Goal: Task Accomplishment & Management: Use online tool/utility

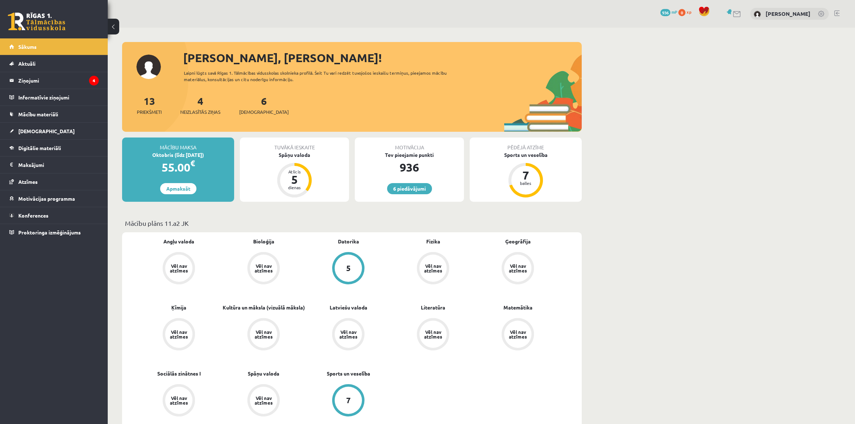
scroll to position [494, 0]
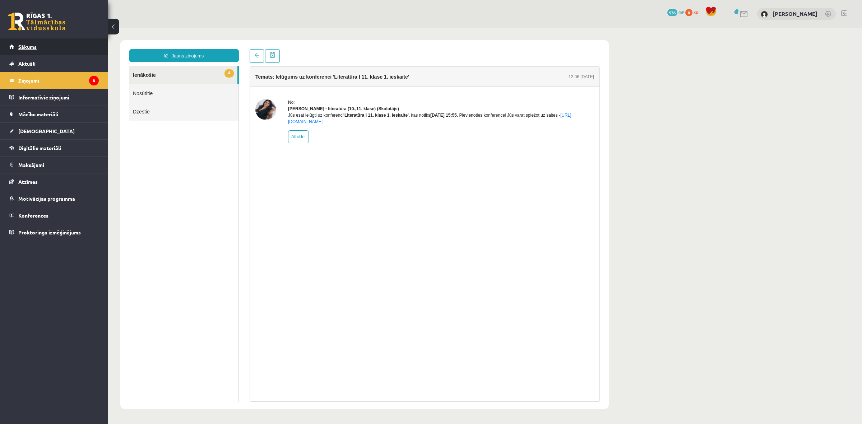
click at [32, 48] on span "Sākums" at bounding box center [27, 46] width 18 height 6
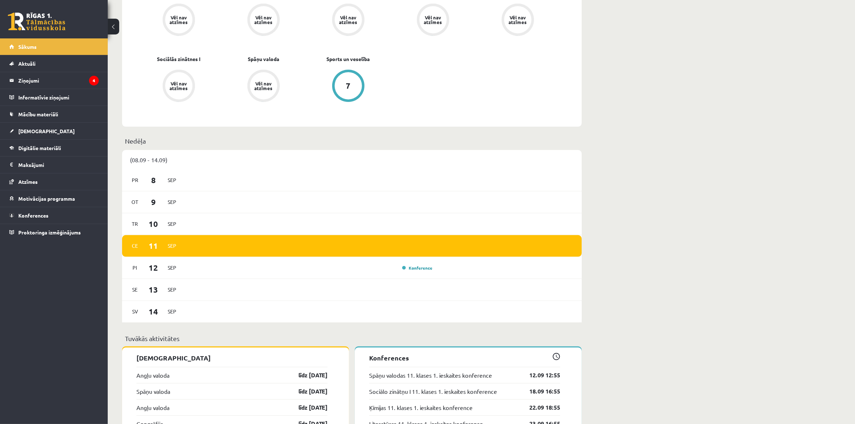
scroll to position [404, 0]
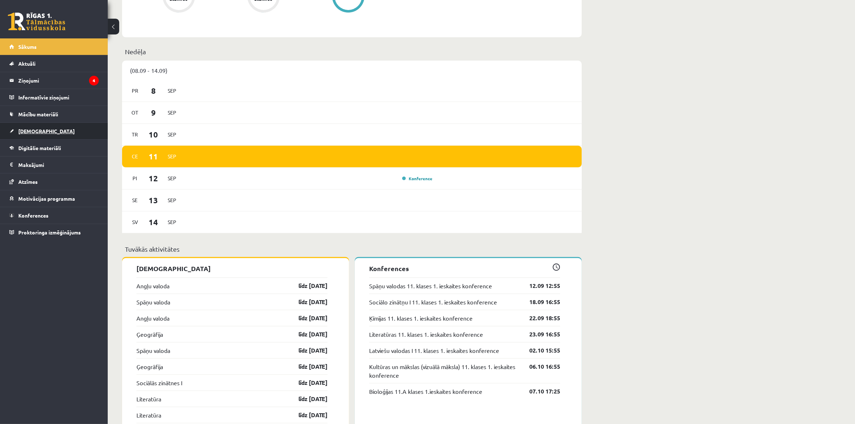
click at [64, 126] on link "[DEMOGRAPHIC_DATA]" at bounding box center [53, 131] width 89 height 17
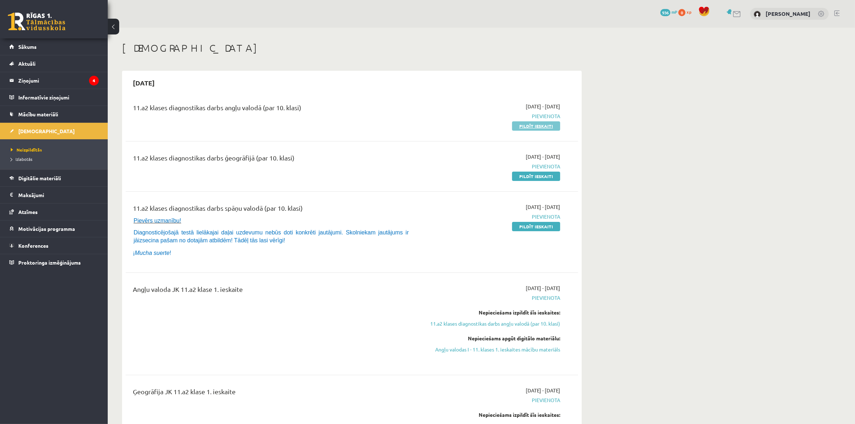
click at [527, 125] on link "Pildīt ieskaiti" at bounding box center [536, 125] width 48 height 9
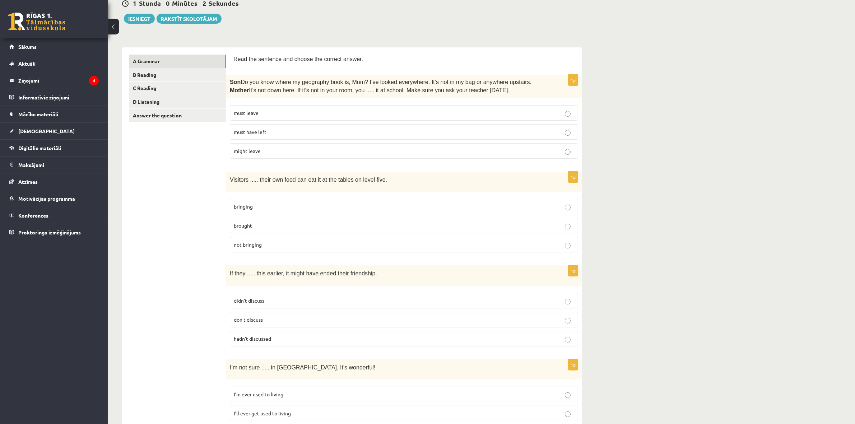
scroll to position [90, 0]
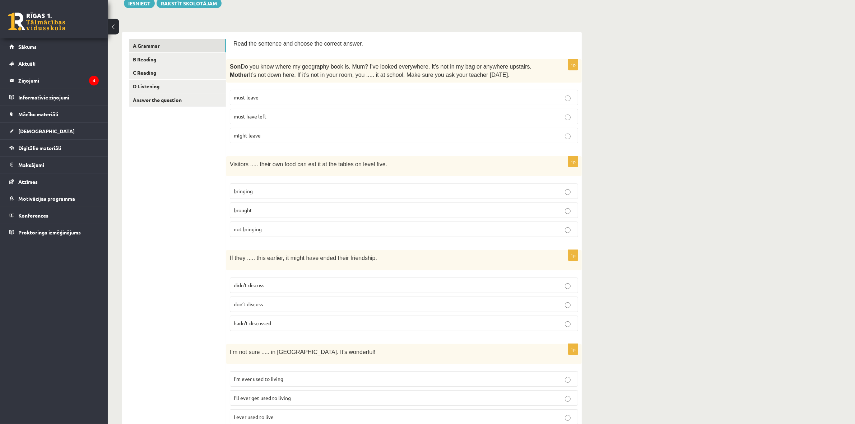
click at [408, 116] on p "must have left" at bounding box center [404, 117] width 340 height 8
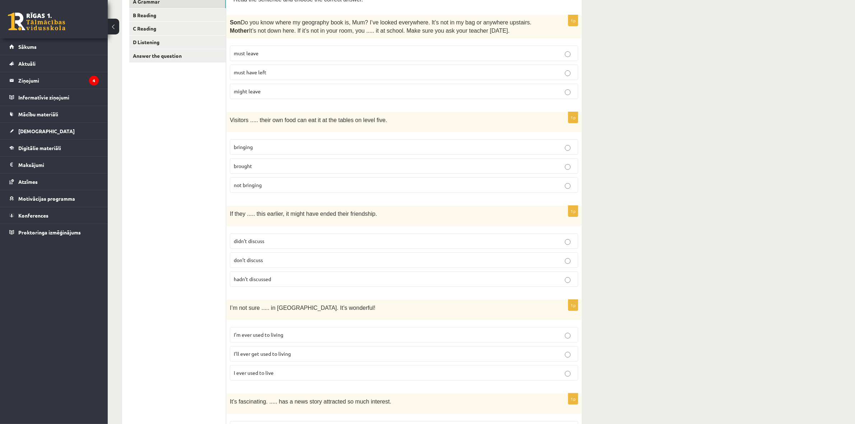
scroll to position [180, 0]
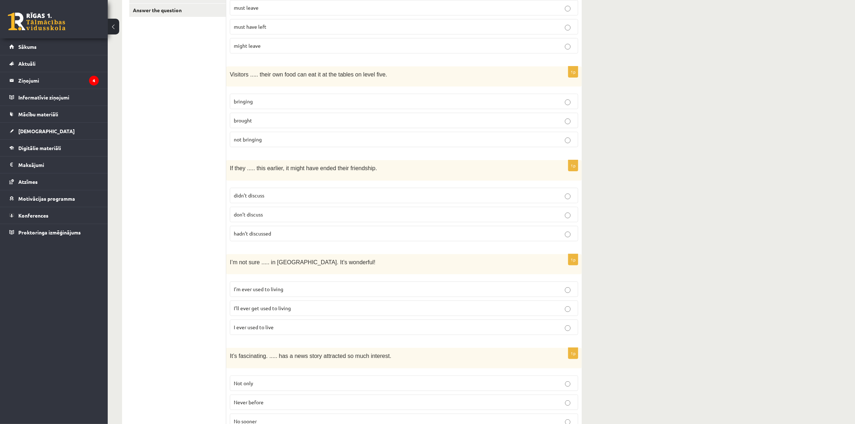
click at [349, 99] on p "bringing" at bounding box center [404, 102] width 340 height 8
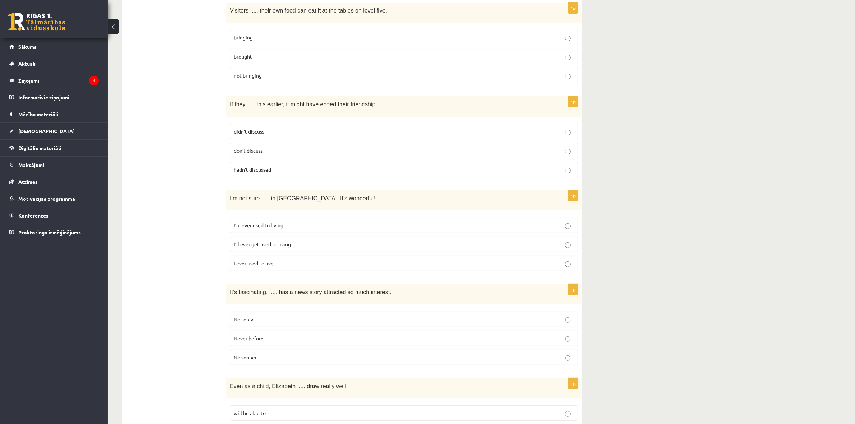
scroll to position [269, 0]
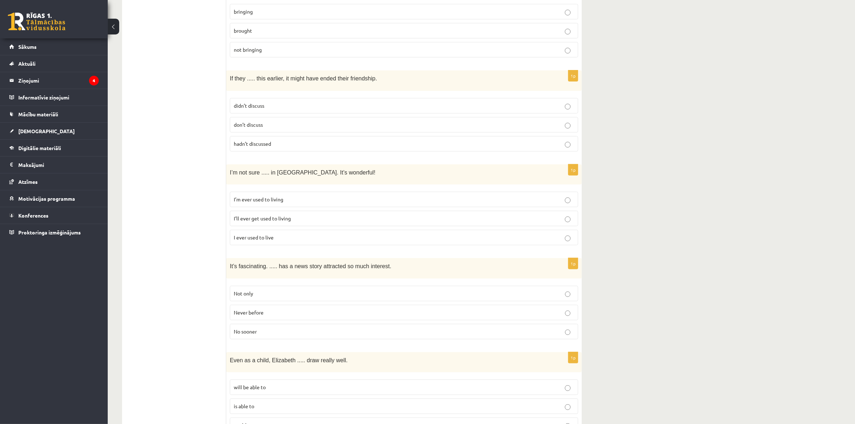
click at [315, 142] on p "hadn’t discussed" at bounding box center [404, 144] width 340 height 8
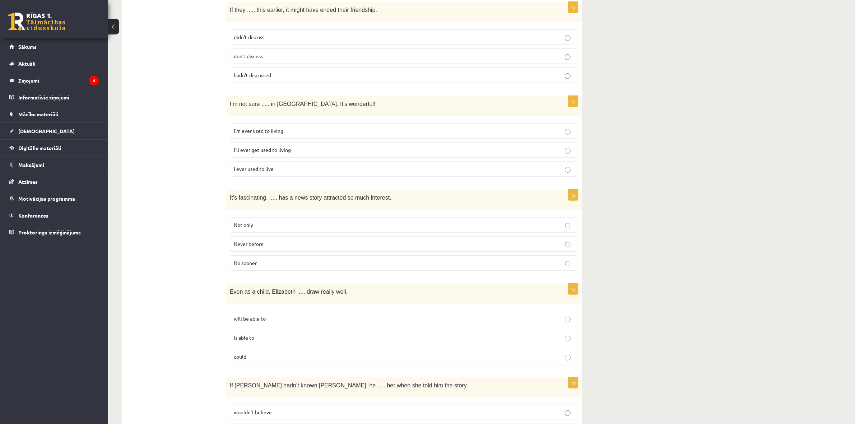
scroll to position [359, 0]
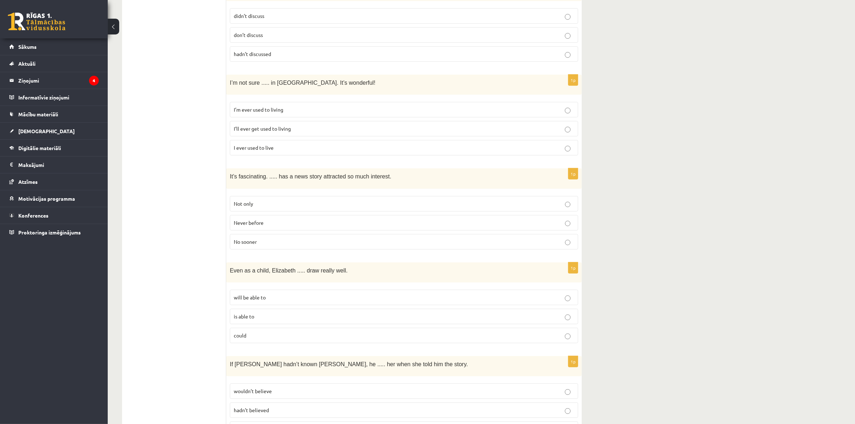
click at [326, 130] on p "I’ll ever get used to living" at bounding box center [404, 129] width 340 height 8
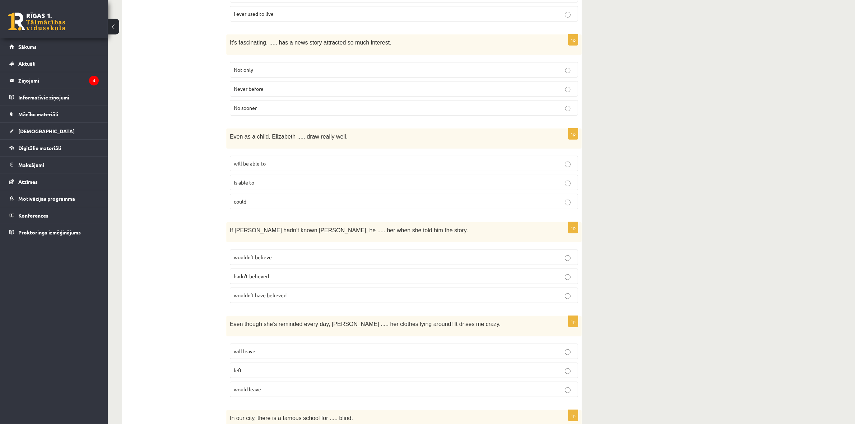
scroll to position [494, 0]
click at [297, 82] on label "Never before" at bounding box center [404, 87] width 348 height 15
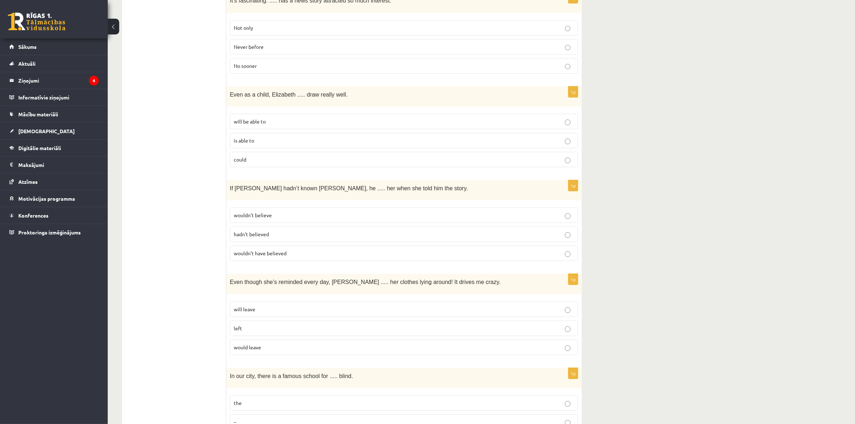
scroll to position [539, 0]
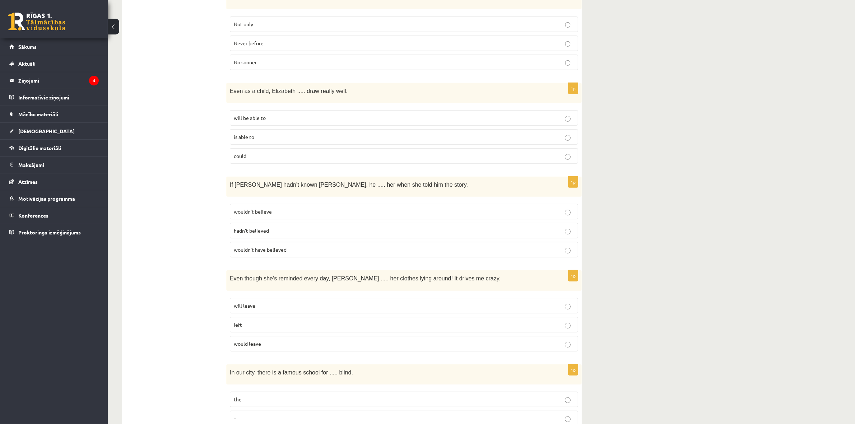
click at [347, 114] on p "will be able to" at bounding box center [404, 118] width 340 height 8
click at [336, 149] on label "could" at bounding box center [404, 155] width 348 height 15
click at [316, 134] on p "is able to" at bounding box center [404, 137] width 340 height 8
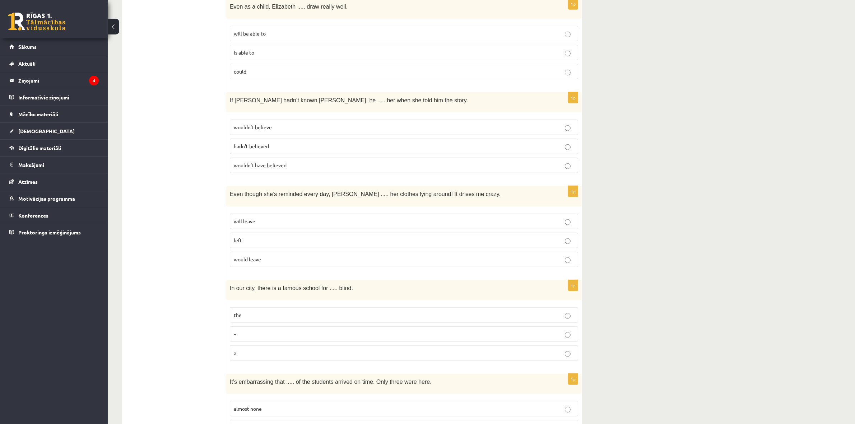
scroll to position [628, 0]
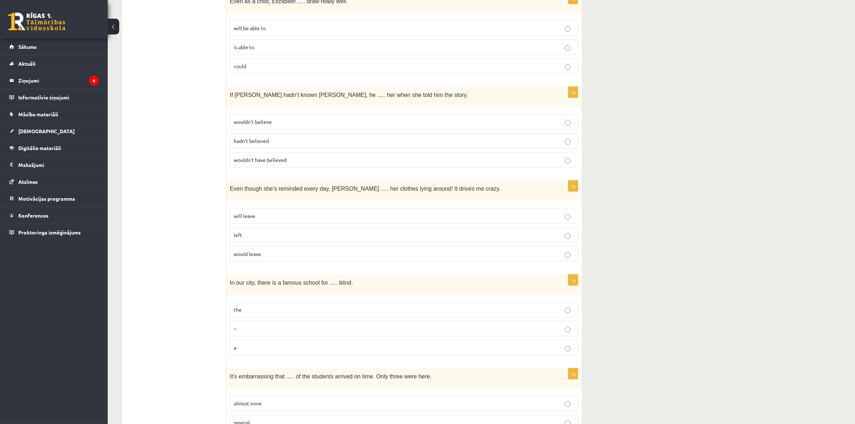
click at [298, 156] on p "wouldn’t have believed" at bounding box center [404, 160] width 340 height 8
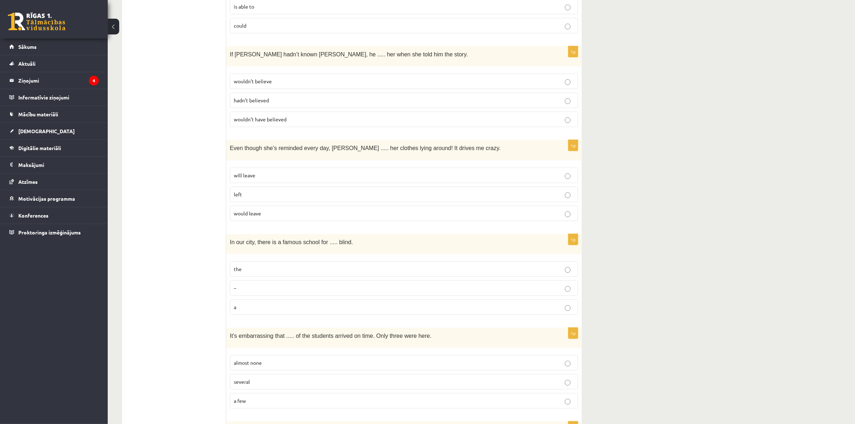
scroll to position [673, 0]
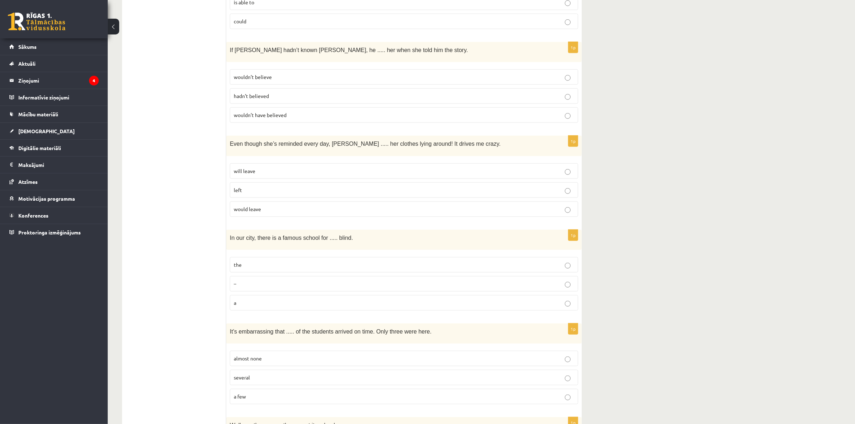
click at [301, 187] on p "left" at bounding box center [404, 190] width 340 height 8
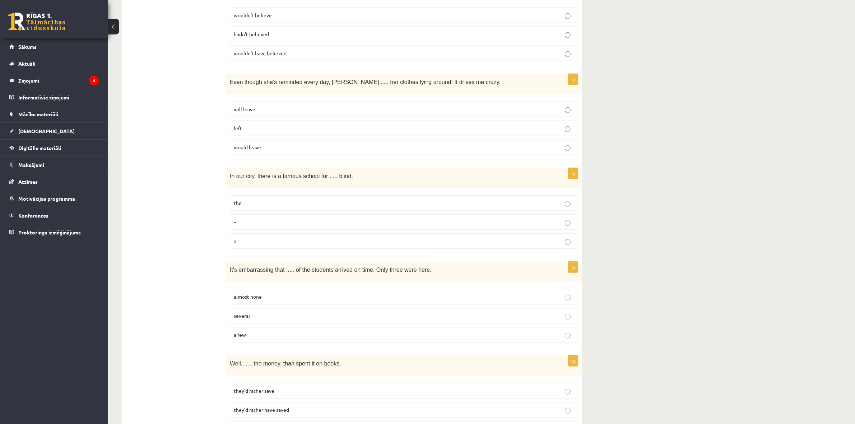
scroll to position [763, 0]
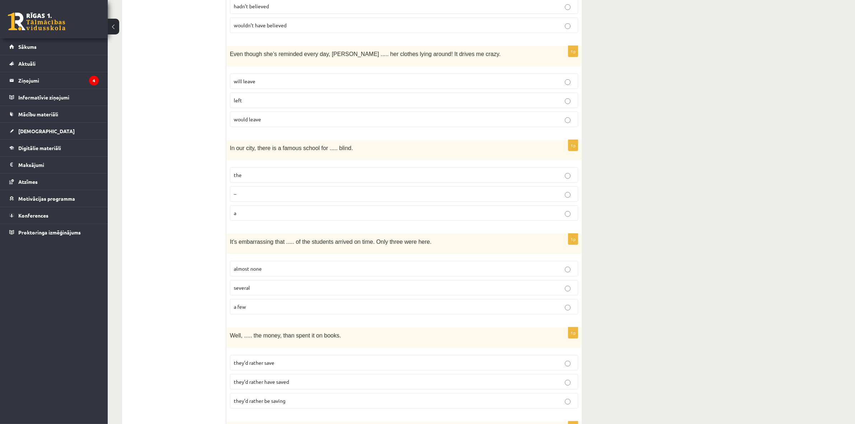
click at [309, 171] on p "the" at bounding box center [404, 175] width 340 height 8
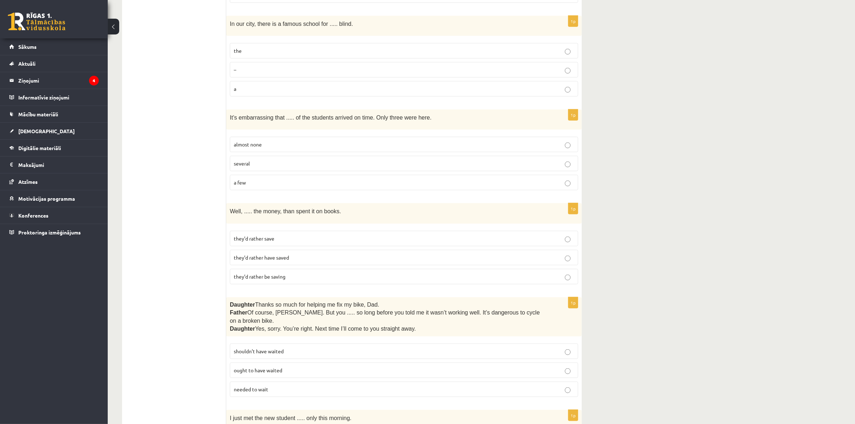
scroll to position [898, 0]
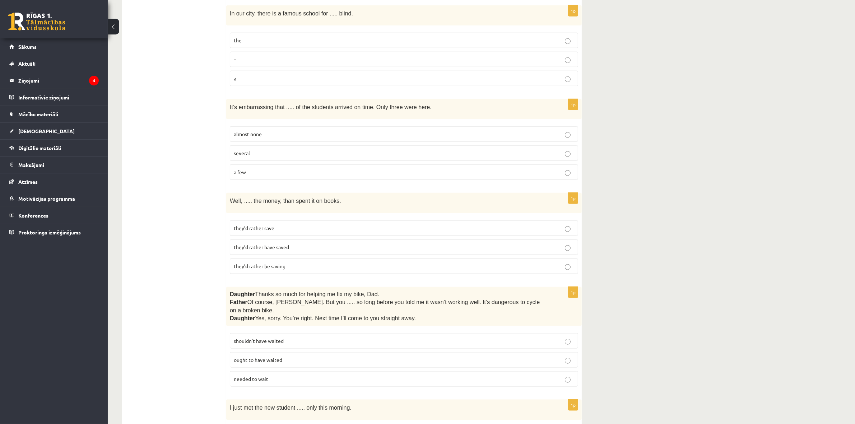
click at [322, 133] on p "almost none" at bounding box center [404, 134] width 340 height 8
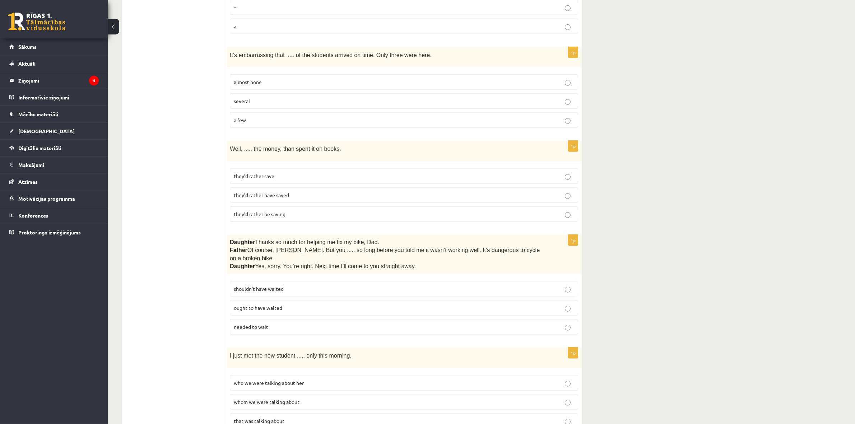
scroll to position [988, 0]
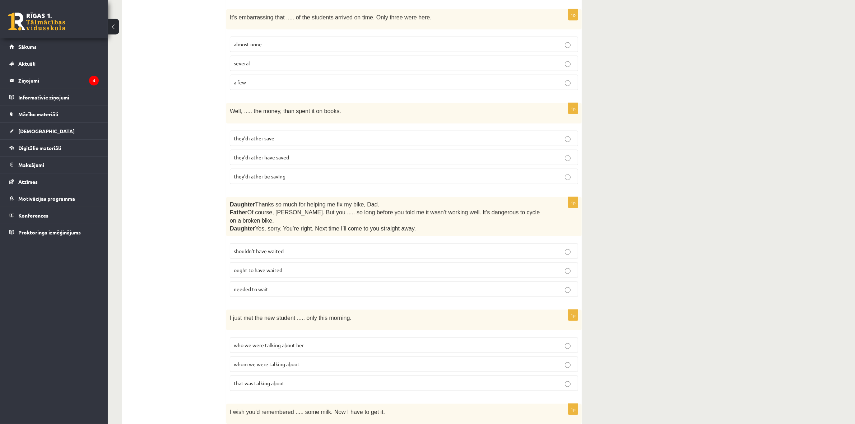
click at [297, 150] on label "they’d rather have saved" at bounding box center [404, 157] width 348 height 15
click at [294, 136] on p "they’d rather save" at bounding box center [404, 139] width 340 height 8
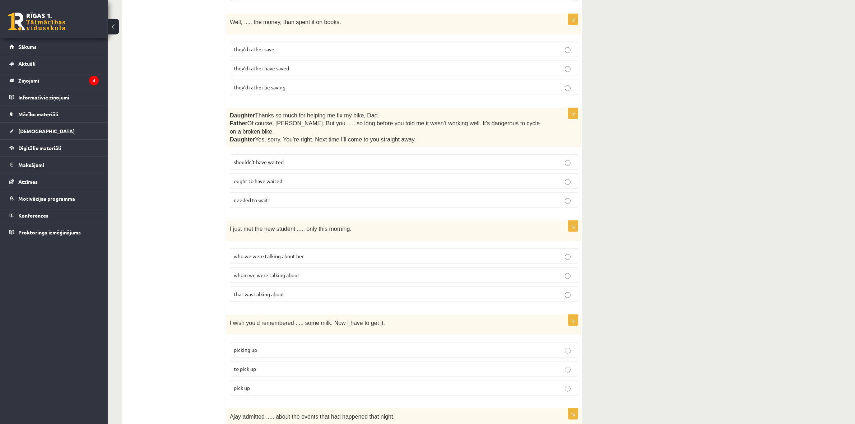
scroll to position [1077, 0]
click at [280, 158] on span "shouldn’t have waited" at bounding box center [259, 161] width 50 height 6
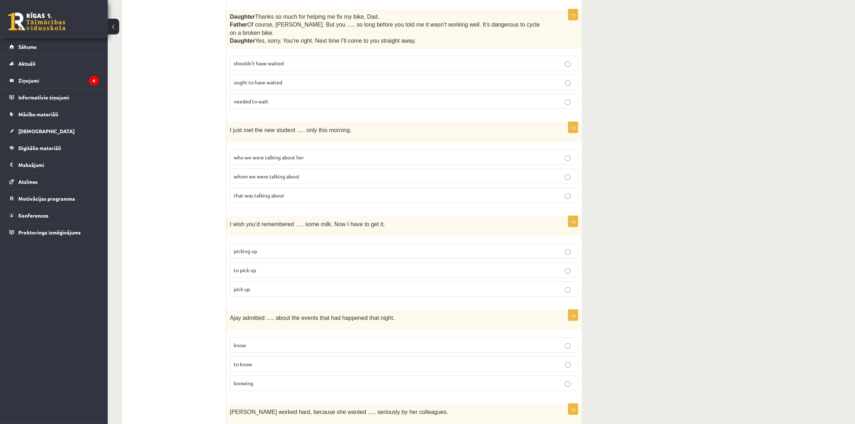
scroll to position [1212, 0]
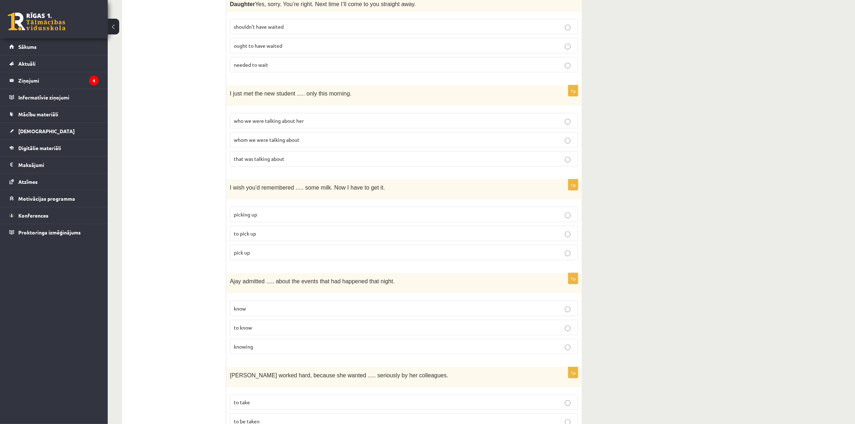
click at [299, 136] on p "whom we were talking about" at bounding box center [404, 140] width 340 height 8
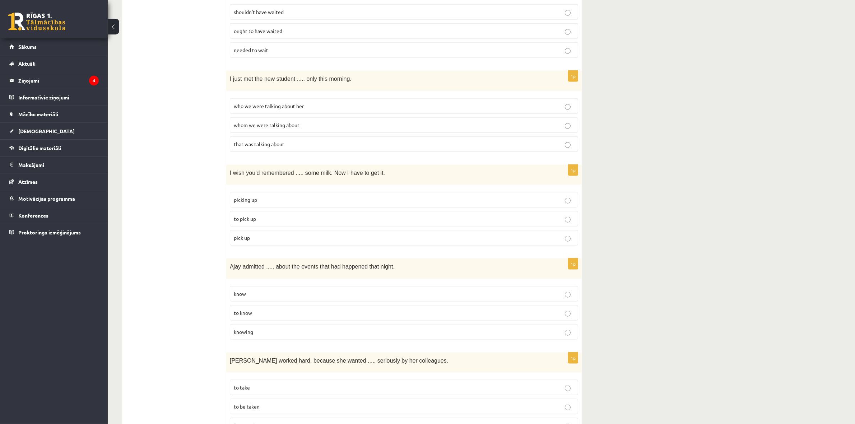
scroll to position [1257, 0]
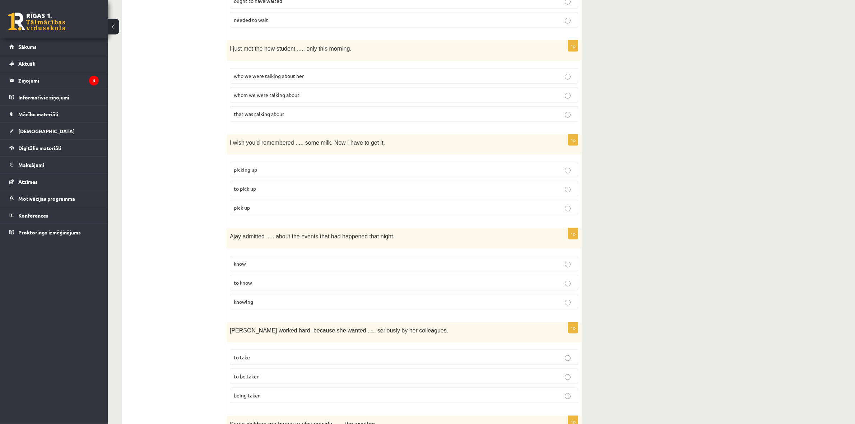
click at [284, 185] on p "to pick up" at bounding box center [404, 189] width 340 height 8
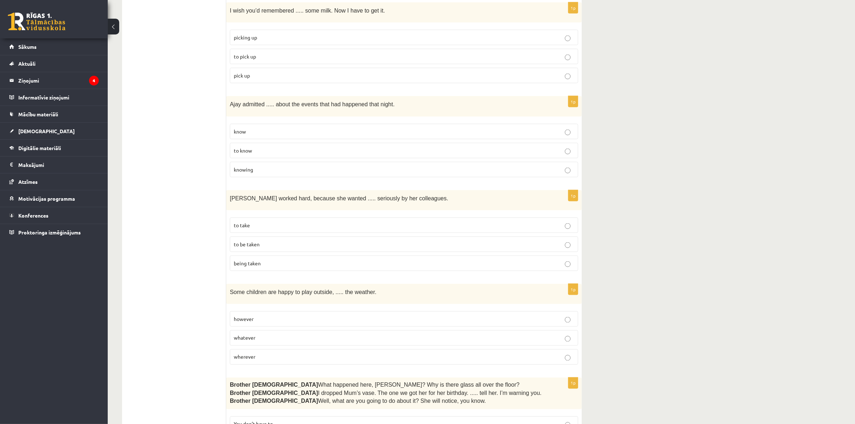
scroll to position [1392, 0]
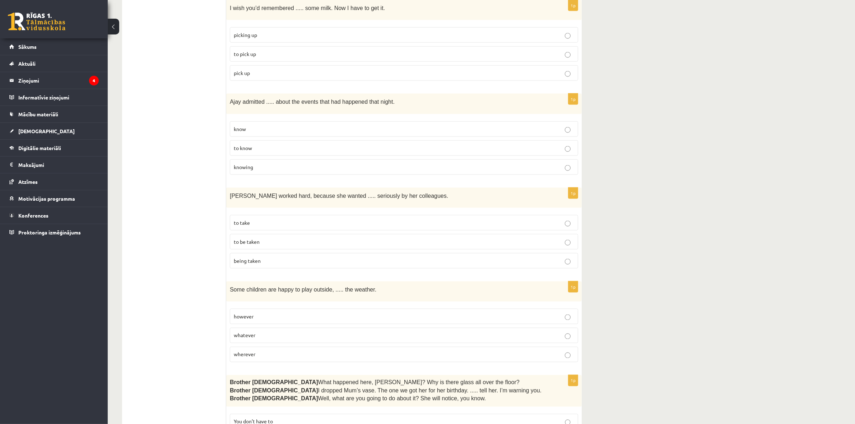
click at [300, 144] on p "to know" at bounding box center [404, 148] width 340 height 8
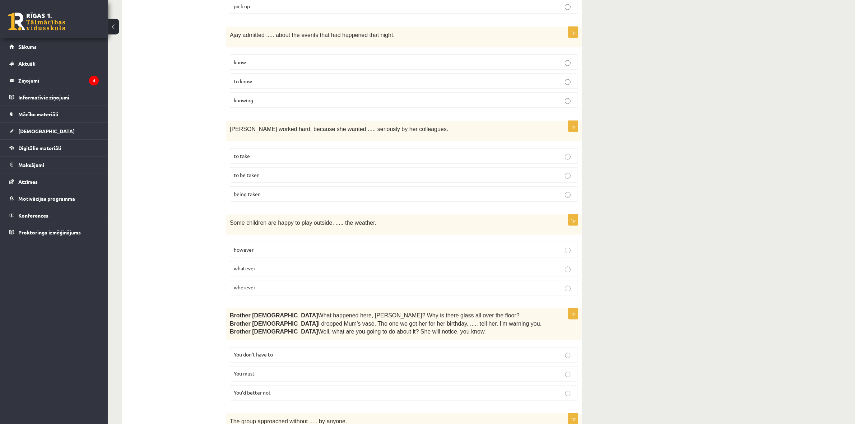
scroll to position [1481, 0]
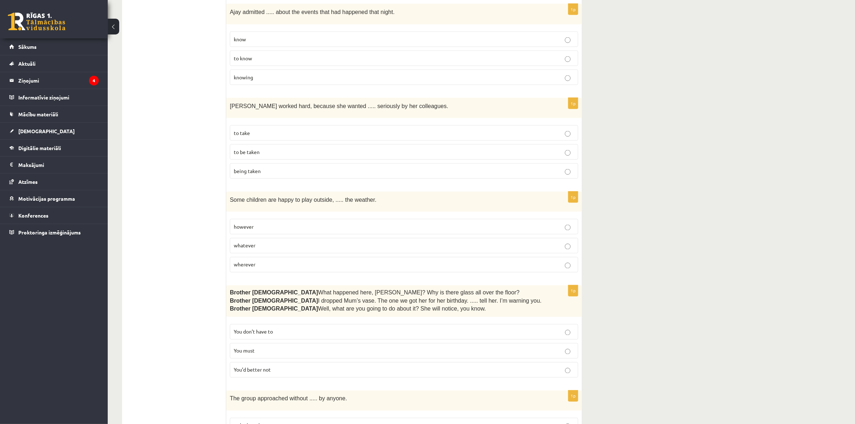
click at [292, 148] on p "to be taken" at bounding box center [404, 152] width 340 height 8
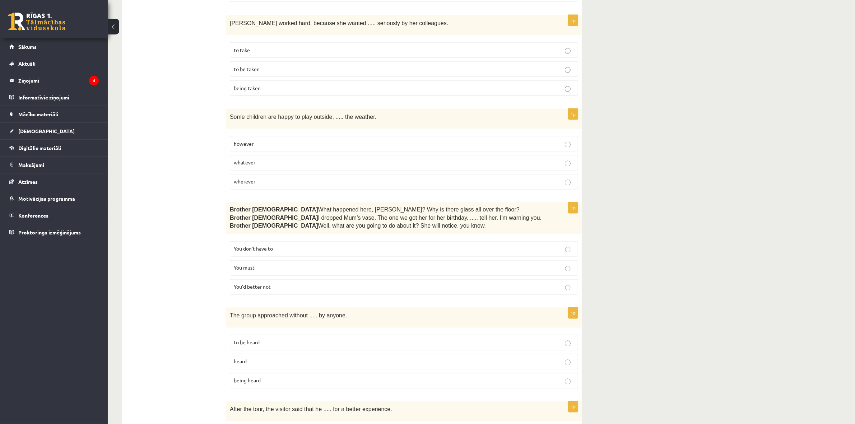
scroll to position [1571, 0]
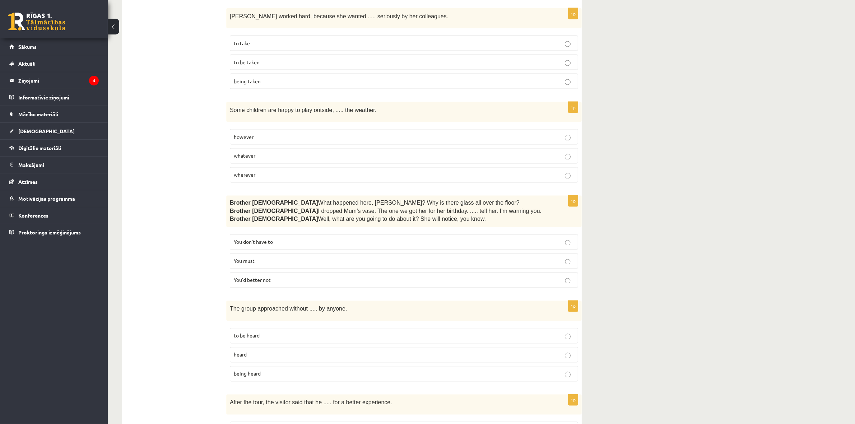
click at [273, 171] on p "wherever" at bounding box center [404, 175] width 340 height 8
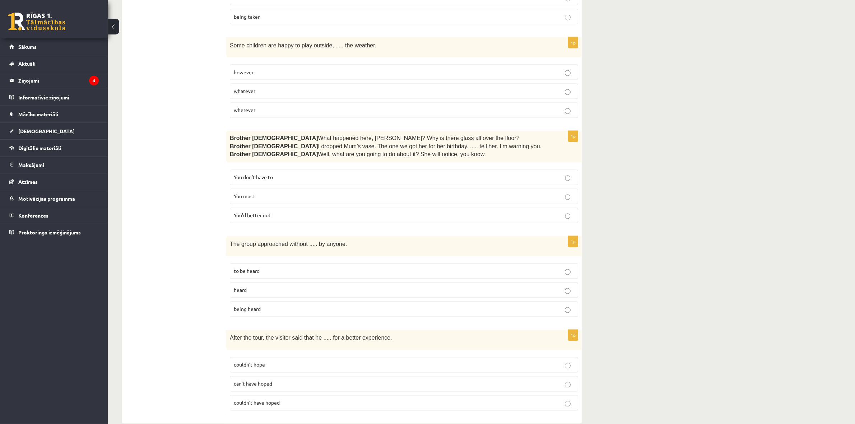
scroll to position [1639, 0]
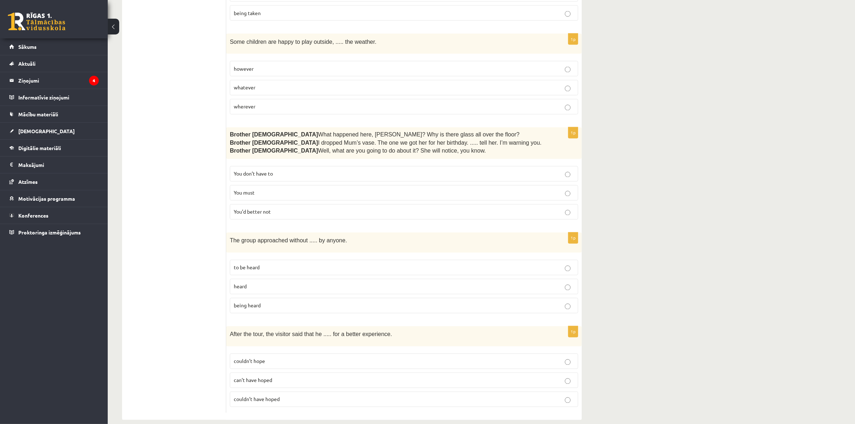
click at [295, 208] on p "You’d better not" at bounding box center [404, 212] width 340 height 8
click at [283, 298] on label "being heard" at bounding box center [404, 305] width 348 height 15
click at [356, 392] on label "couldn’t have hoped" at bounding box center [404, 399] width 348 height 15
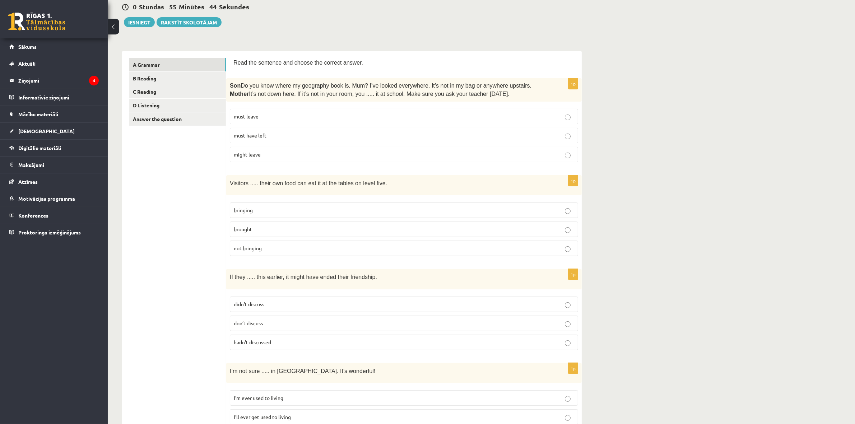
scroll to position [68, 0]
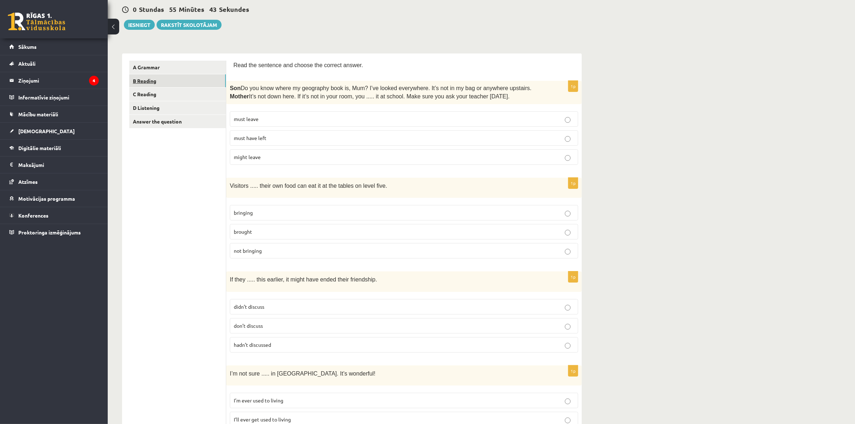
click at [190, 76] on link "B Reading" at bounding box center [177, 80] width 97 height 13
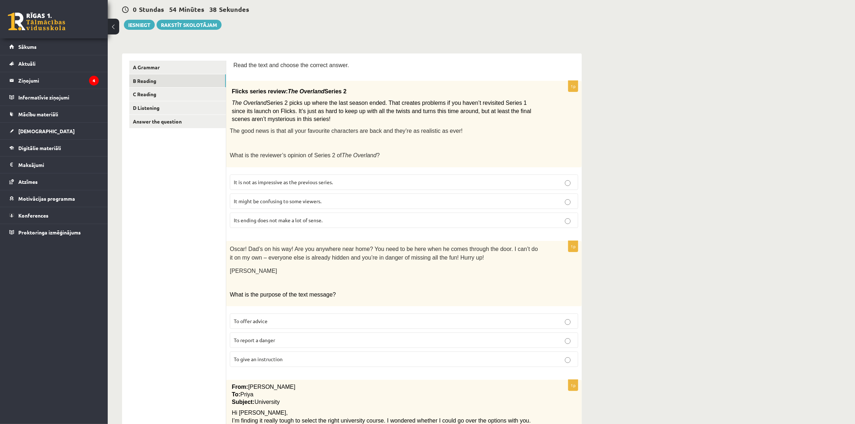
click at [263, 200] on span "It might be confusing to some viewers." at bounding box center [278, 201] width 88 height 6
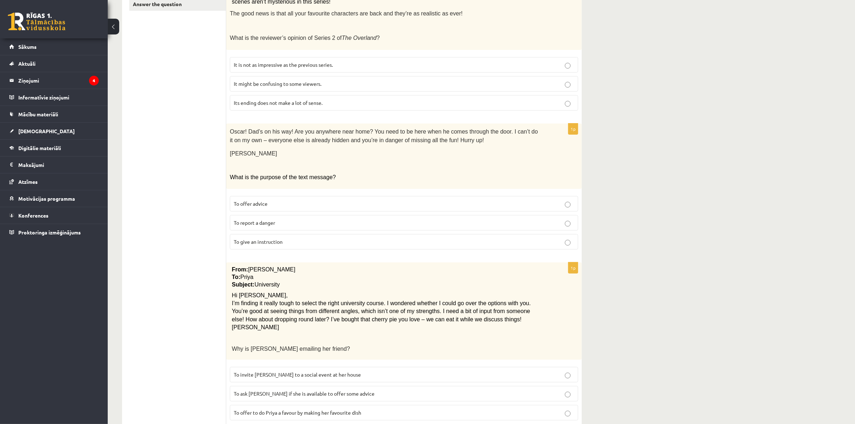
scroll to position [203, 0]
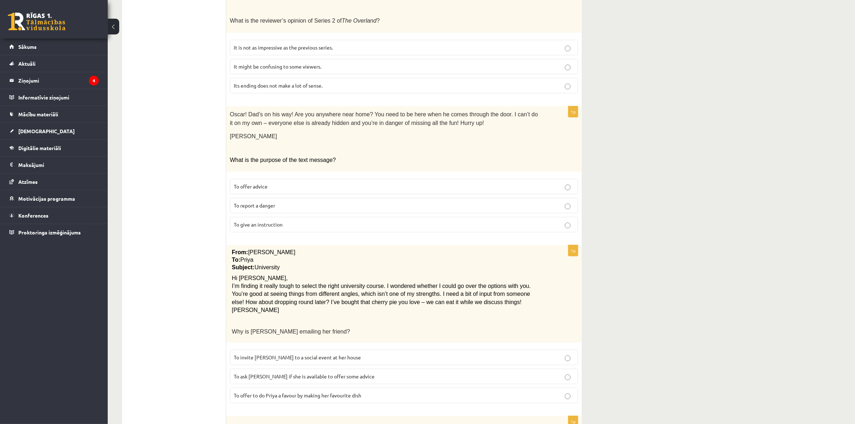
click at [303, 217] on label "To give an instruction" at bounding box center [404, 224] width 348 height 15
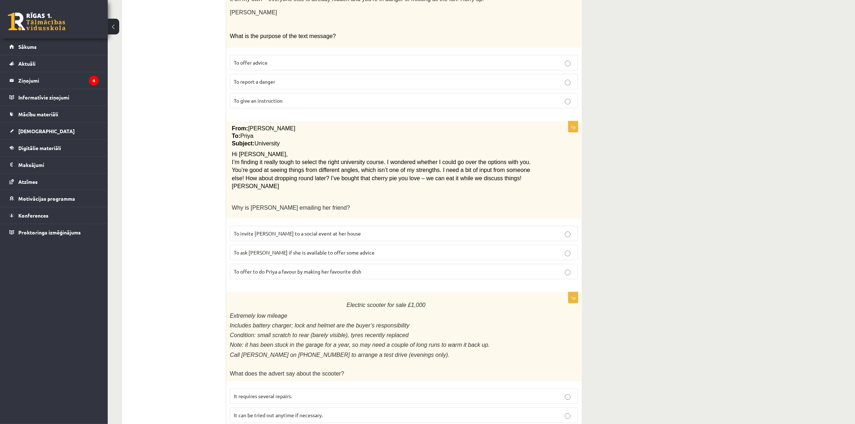
scroll to position [382, 0]
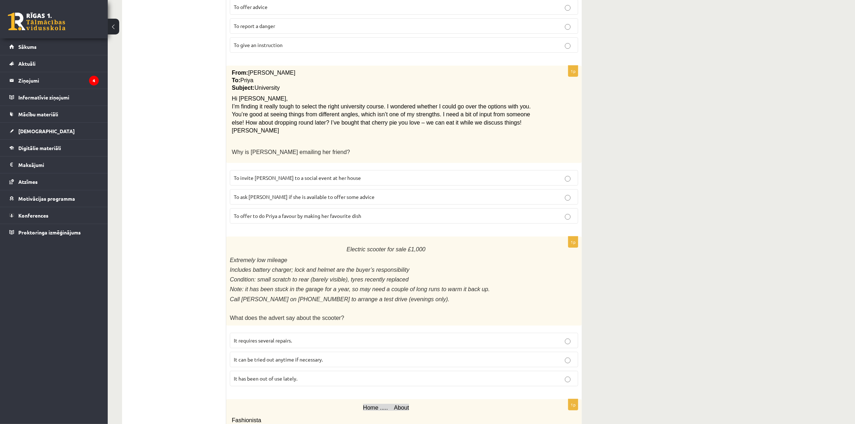
click at [404, 193] on p "To ask Priya if she is available to offer some advice" at bounding box center [404, 197] width 340 height 8
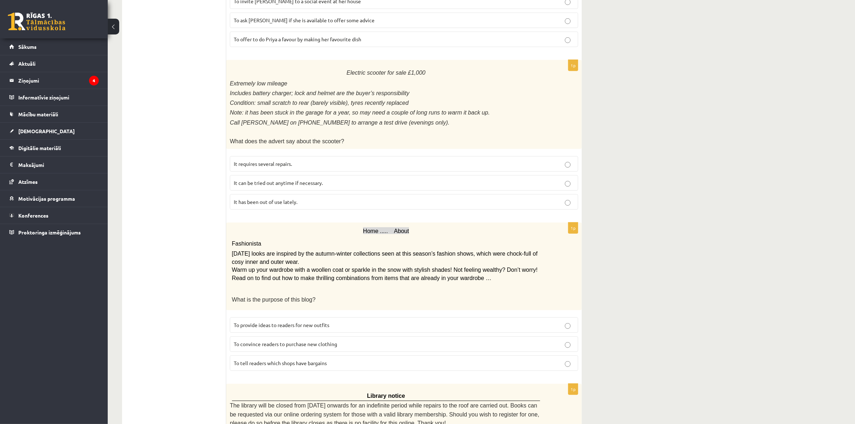
scroll to position [562, 0]
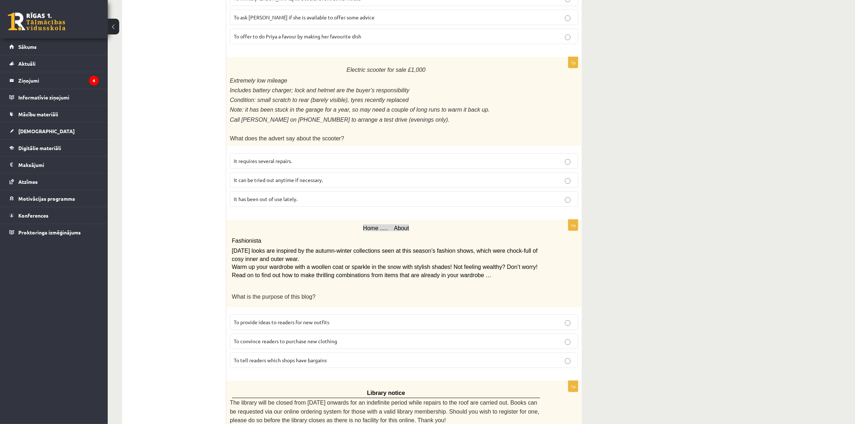
click at [356, 191] on label "It has been out of use lately." at bounding box center [404, 198] width 348 height 15
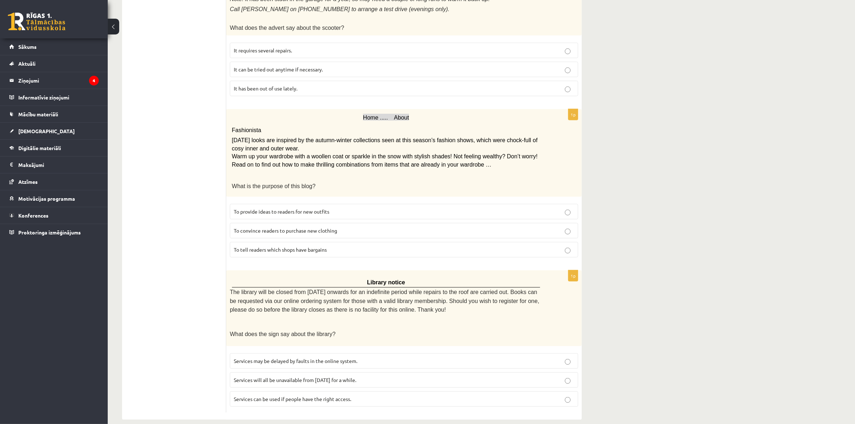
scroll to position [674, 0]
click at [363, 207] on p "To provide ideas to readers for new outfits" at bounding box center [404, 211] width 340 height 8
click at [393, 371] on label "Services will all be unavailable from Monday for a while." at bounding box center [404, 378] width 348 height 15
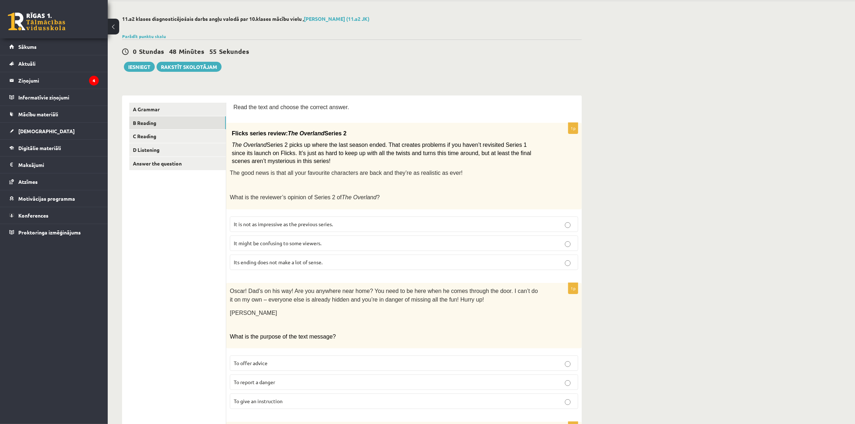
scroll to position [0, 0]
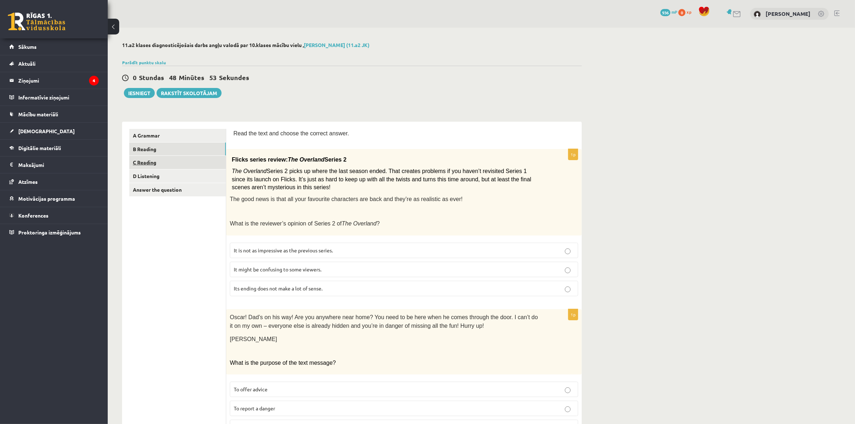
click at [204, 158] on link "C Reading" at bounding box center [177, 162] width 97 height 13
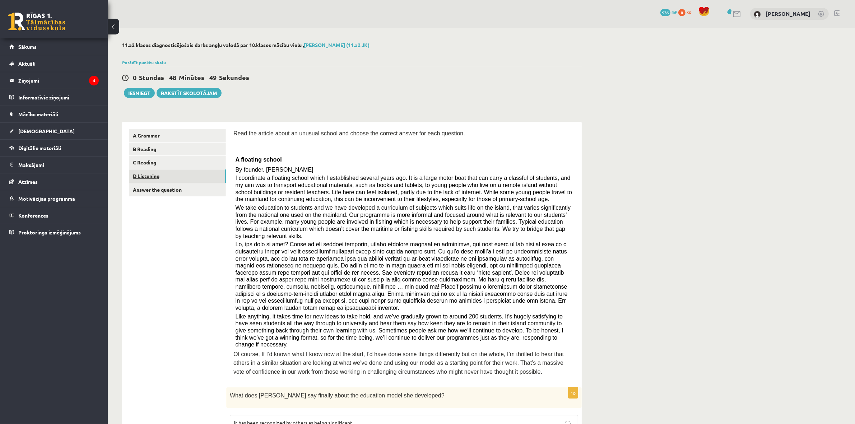
click at [213, 171] on link "D Listening" at bounding box center [177, 175] width 97 height 13
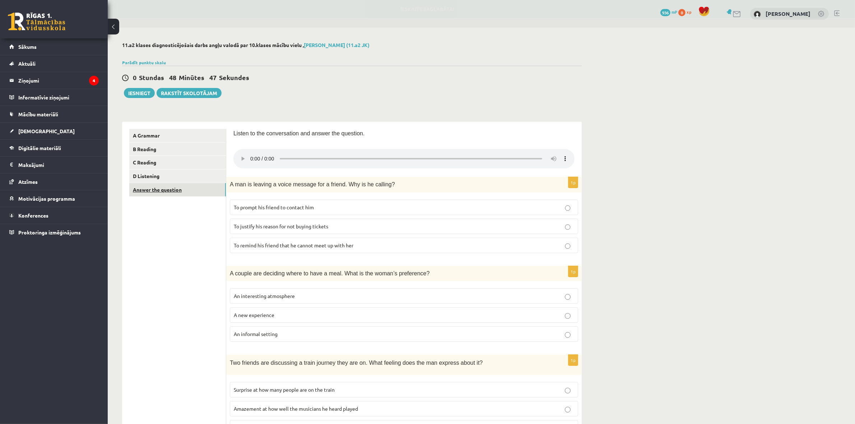
click at [212, 189] on link "Answer the question" at bounding box center [177, 189] width 97 height 13
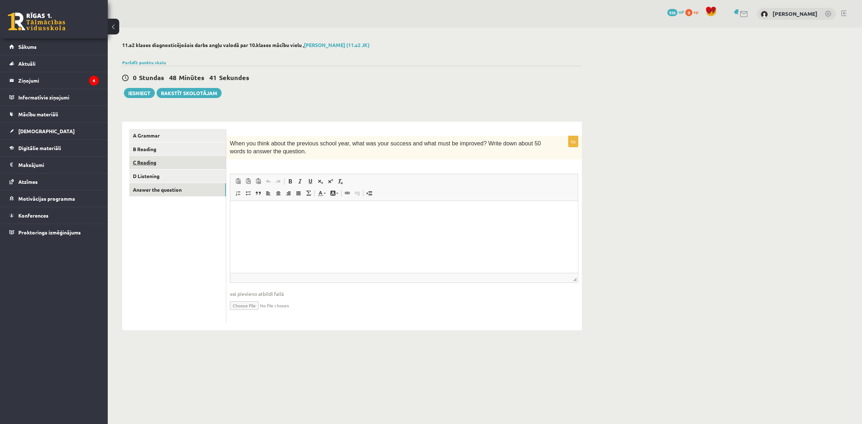
click at [210, 159] on link "C Reading" at bounding box center [177, 162] width 97 height 13
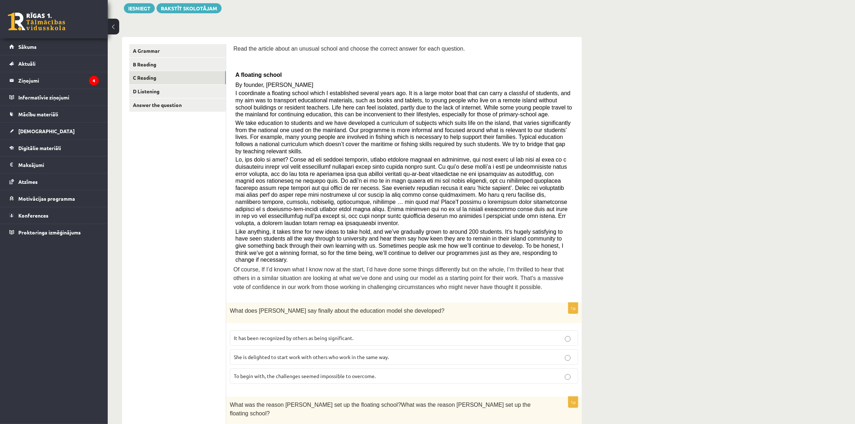
scroll to position [21, 0]
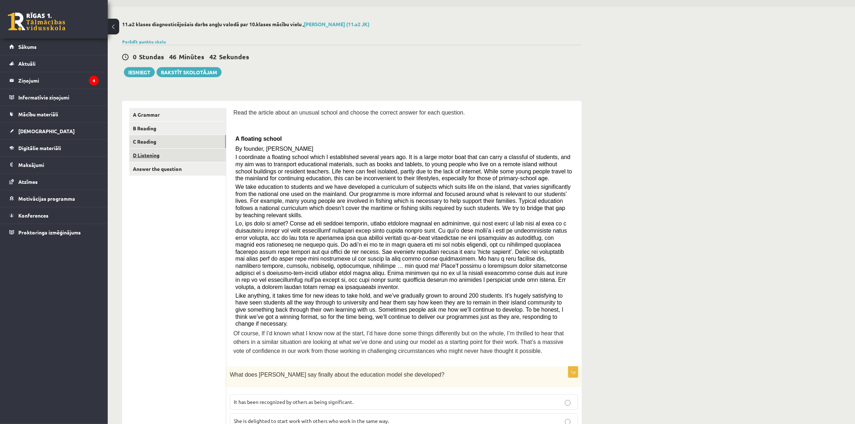
click at [196, 153] on link "D Listening" at bounding box center [177, 155] width 97 height 13
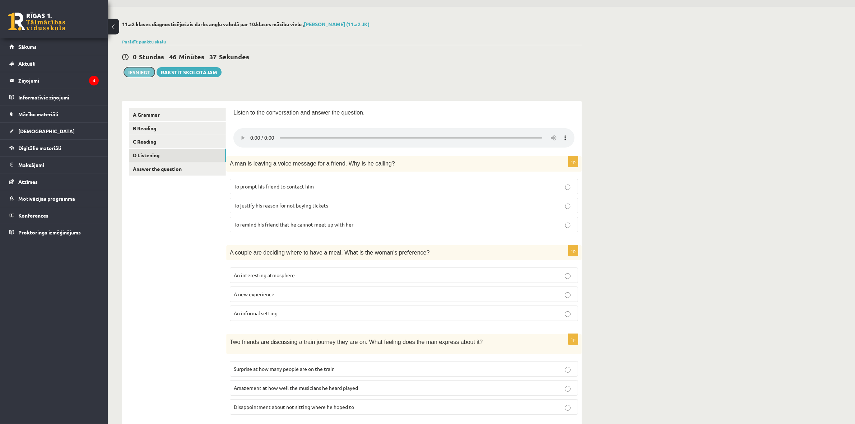
click at [138, 67] on button "Iesniegt" at bounding box center [139, 72] width 31 height 10
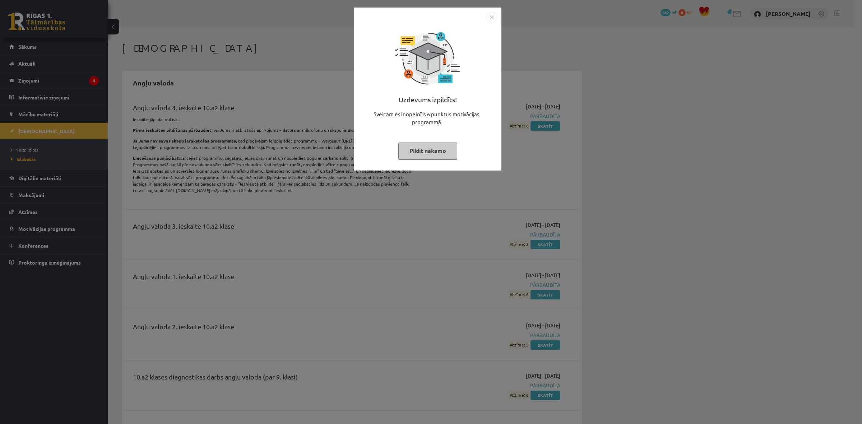
click at [420, 147] on button "Pildīt nākamo" at bounding box center [427, 151] width 59 height 17
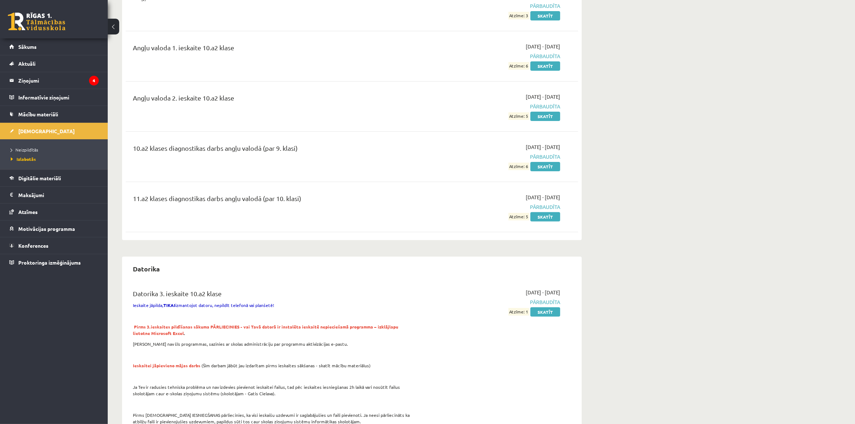
scroll to position [269, 0]
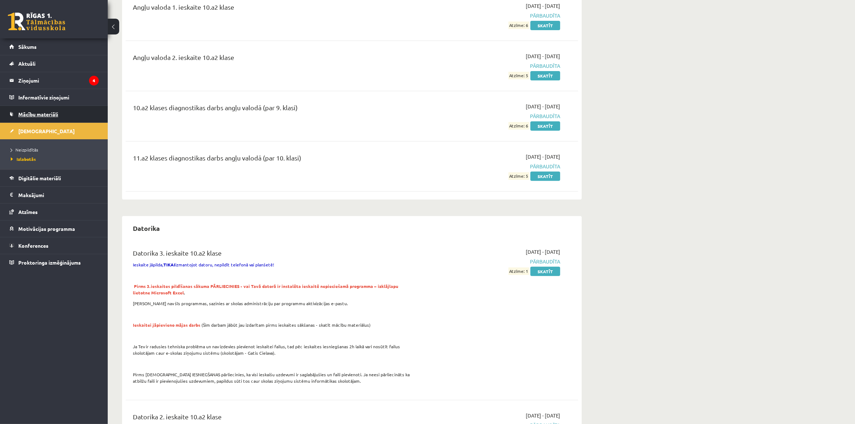
click at [60, 116] on link "Mācību materiāli" at bounding box center [53, 114] width 89 height 17
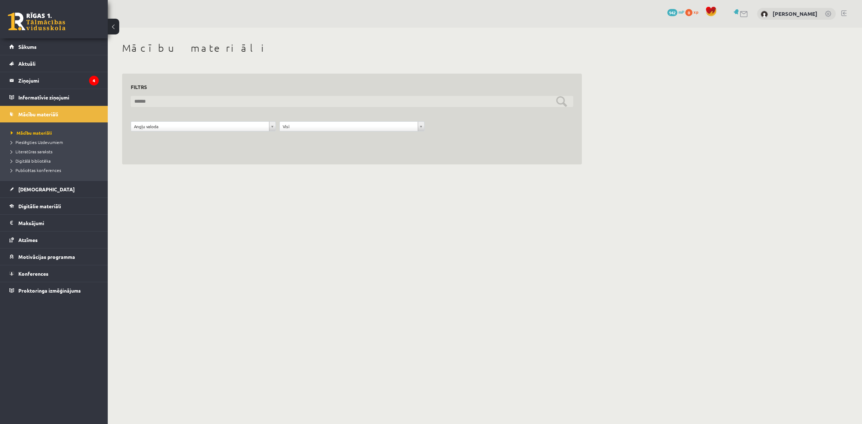
click at [561, 100] on input "text" at bounding box center [352, 101] width 442 height 11
click at [464, 97] on input "text" at bounding box center [352, 101] width 442 height 11
click at [193, 102] on input "text" at bounding box center [352, 101] width 442 height 11
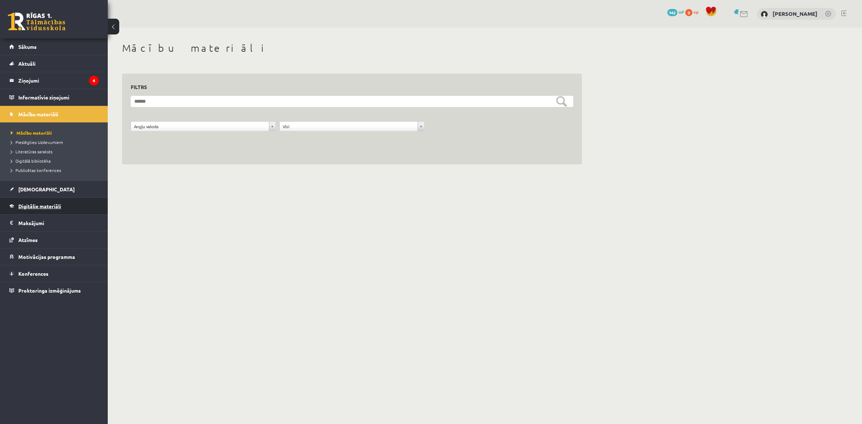
click at [62, 202] on link "Digitālie materiāli" at bounding box center [53, 206] width 89 height 17
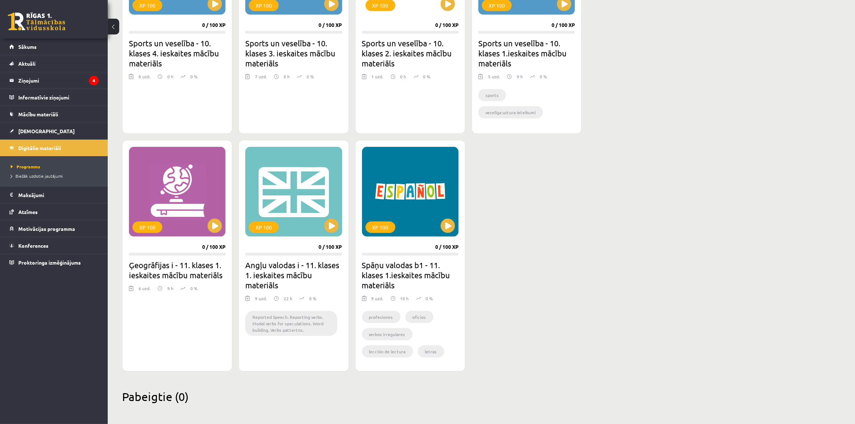
scroll to position [517, 0]
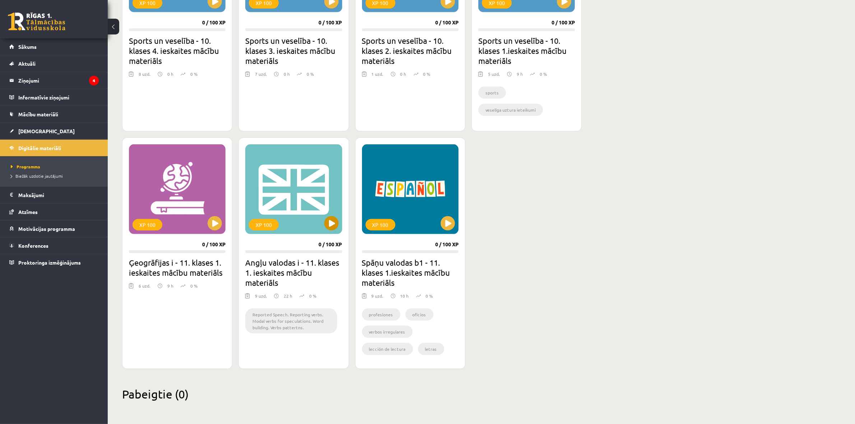
click at [339, 220] on div "XP 100" at bounding box center [293, 189] width 97 height 90
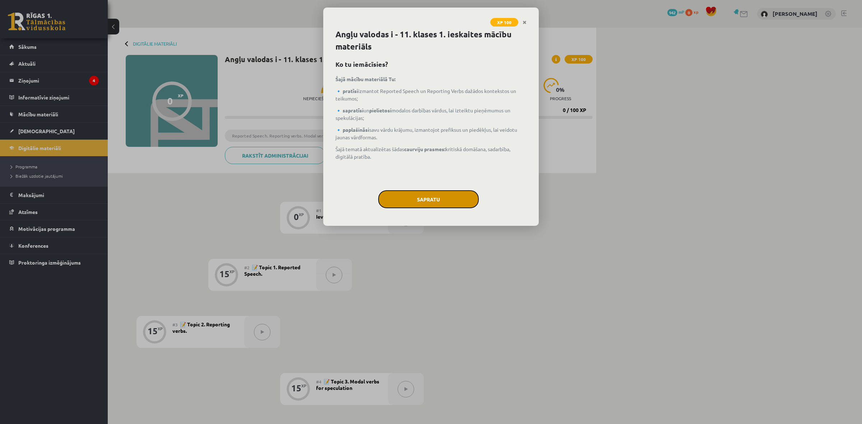
click at [409, 192] on button "Sapratu" at bounding box center [428, 199] width 101 height 18
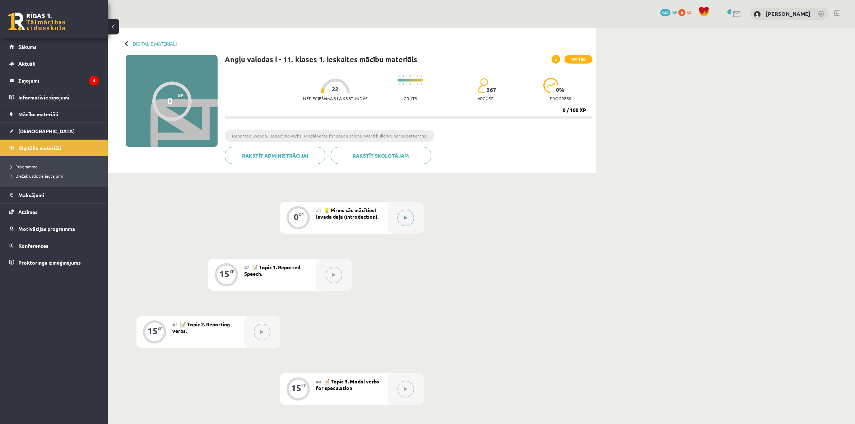
click at [406, 214] on button at bounding box center [406, 218] width 17 height 17
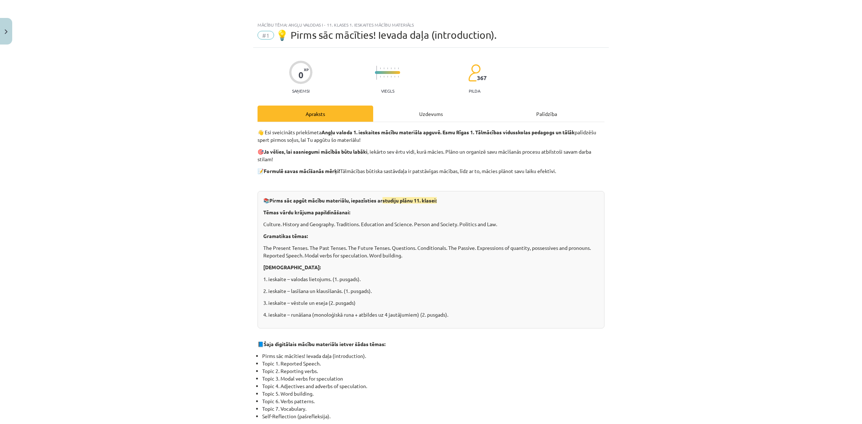
click at [445, 114] on div "Uzdevums" at bounding box center [431, 114] width 116 height 16
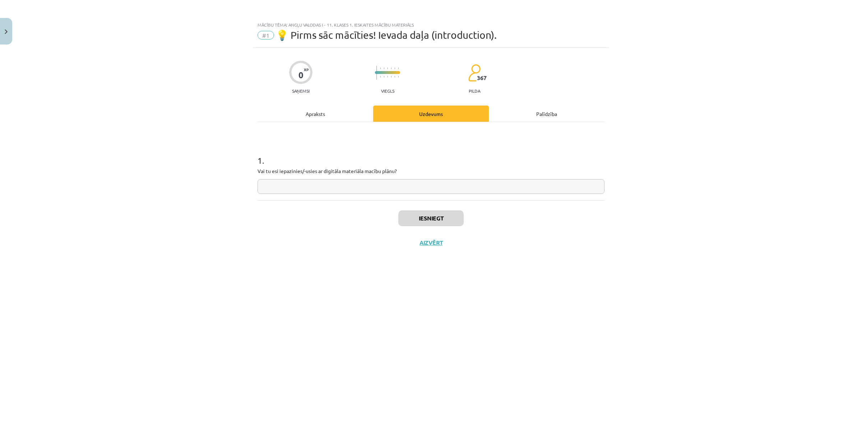
click at [381, 184] on input "text" at bounding box center [430, 186] width 347 height 15
type input "**"
click at [433, 221] on button "Iesniegt" at bounding box center [430, 218] width 65 height 16
click at [445, 253] on button "Nākamā nodarbība" at bounding box center [431, 247] width 70 height 17
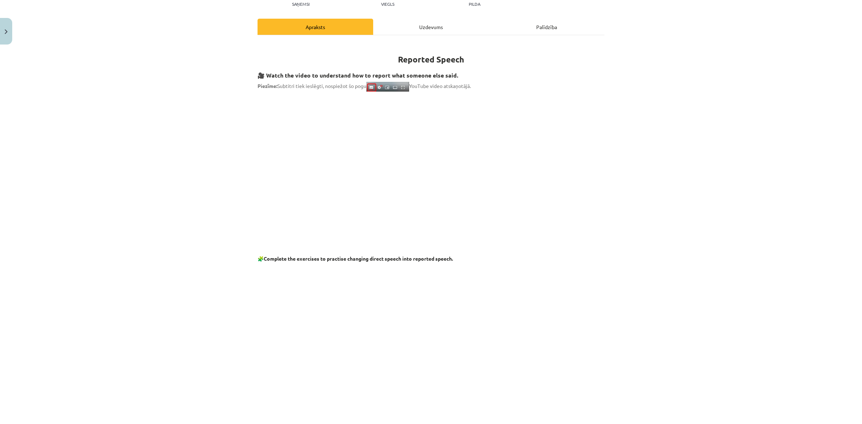
scroll to position [90, 0]
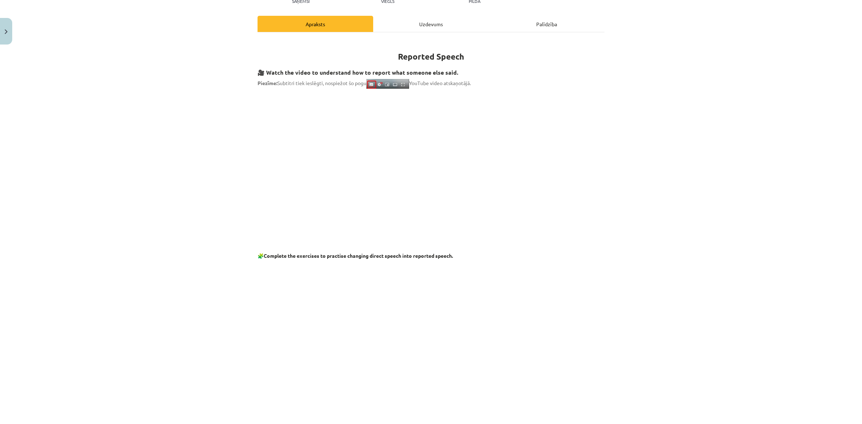
click at [652, 369] on div "Mācību tēma: Angļu valodas i - 11. klases 1. ieskaites mācību materiāls #2 📝 To…" at bounding box center [431, 212] width 862 height 424
click at [265, 171] on p at bounding box center [430, 158] width 347 height 131
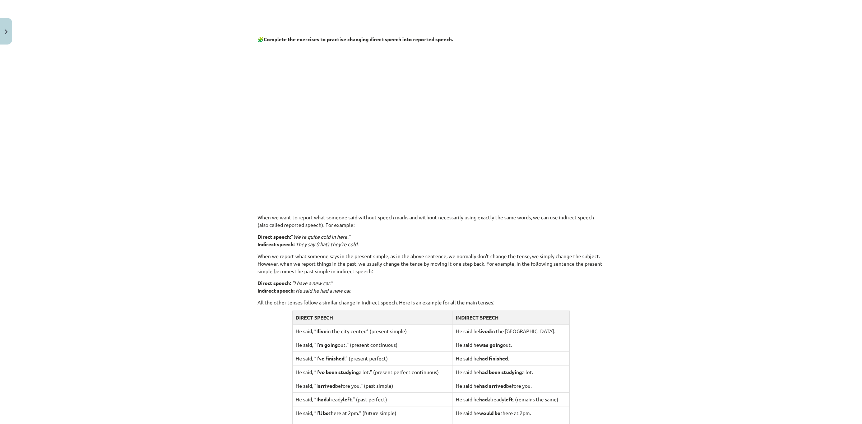
scroll to position [269, 0]
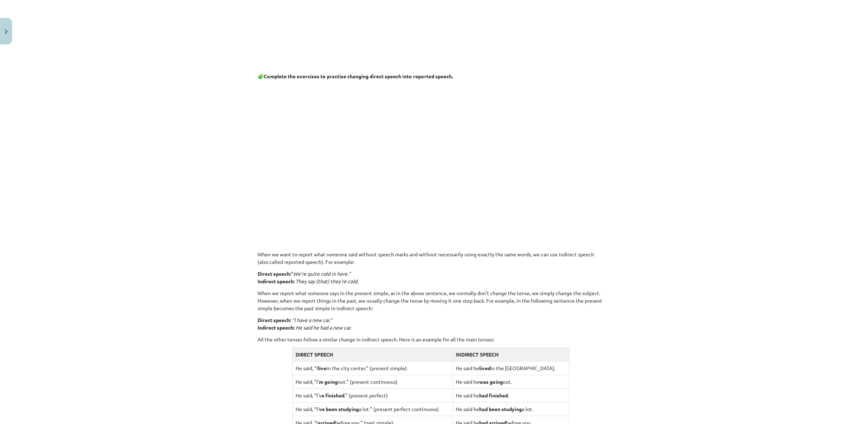
click at [477, 230] on p at bounding box center [430, 231] width 347 height 8
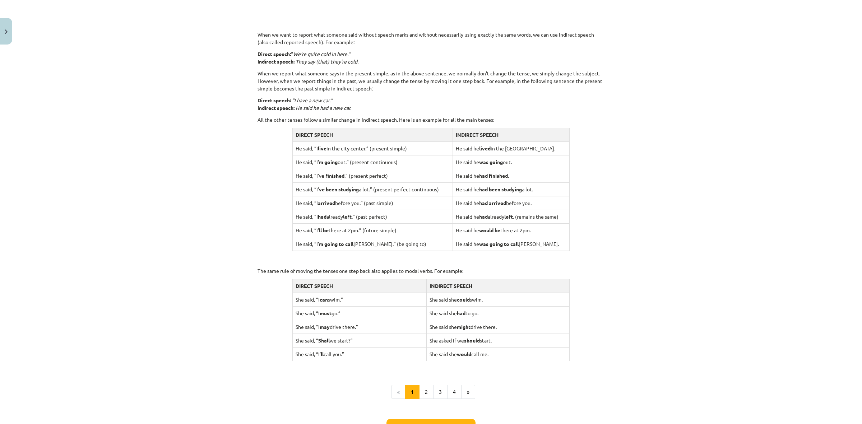
scroll to position [494, 0]
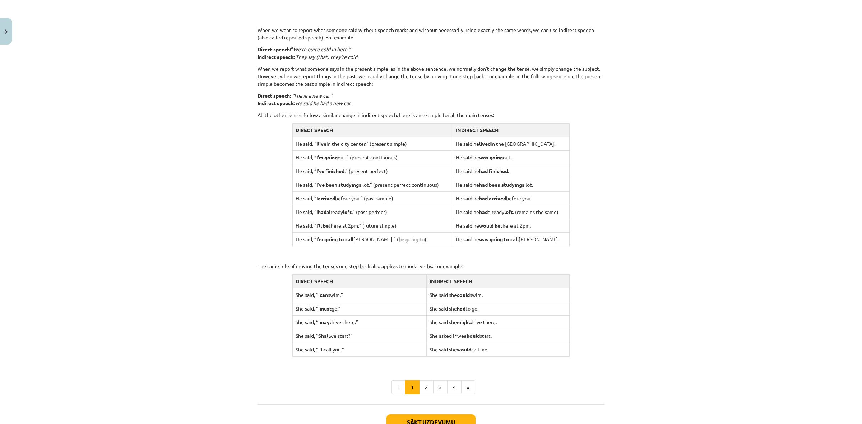
click at [505, 209] on td "He said he had already left . (remains the same)" at bounding box center [510, 212] width 117 height 14
click at [532, 205] on td "He said he had already left . (remains the same)" at bounding box center [510, 212] width 117 height 14
click at [427, 389] on button "2" at bounding box center [426, 387] width 14 height 14
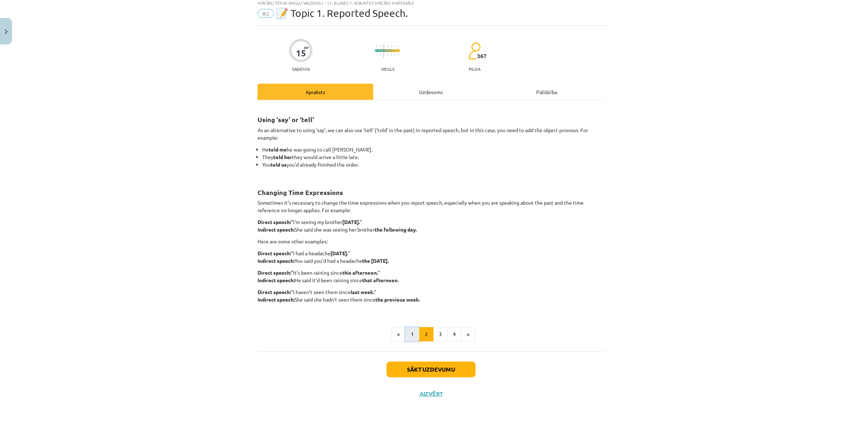
click at [409, 334] on button "1" at bounding box center [412, 334] width 14 height 14
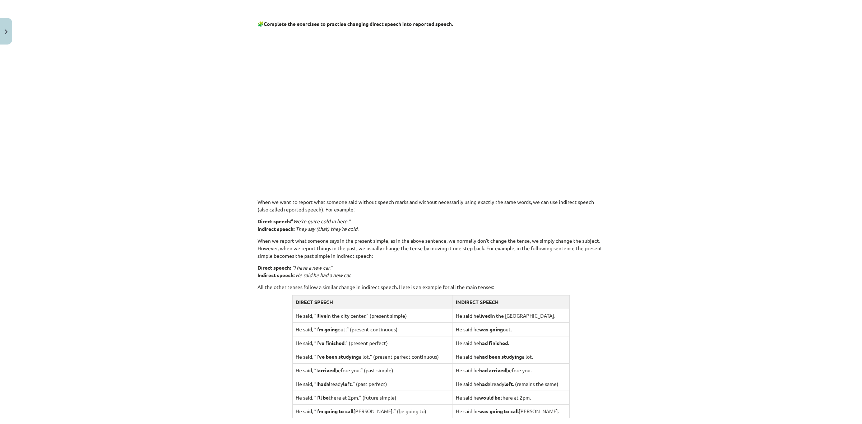
scroll to position [548, 0]
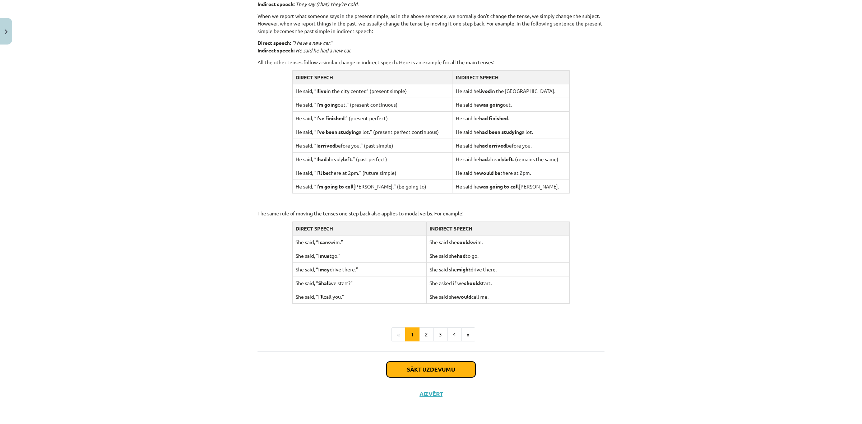
click at [442, 366] on button "Sākt uzdevumu" at bounding box center [430, 370] width 89 height 16
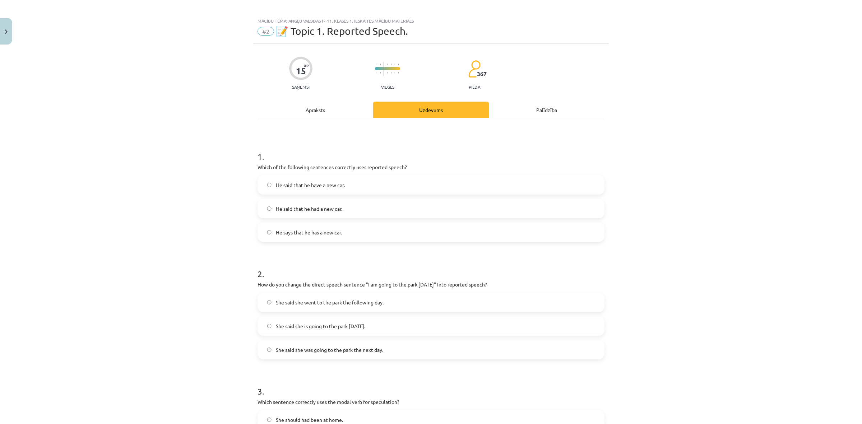
scroll to position [0, 0]
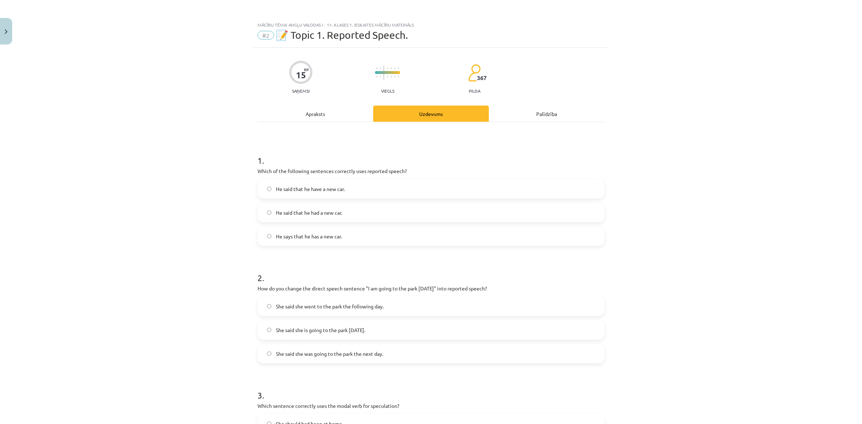
click at [328, 214] on span "He said that he had a new car." at bounding box center [309, 213] width 66 height 8
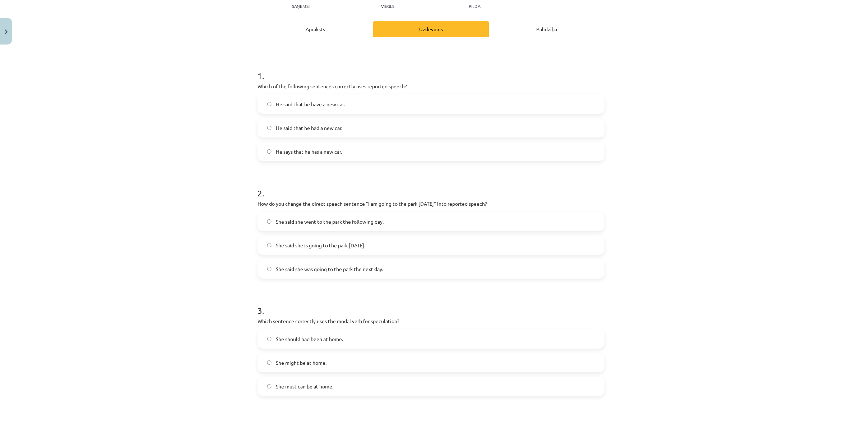
scroll to position [90, 0]
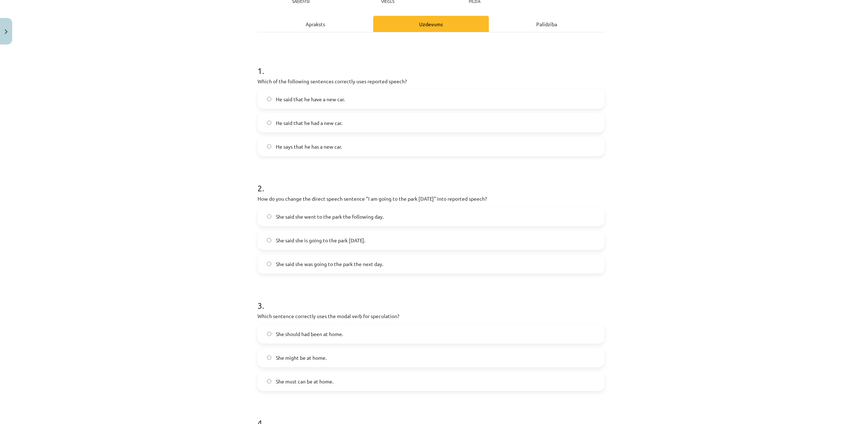
click at [372, 94] on label "He said that he have a new car." at bounding box center [430, 99] width 345 height 18
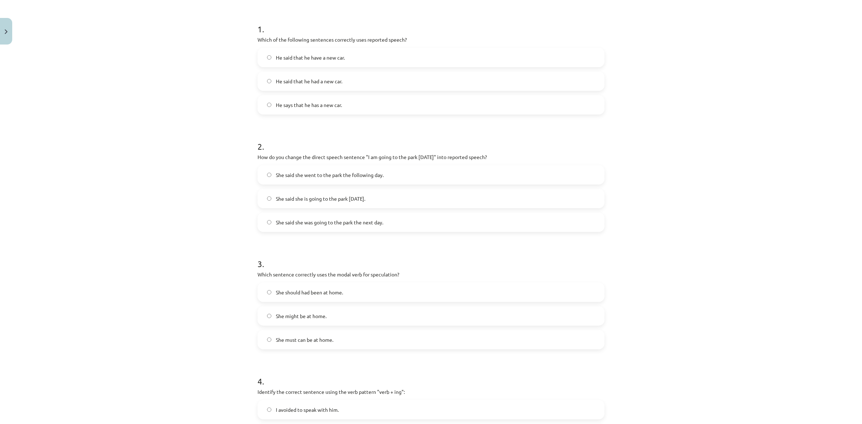
scroll to position [135, 0]
click at [361, 198] on span "She said she is going to the park [DATE]." at bounding box center [320, 196] width 89 height 8
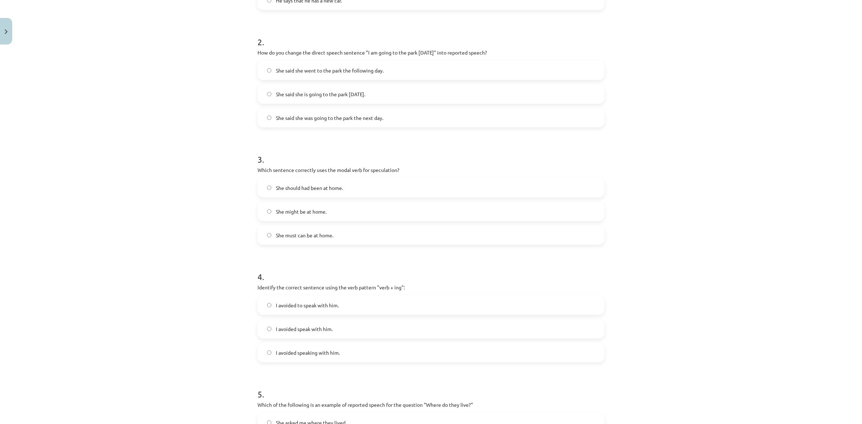
scroll to position [269, 0]
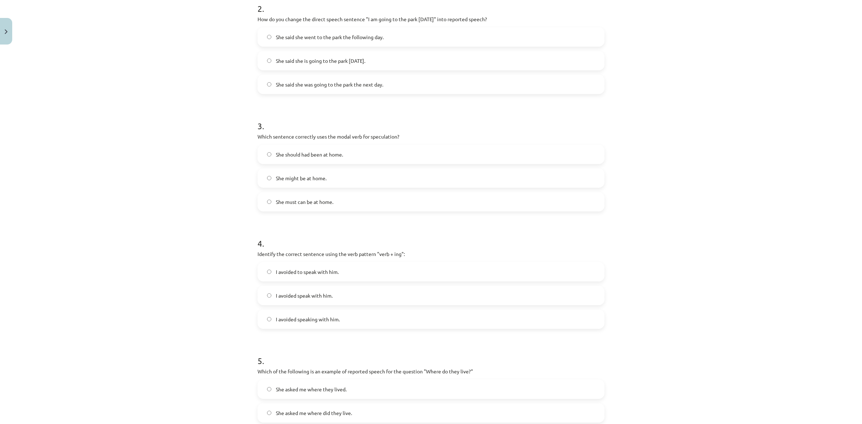
click at [355, 151] on label "She should had been at home." at bounding box center [430, 154] width 345 height 18
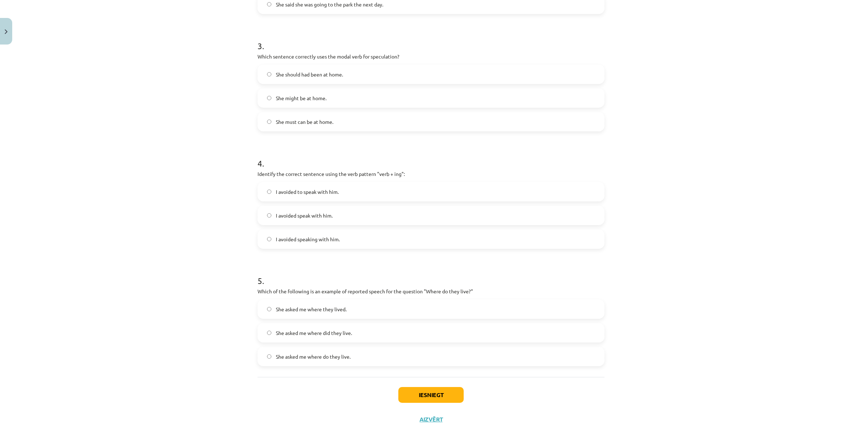
scroll to position [359, 0]
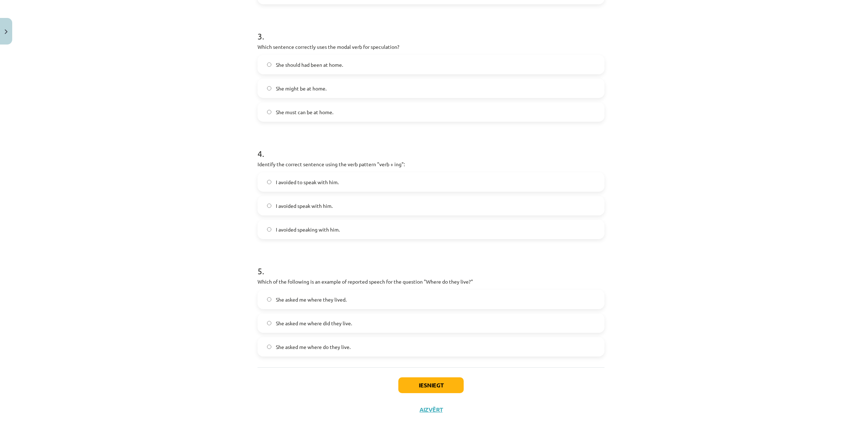
click at [342, 231] on label "I avoided speaking with him." at bounding box center [430, 229] width 345 height 18
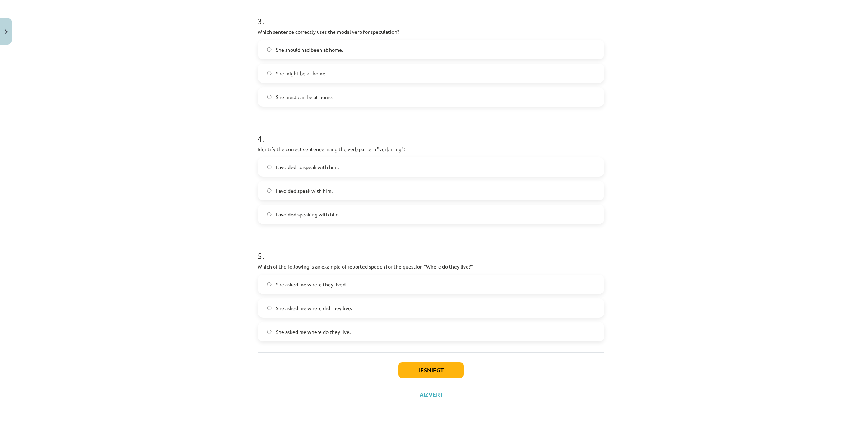
scroll to position [375, 0]
click at [367, 331] on label "She asked me where do they live." at bounding box center [430, 331] width 345 height 18
click at [450, 367] on button "Iesniegt" at bounding box center [430, 370] width 65 height 16
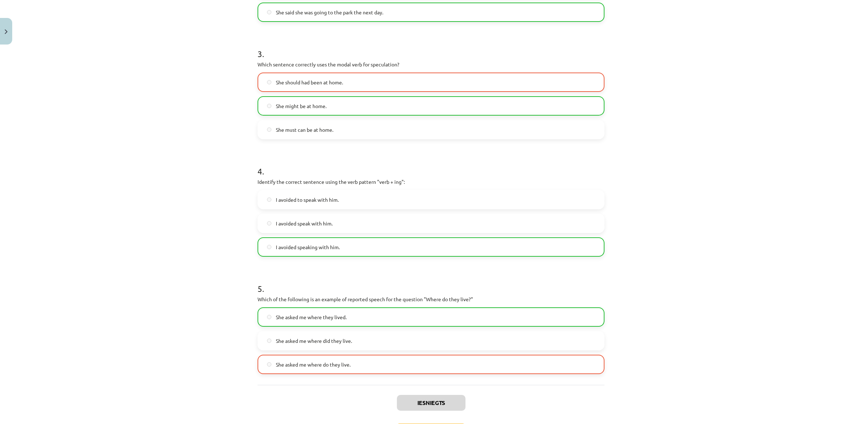
scroll to position [398, 0]
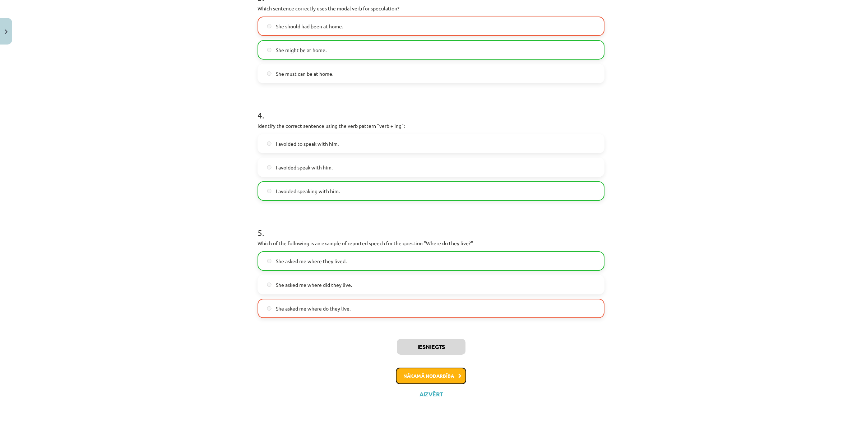
click at [446, 372] on button "Nākamā nodarbība" at bounding box center [431, 376] width 70 height 17
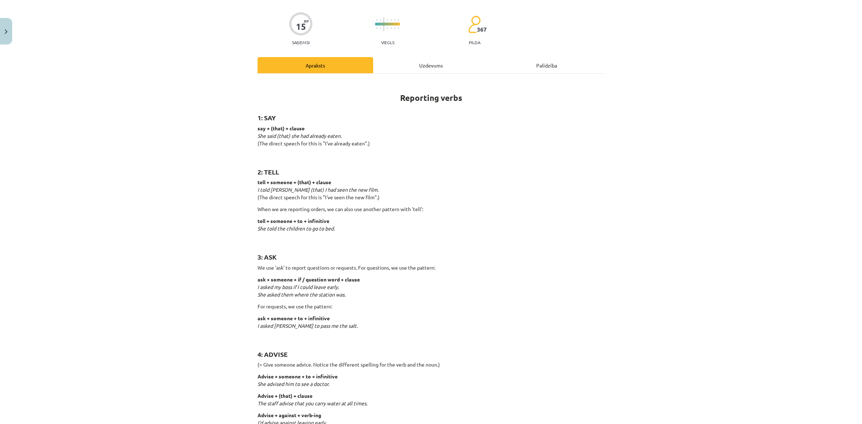
scroll to position [0, 0]
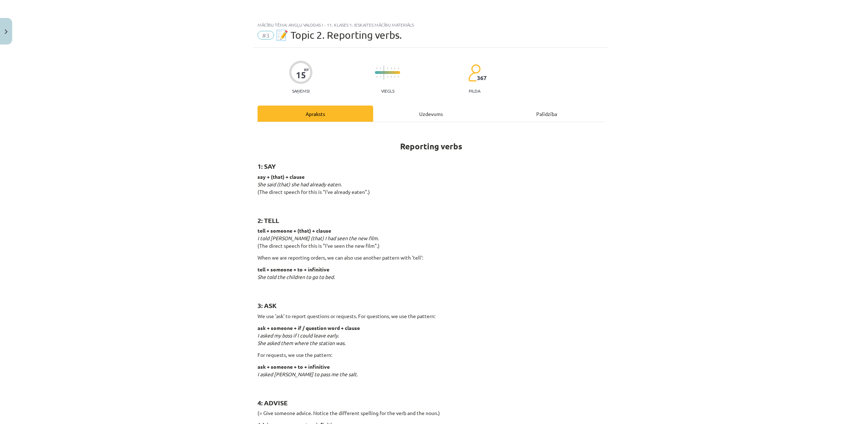
click at [428, 114] on div "Uzdevums" at bounding box center [431, 114] width 116 height 16
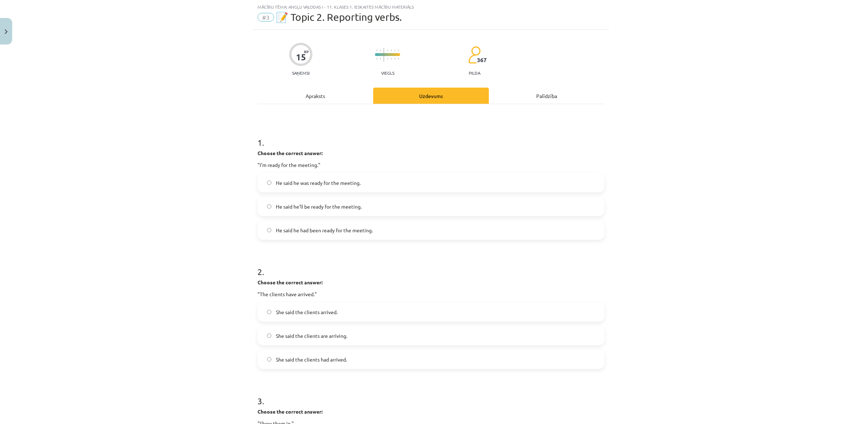
click at [323, 96] on div "Apraksts" at bounding box center [315, 96] width 116 height 16
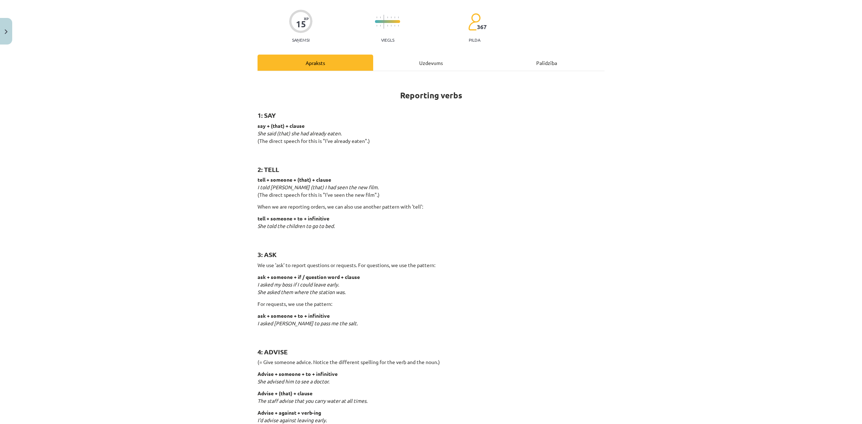
scroll to position [19, 0]
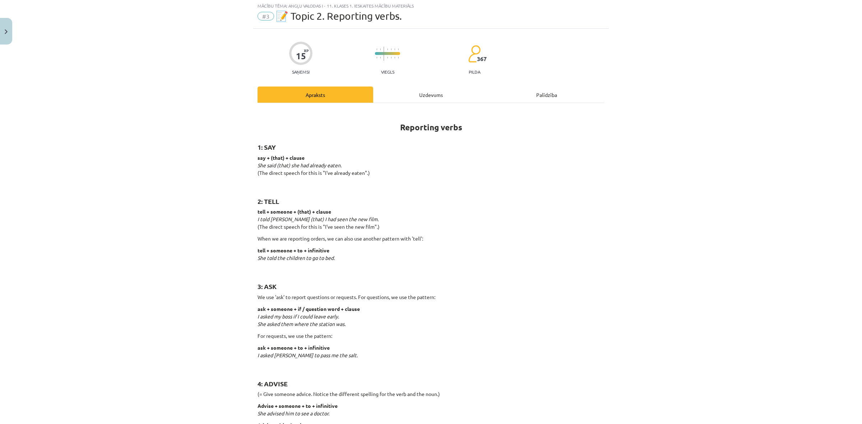
click at [426, 90] on div "Uzdevums" at bounding box center [431, 95] width 116 height 16
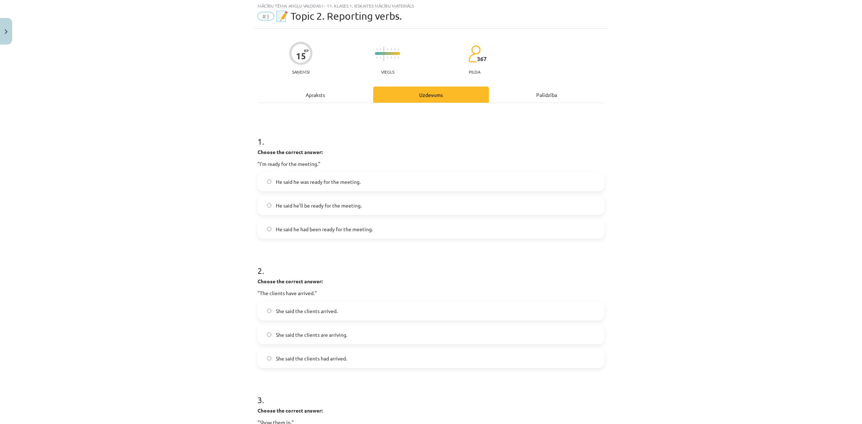
scroll to position [18, 0]
click at [335, 92] on div "Apraksts" at bounding box center [315, 96] width 116 height 16
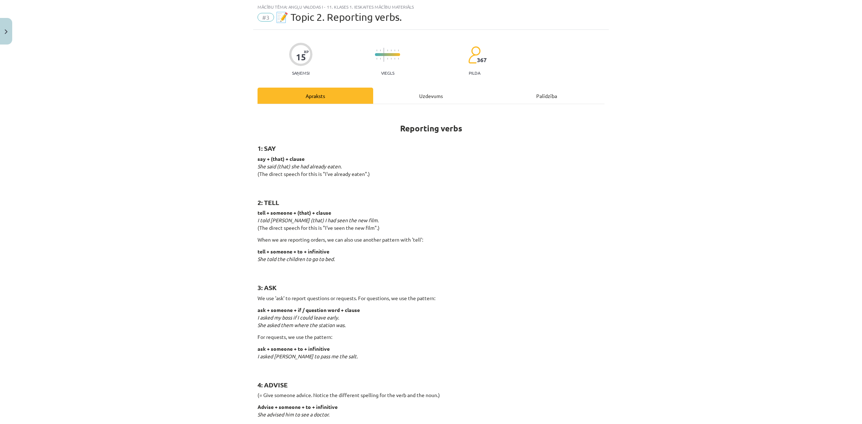
click at [437, 93] on div "Uzdevums" at bounding box center [431, 96] width 116 height 16
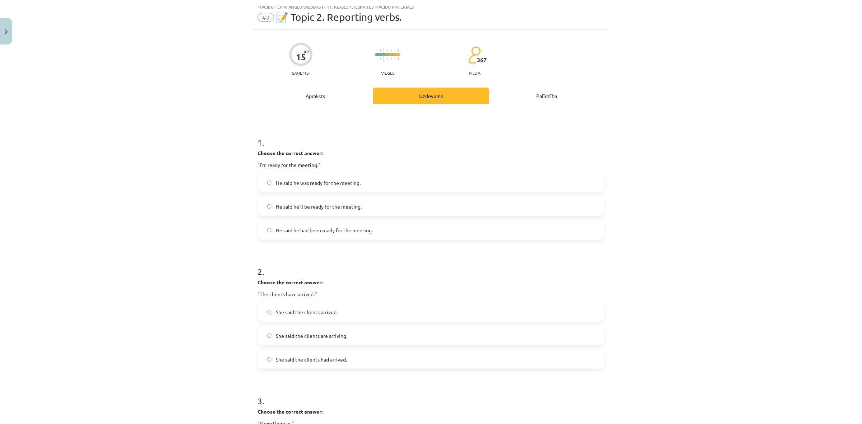
click at [321, 99] on div "Apraksts" at bounding box center [315, 96] width 116 height 16
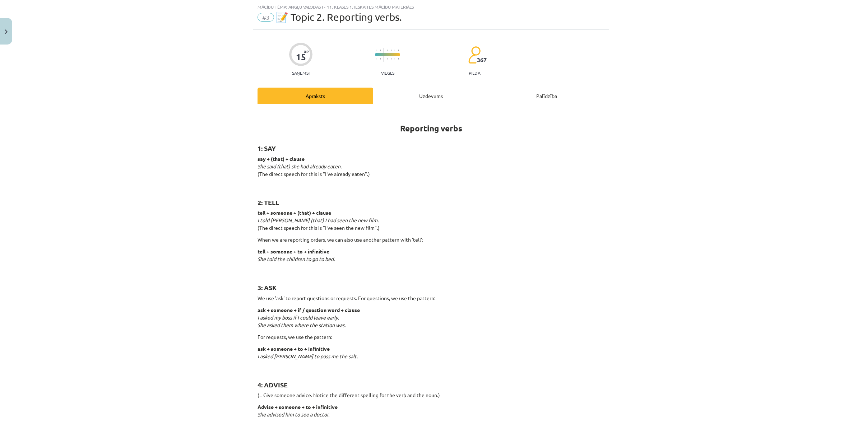
click at [426, 97] on div "Uzdevums" at bounding box center [431, 96] width 116 height 16
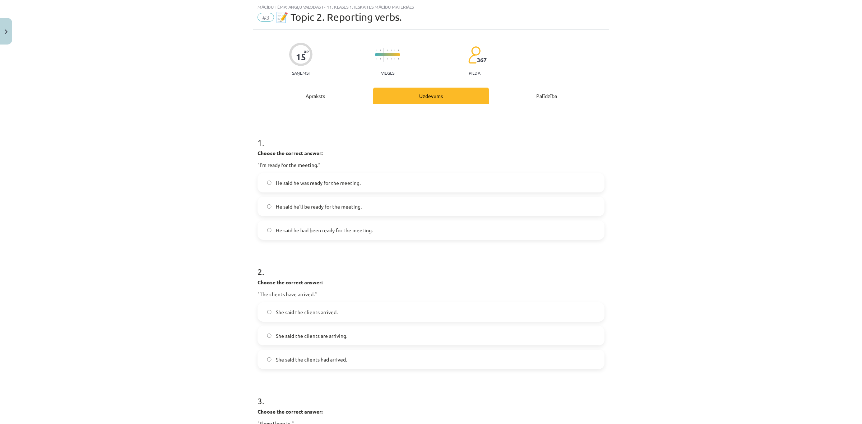
click at [370, 185] on label "He said he was ready for the meeting." at bounding box center [430, 183] width 345 height 18
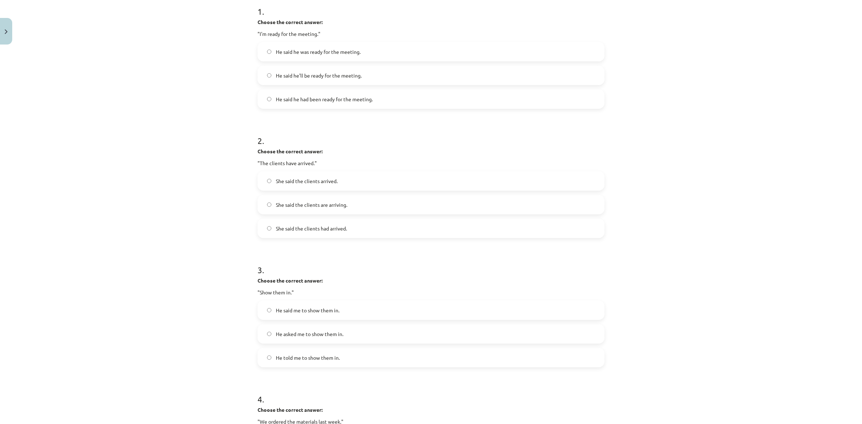
scroll to position [153, 0]
click at [424, 219] on label "She said the clients had arrived." at bounding box center [430, 225] width 345 height 18
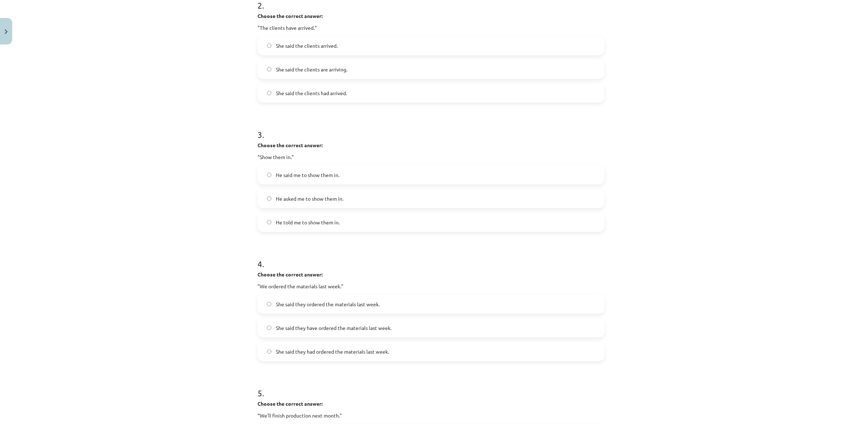
scroll to position [287, 0]
click at [337, 221] on label "He told me to show them in." at bounding box center [430, 219] width 345 height 18
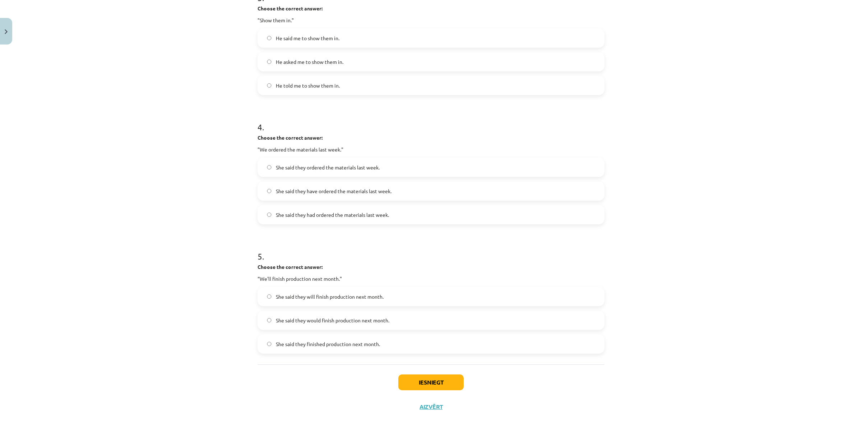
scroll to position [422, 0]
drag, startPoint x: 457, startPoint y: 211, endPoint x: 462, endPoint y: 211, distance: 4.7
click at [462, 211] on label "She said they had ordered the materials last week." at bounding box center [430, 214] width 345 height 18
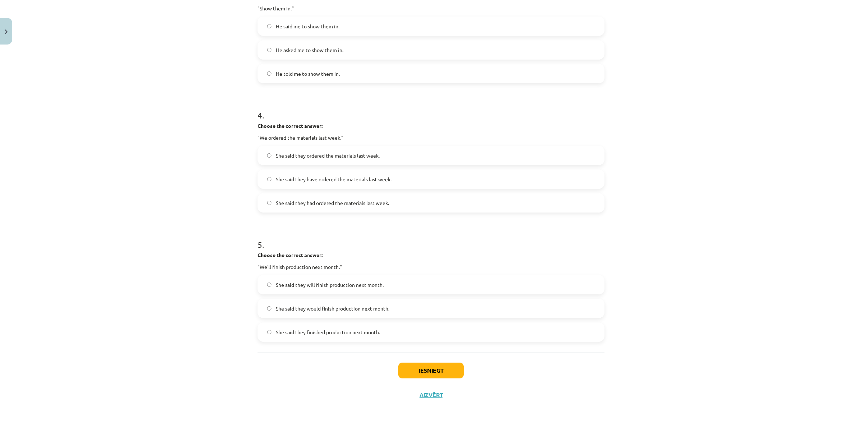
scroll to position [434, 0]
click at [444, 277] on label "She said they will finish production next month." at bounding box center [430, 284] width 345 height 18
click at [449, 373] on button "Iesniegt" at bounding box center [430, 370] width 65 height 16
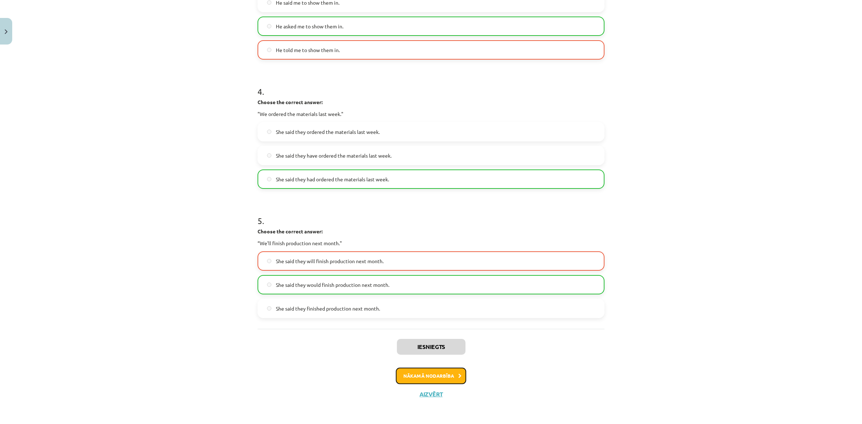
click at [458, 375] on icon at bounding box center [459, 376] width 3 height 5
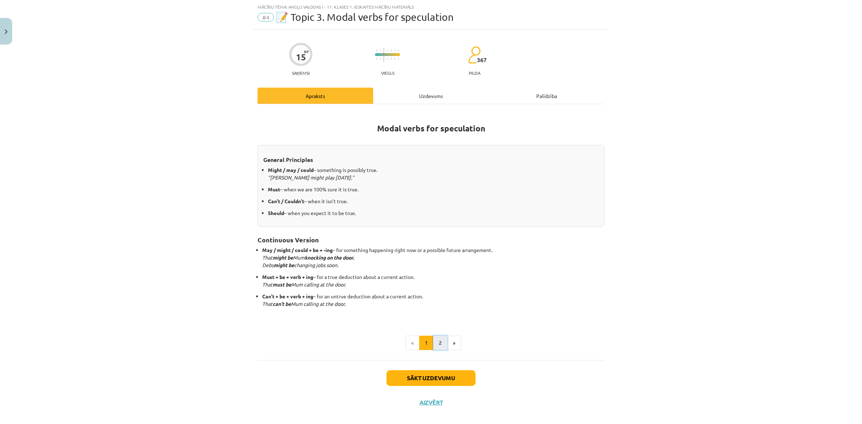
click at [439, 338] on button "2" at bounding box center [440, 343] width 14 height 14
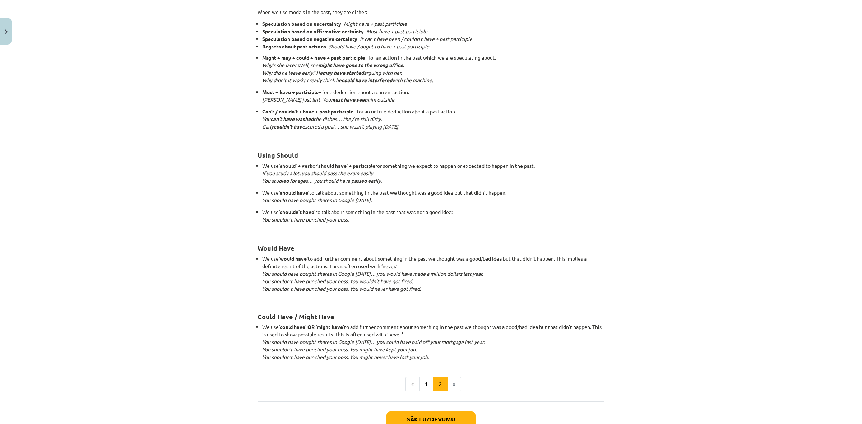
scroll to position [520, 0]
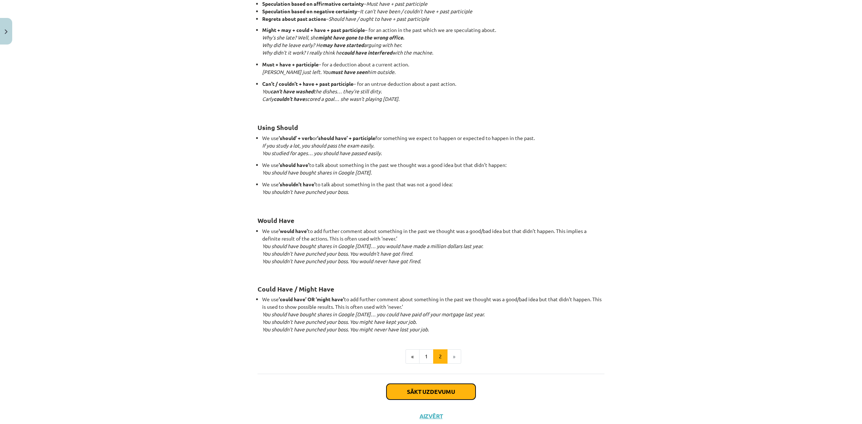
click at [444, 390] on button "Sākt uzdevumu" at bounding box center [430, 392] width 89 height 16
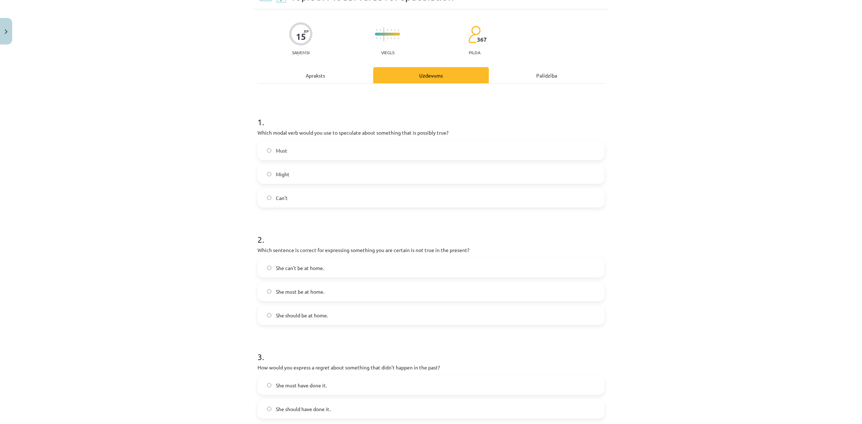
scroll to position [18, 0]
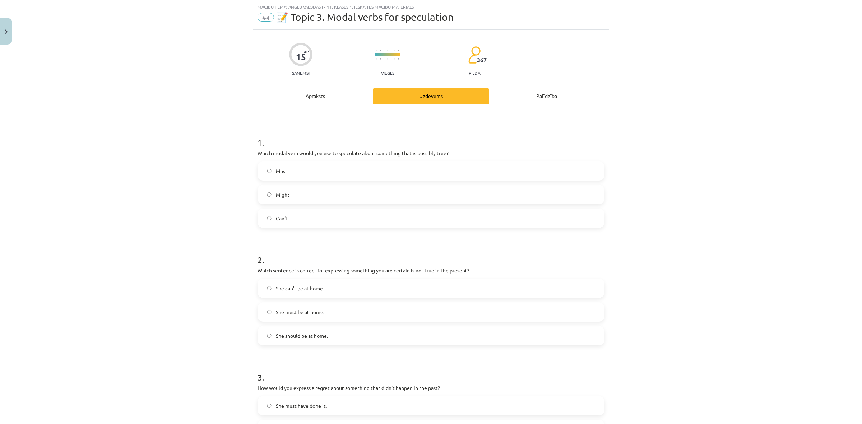
click at [350, 194] on label "Might" at bounding box center [430, 195] width 345 height 18
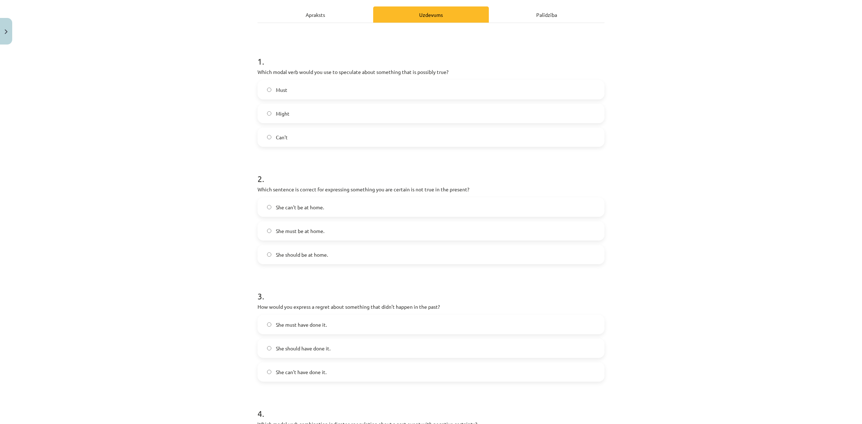
scroll to position [153, 0]
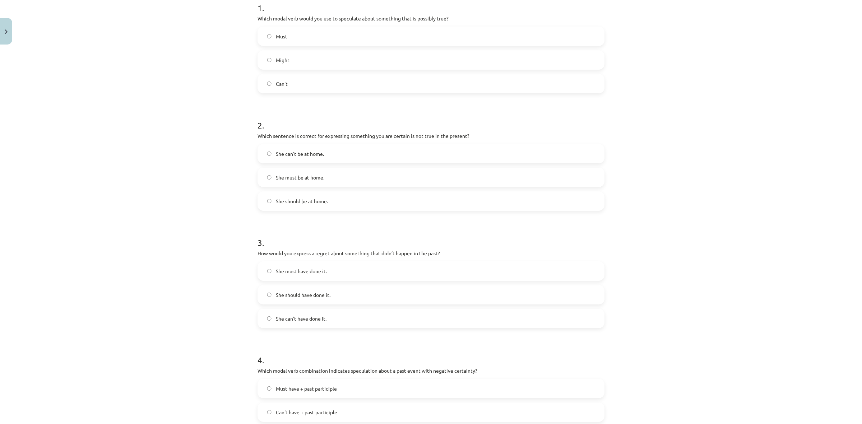
click at [307, 151] on span "She can't be at home." at bounding box center [300, 154] width 48 height 8
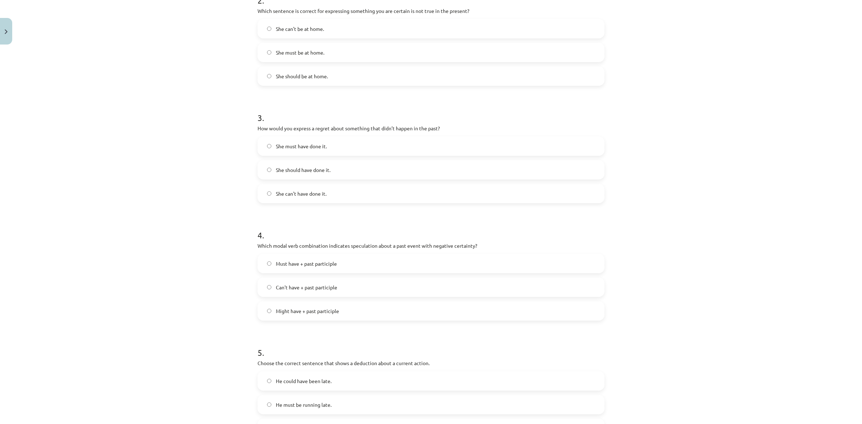
scroll to position [287, 0]
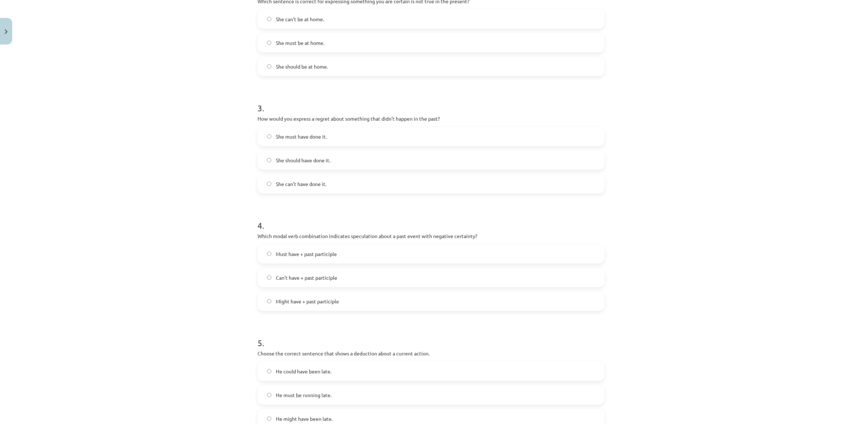
click at [361, 157] on label "She should have done it." at bounding box center [430, 160] width 345 height 18
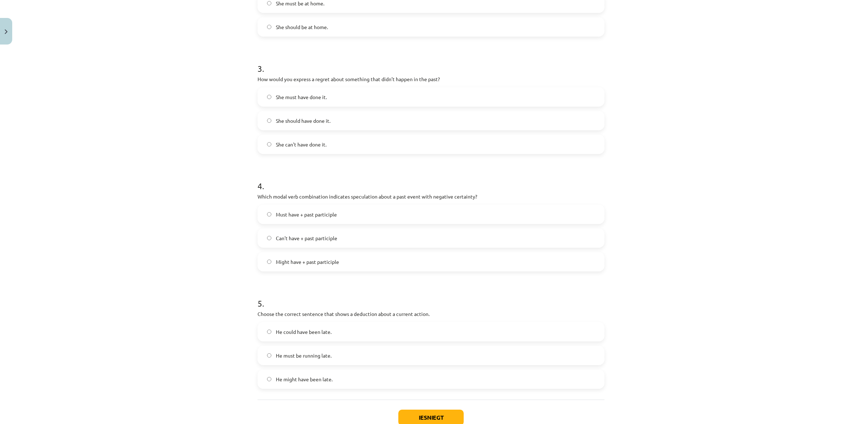
scroll to position [375, 0]
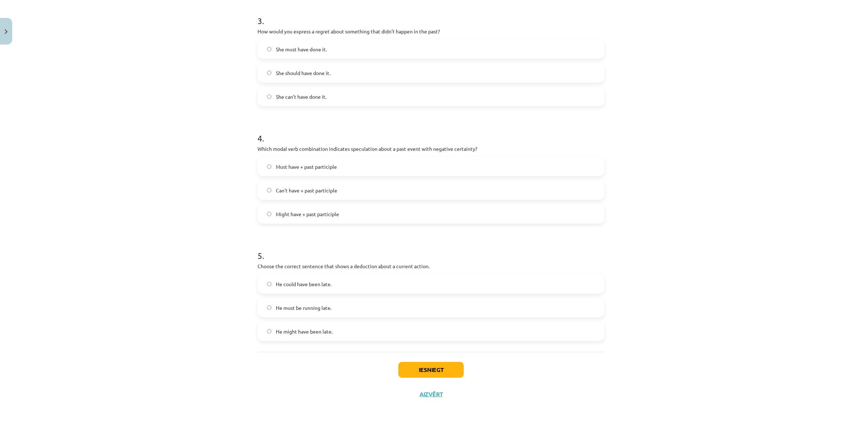
click at [403, 162] on label "Must have + past participle" at bounding box center [430, 167] width 345 height 18
click at [350, 216] on label "Might have + past participle" at bounding box center [430, 214] width 345 height 18
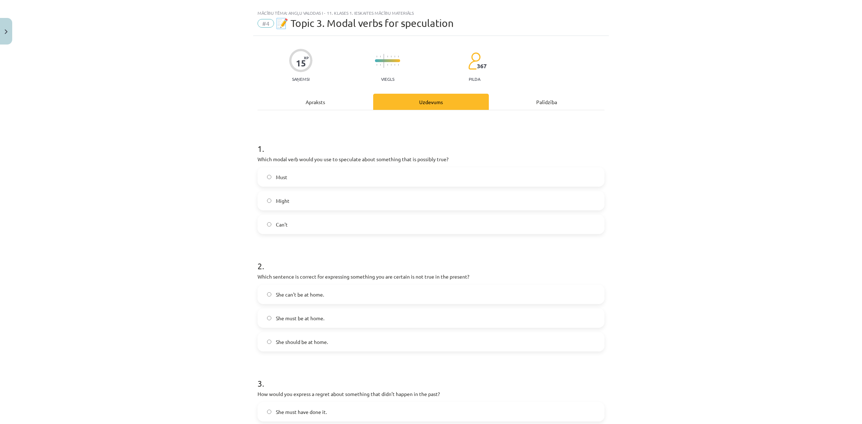
scroll to position [0, 0]
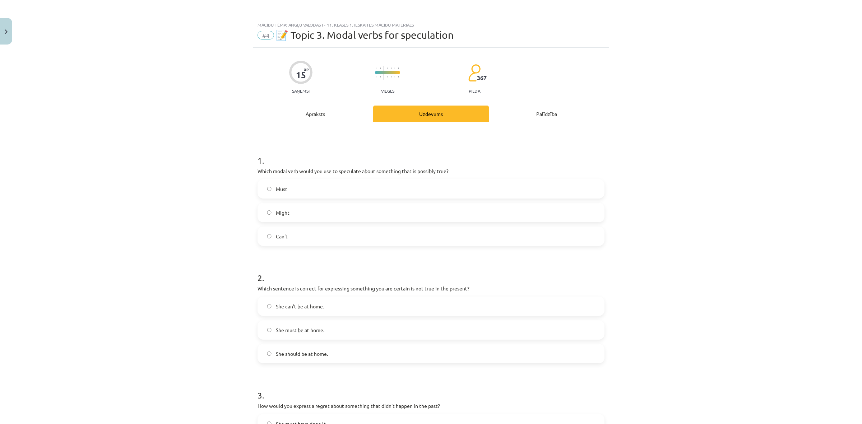
click at [313, 112] on div "Apraksts" at bounding box center [315, 114] width 116 height 16
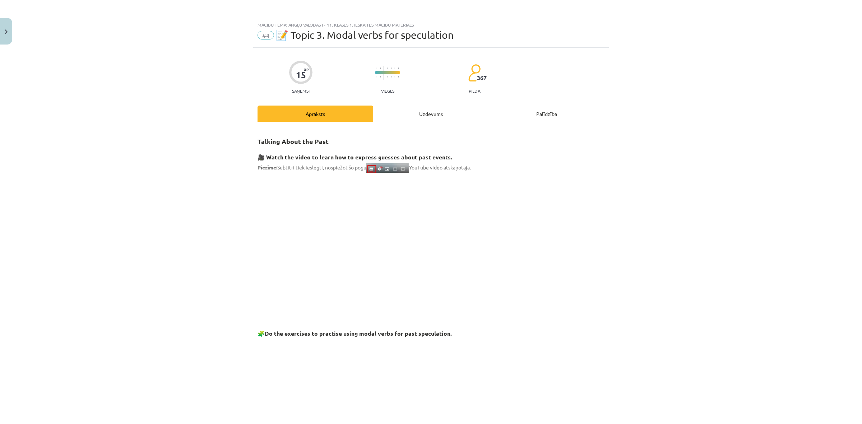
click at [429, 115] on div "Uzdevums" at bounding box center [431, 114] width 116 height 16
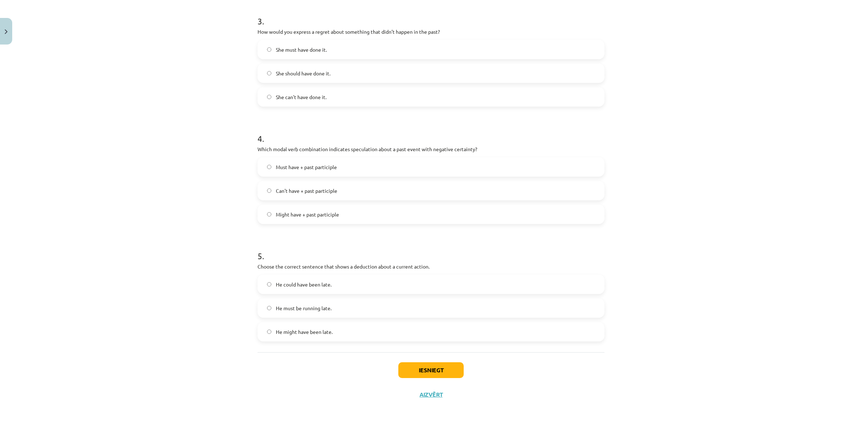
scroll to position [375, 0]
click at [356, 307] on label "He must be running late." at bounding box center [430, 308] width 345 height 18
click at [446, 366] on button "Iesniegt" at bounding box center [430, 370] width 65 height 16
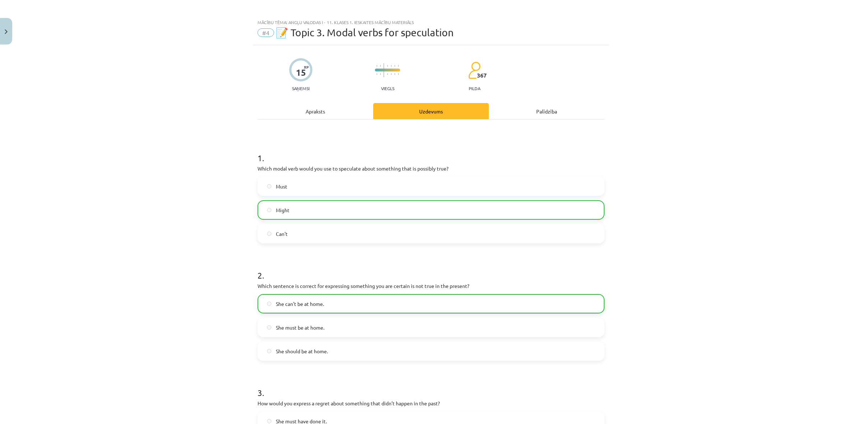
scroll to position [0, 0]
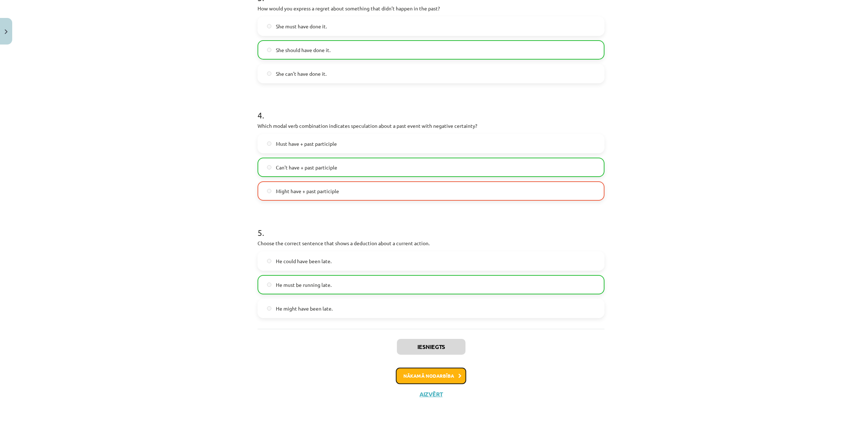
click at [451, 377] on button "Nākamā nodarbība" at bounding box center [431, 376] width 70 height 17
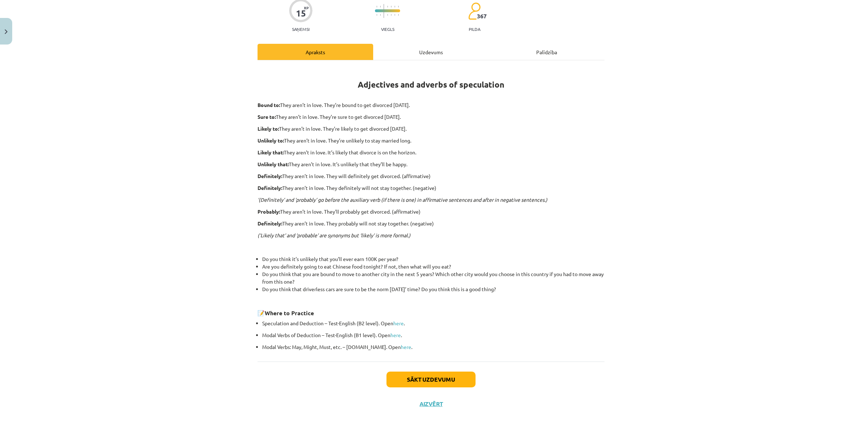
scroll to position [71, 0]
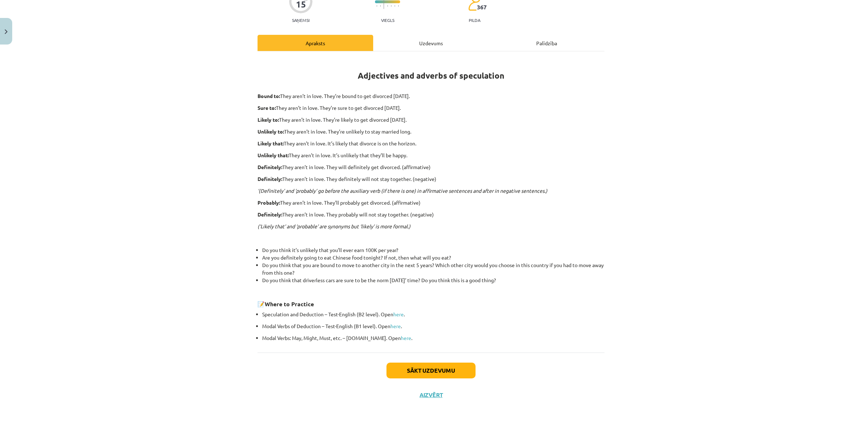
click at [426, 43] on div "Uzdevums" at bounding box center [431, 43] width 116 height 16
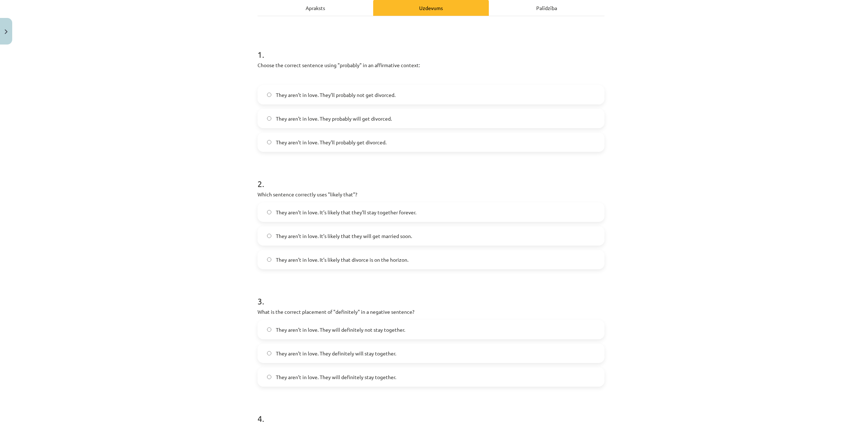
scroll to position [108, 0]
click at [340, 7] on div "Apraksts" at bounding box center [315, 6] width 116 height 16
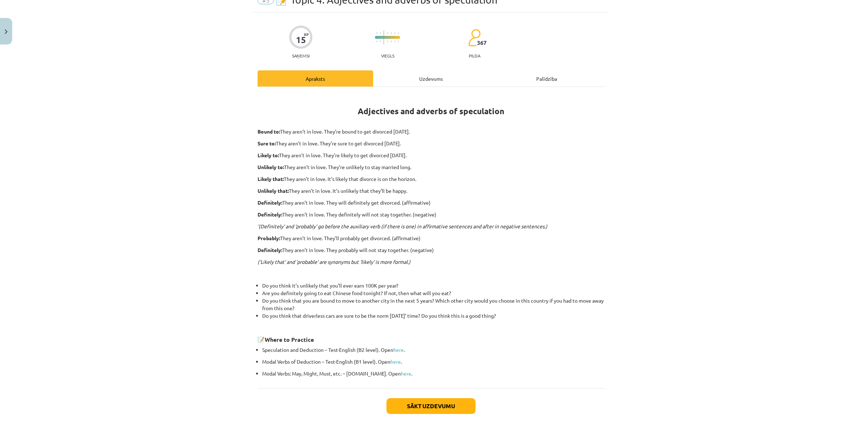
scroll to position [63, 0]
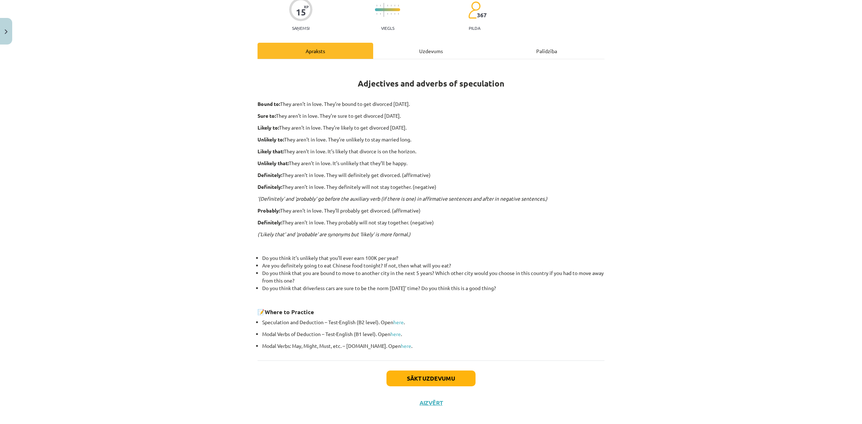
click at [413, 36] on div "15 XP Saņemsi Viegls 367 pilda Apraksts Uzdevums Palīdzība Adjectives and adver…" at bounding box center [431, 200] width 356 height 430
click at [420, 54] on div "Uzdevums" at bounding box center [431, 51] width 116 height 16
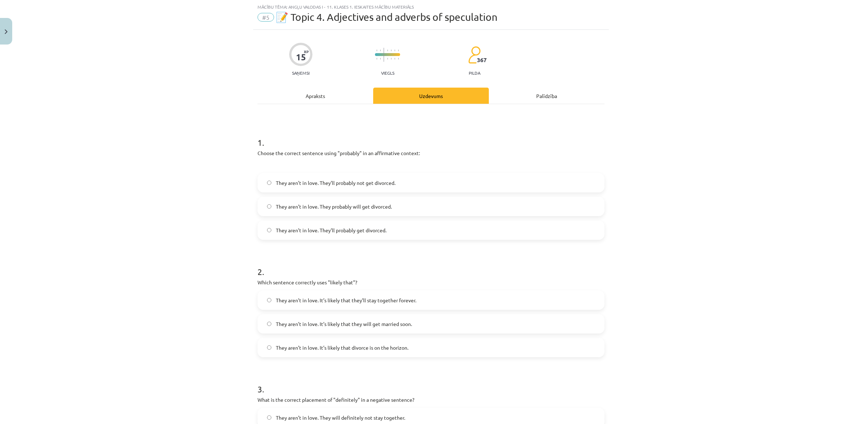
click at [405, 224] on label "They aren’t in love. They’ll probably get divorced." at bounding box center [430, 230] width 345 height 18
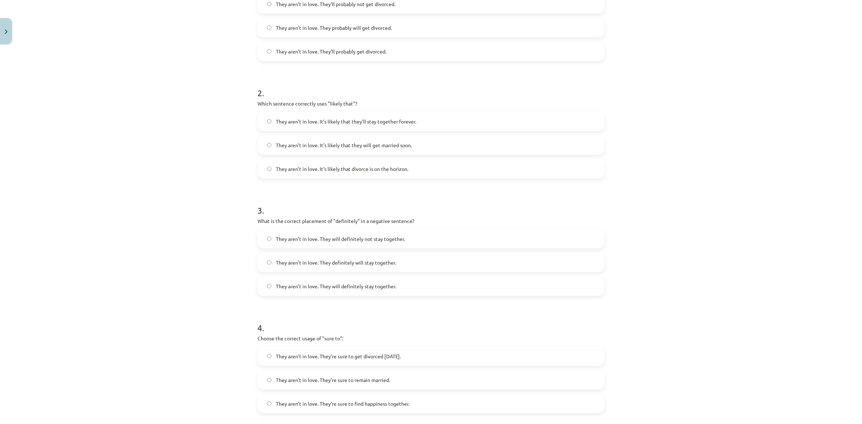
scroll to position [198, 0]
click at [414, 112] on label "They aren’t in love. It’s likely that they’ll stay together forever." at bounding box center [430, 121] width 345 height 18
click at [413, 168] on label "They aren’t in love. It’s likely that divorce is on the horizon." at bounding box center [430, 168] width 345 height 18
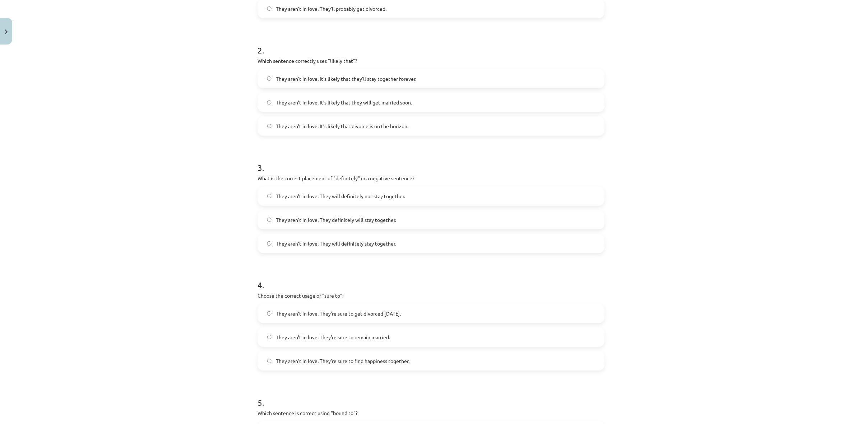
scroll to position [242, 0]
click at [452, 194] on label "They aren’t in love. They will definitely not stay together." at bounding box center [430, 193] width 345 height 18
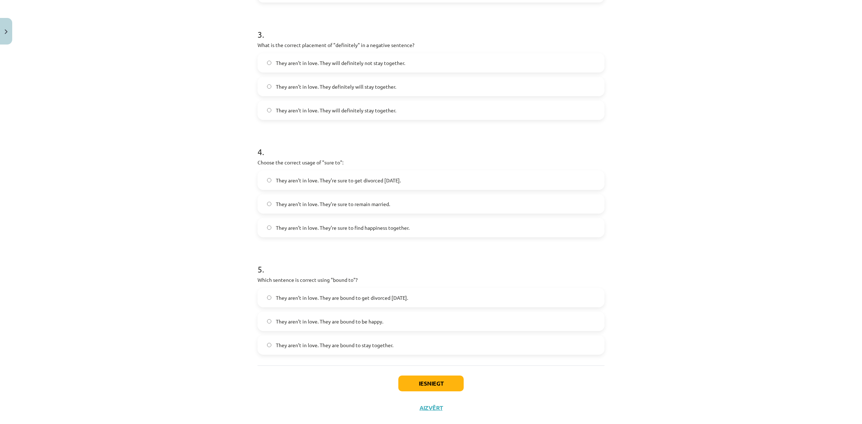
scroll to position [377, 0]
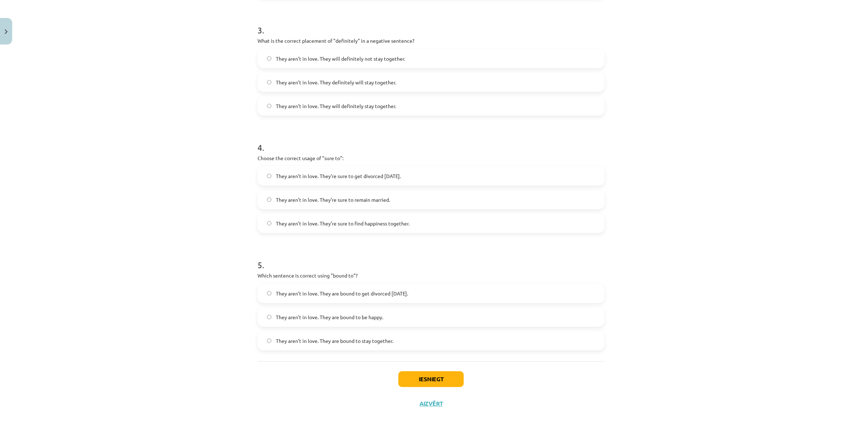
click at [426, 172] on label "They aren’t in love. They’re sure to get divorced [DATE]." at bounding box center [430, 176] width 345 height 18
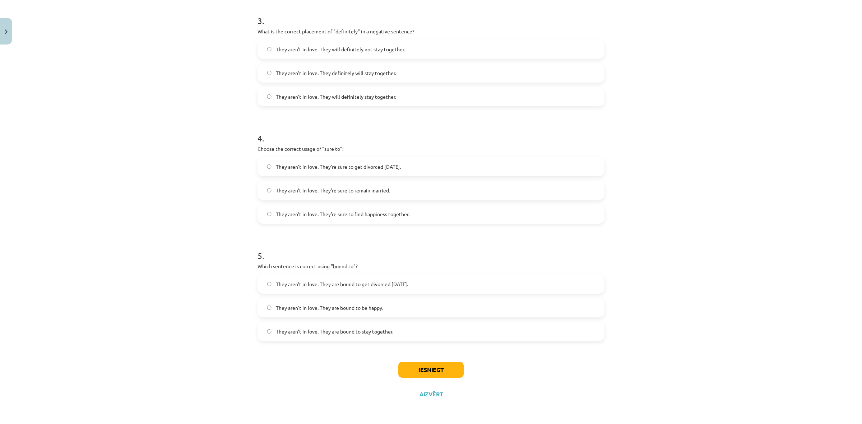
scroll to position [387, 0]
click at [437, 278] on label "They aren’t in love. They are bound to get divorced [DATE]." at bounding box center [430, 284] width 345 height 18
drag, startPoint x: 439, startPoint y: 371, endPoint x: 445, endPoint y: 369, distance: 5.7
click at [440, 371] on button "Iesniegt" at bounding box center [430, 370] width 65 height 16
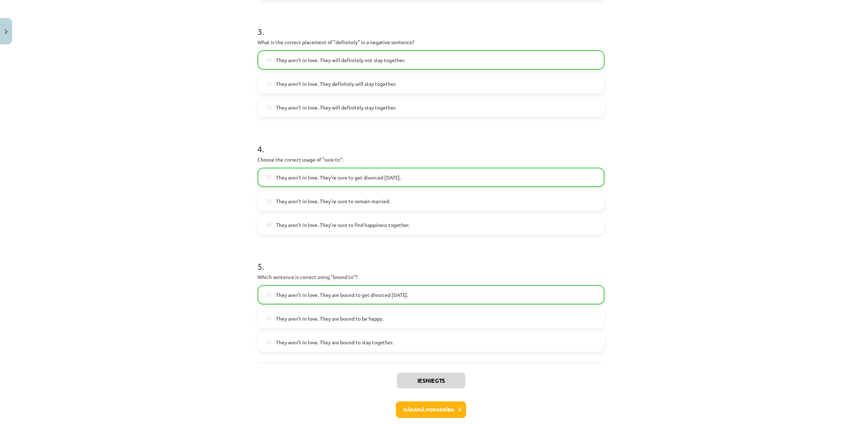
scroll to position [410, 0]
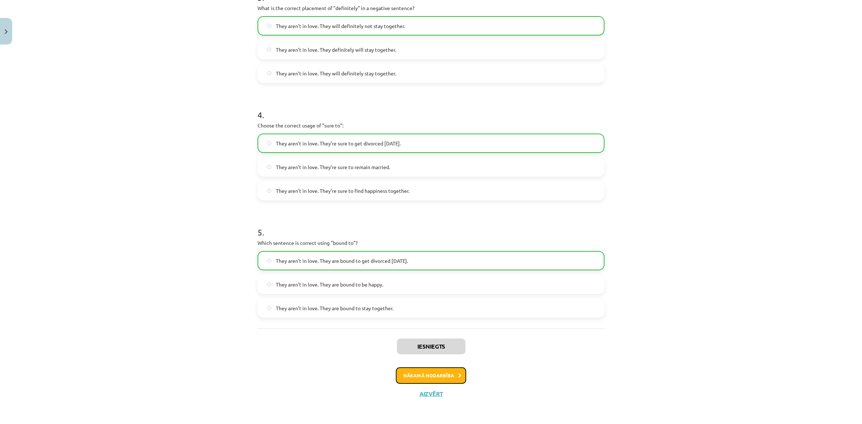
click at [460, 374] on button "Nākamā nodarbība" at bounding box center [431, 375] width 70 height 17
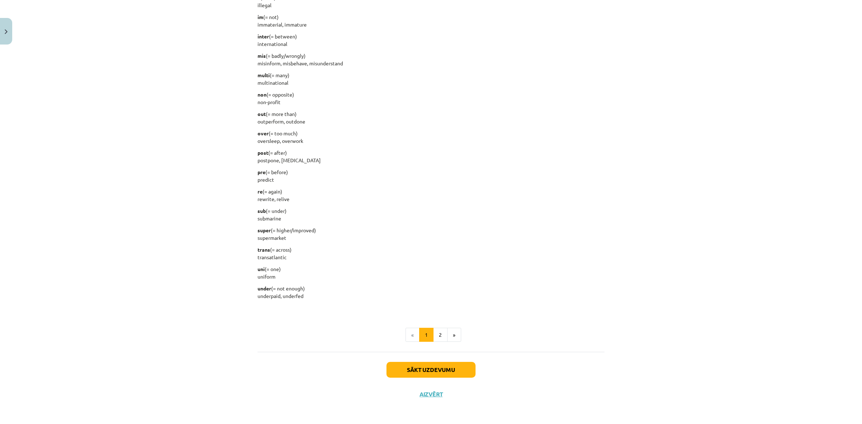
scroll to position [749, 0]
click at [439, 335] on button "2" at bounding box center [440, 335] width 14 height 14
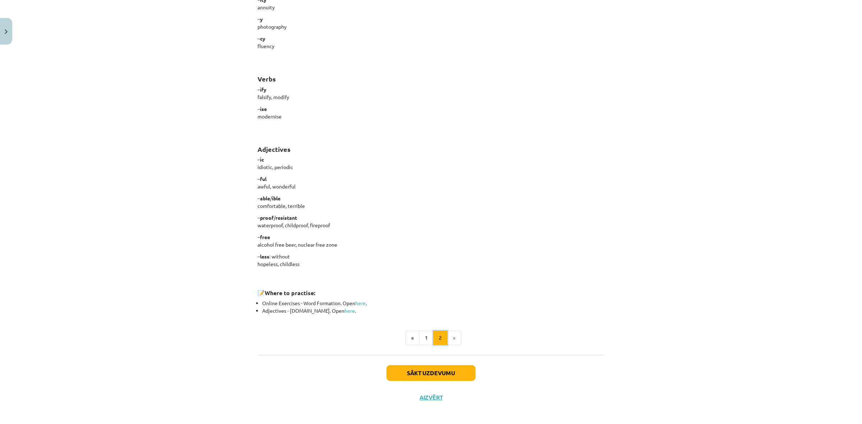
scroll to position [455, 0]
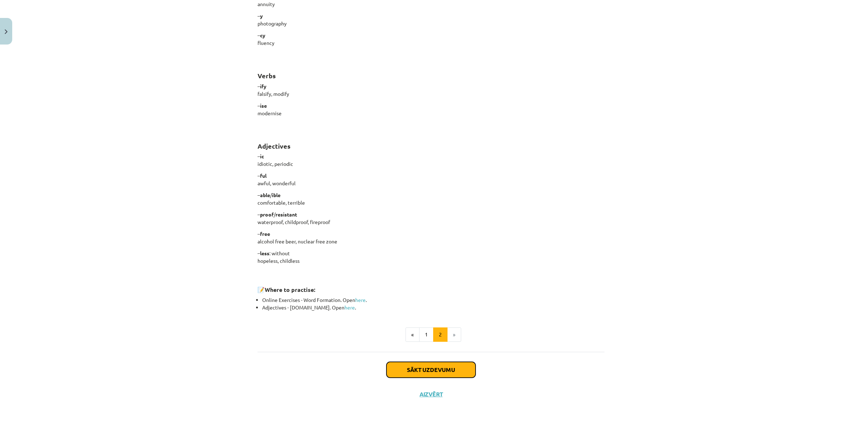
click at [445, 367] on button "Sākt uzdevumu" at bounding box center [430, 370] width 89 height 16
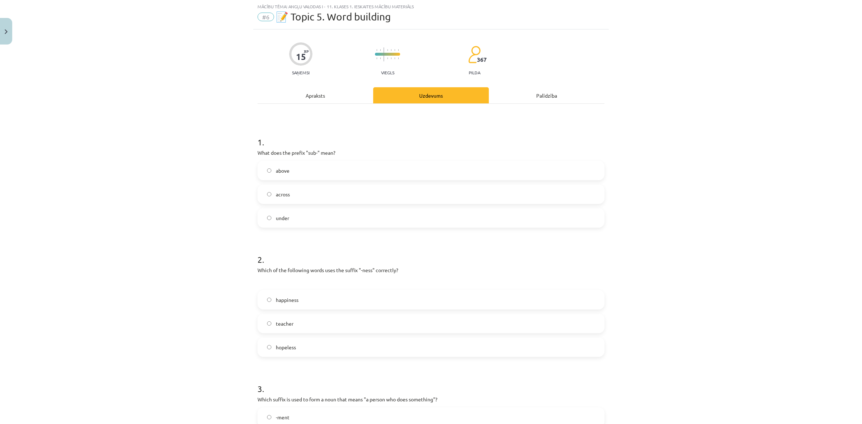
scroll to position [18, 0]
click at [344, 305] on label "happiness" at bounding box center [430, 300] width 345 height 18
click at [348, 194] on label "across" at bounding box center [430, 195] width 345 height 18
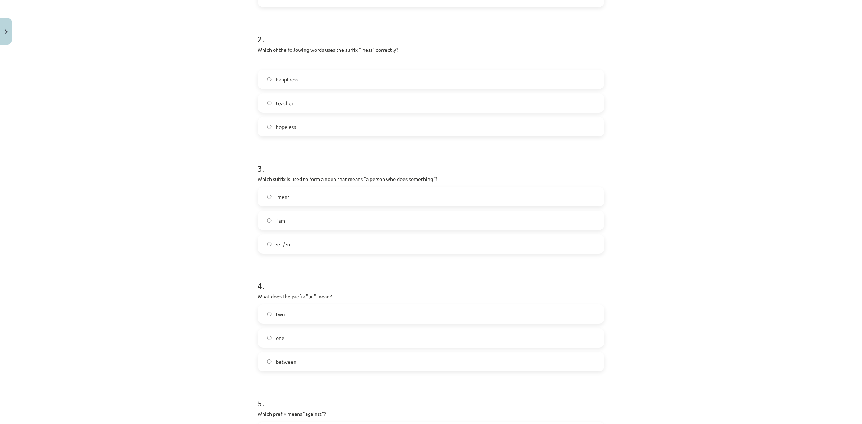
scroll to position [242, 0]
click at [394, 190] on label "-ment" at bounding box center [430, 193] width 345 height 18
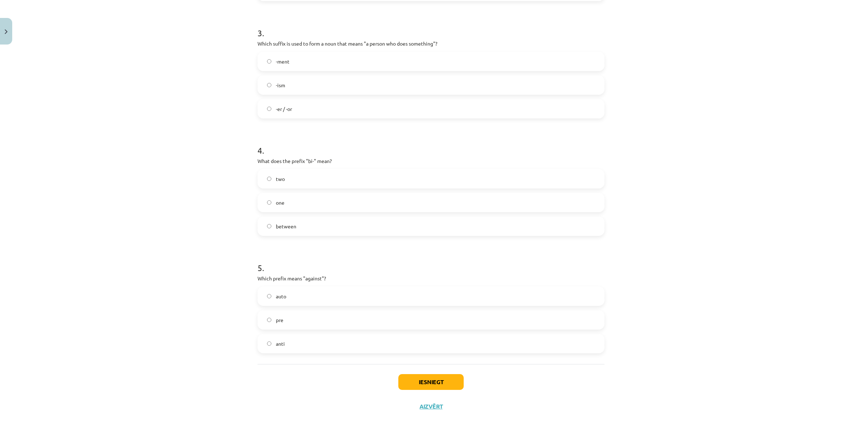
scroll to position [377, 0]
click at [405, 223] on label "between" at bounding box center [430, 223] width 345 height 18
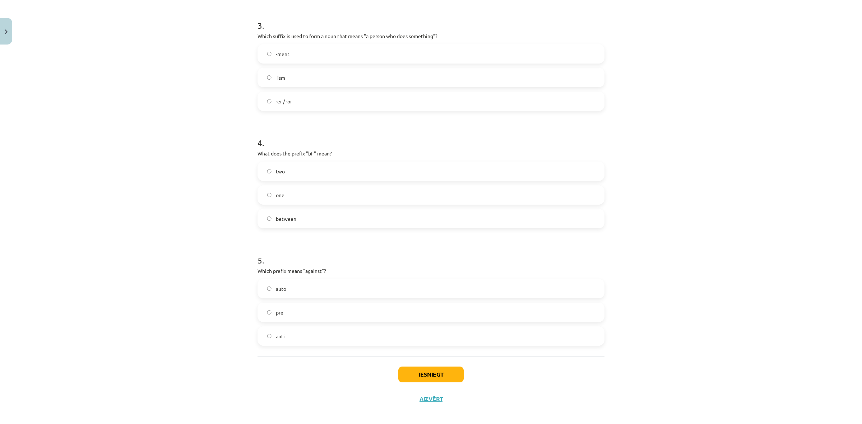
scroll to position [387, 0]
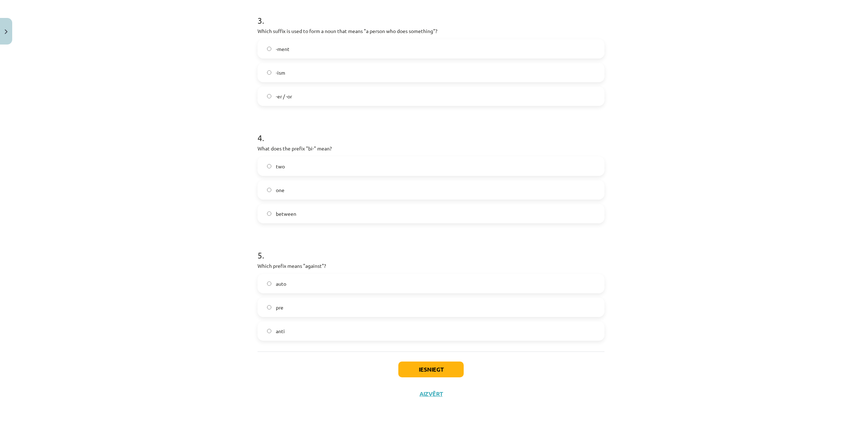
click at [339, 287] on label "auto" at bounding box center [430, 284] width 345 height 18
click at [426, 362] on button "Iesniegt" at bounding box center [430, 370] width 65 height 16
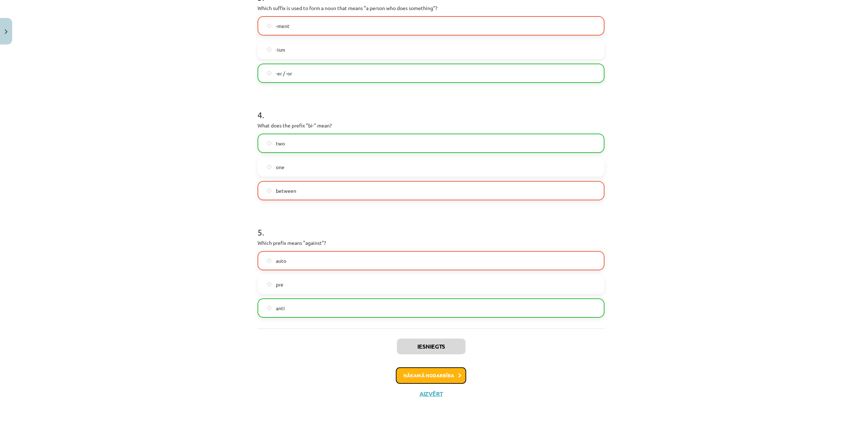
click at [452, 376] on button "Nākamā nodarbība" at bounding box center [431, 375] width 70 height 17
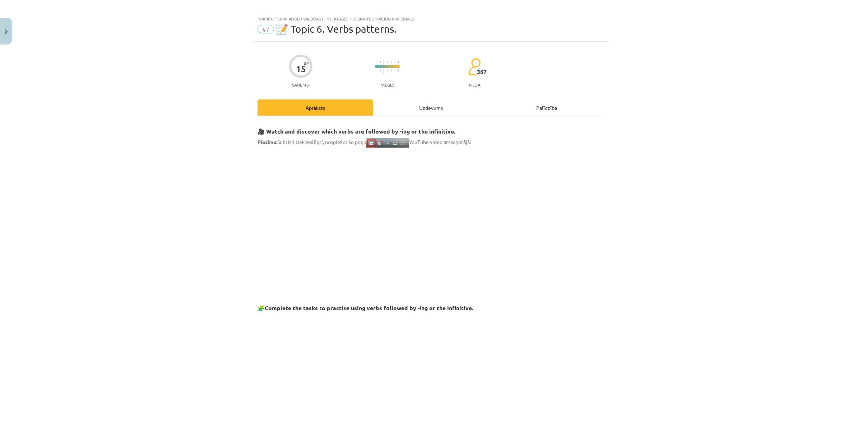
scroll to position [0, 0]
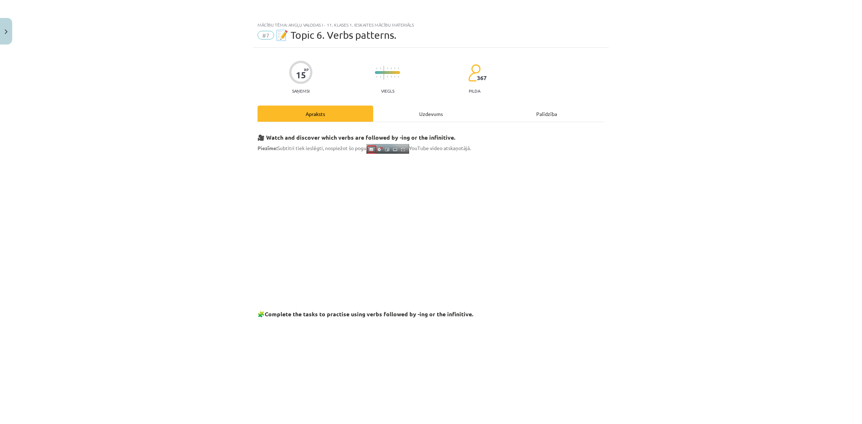
click at [433, 115] on div "Uzdevums" at bounding box center [431, 114] width 116 height 16
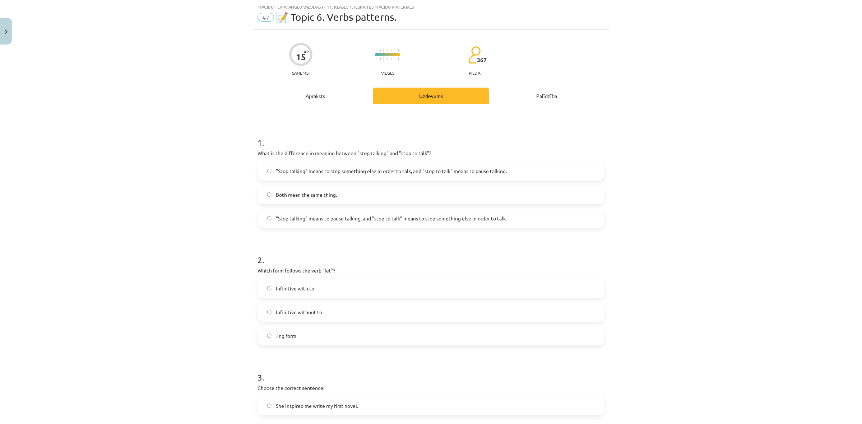
click at [331, 221] on span ""Stop talking" means to pause talking, and "stop to talk" means to stop somethi…" at bounding box center [391, 219] width 231 height 8
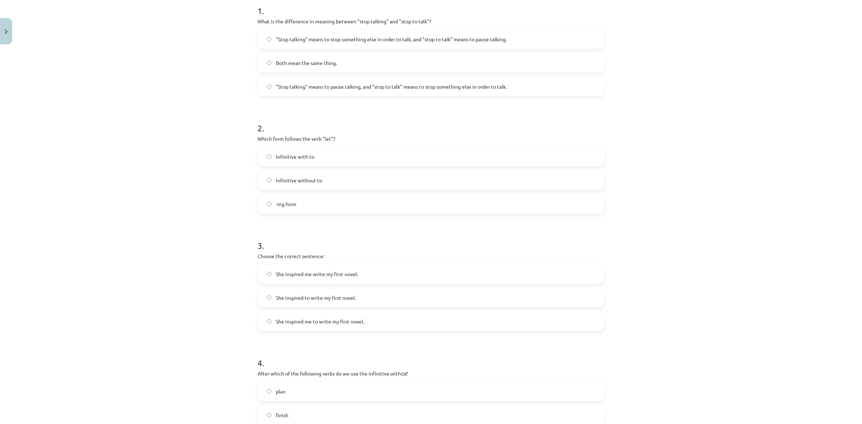
scroll to position [153, 0]
click at [358, 154] on label "Infinitive with to" at bounding box center [430, 154] width 345 height 18
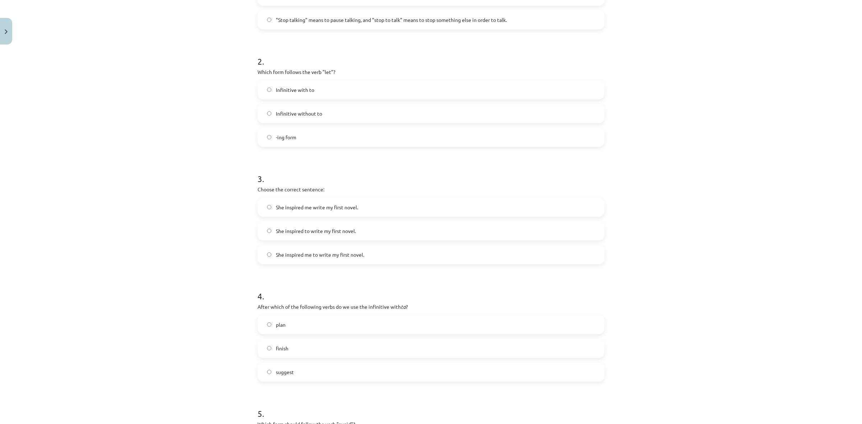
scroll to position [242, 0]
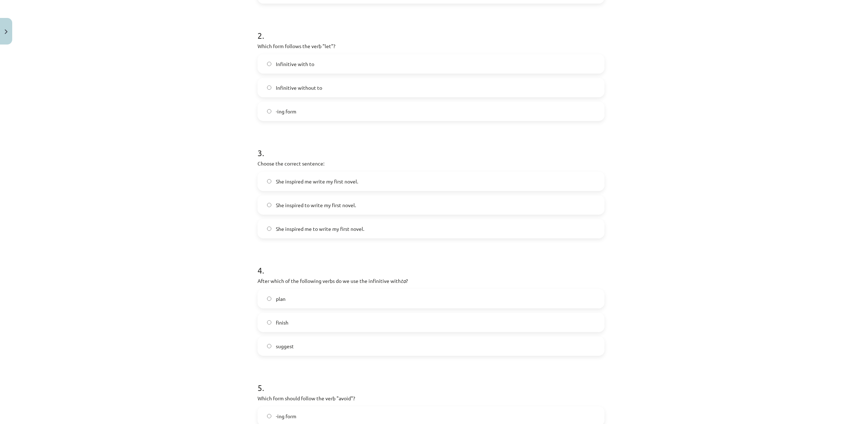
click at [364, 204] on label "She inspired to write my first novel." at bounding box center [430, 205] width 345 height 18
click at [370, 228] on label "She inspired me to write my first novel." at bounding box center [430, 229] width 345 height 18
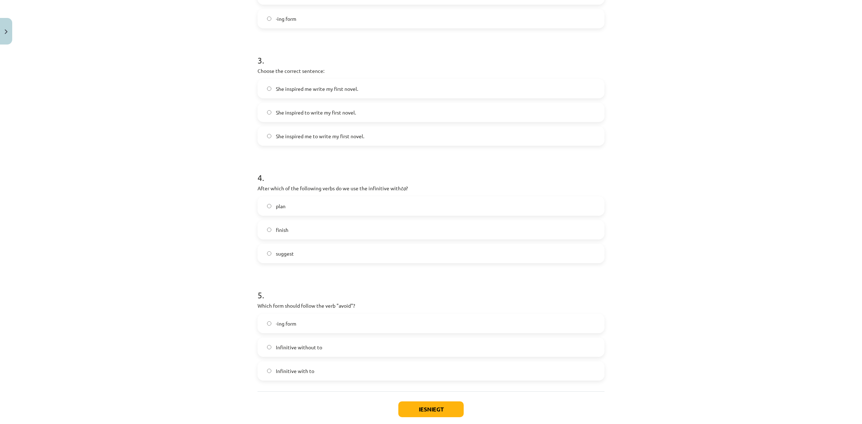
scroll to position [375, 0]
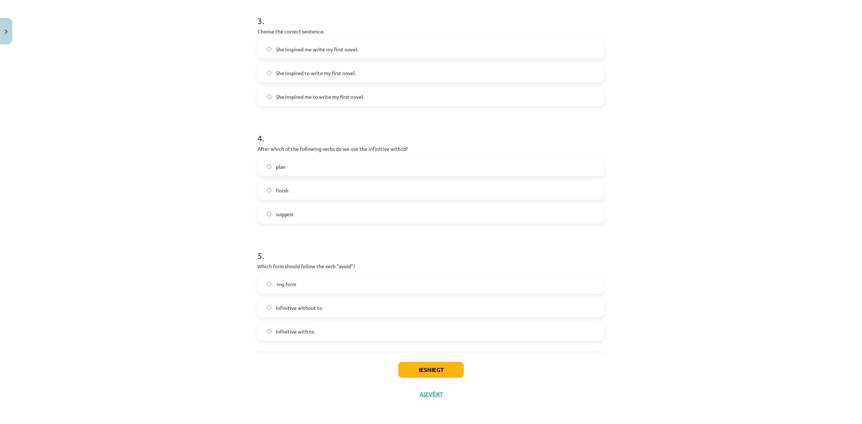
click at [326, 197] on label "finish" at bounding box center [430, 190] width 345 height 18
drag, startPoint x: 325, startPoint y: 207, endPoint x: 324, endPoint y: 201, distance: 5.5
click at [325, 207] on label "suggest" at bounding box center [430, 214] width 345 height 18
click at [309, 284] on label "-ing form" at bounding box center [430, 284] width 345 height 18
click at [401, 365] on button "Iesniegt" at bounding box center [430, 370] width 65 height 16
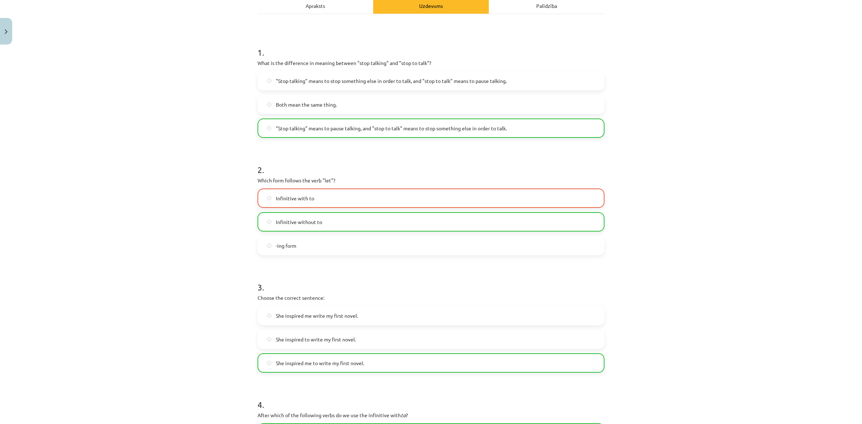
scroll to position [105, 0]
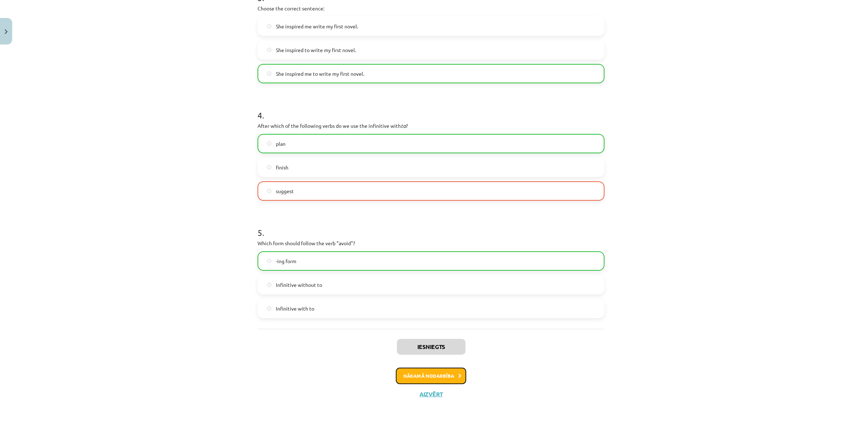
click at [454, 374] on button "Nākamā nodarbība" at bounding box center [431, 376] width 70 height 17
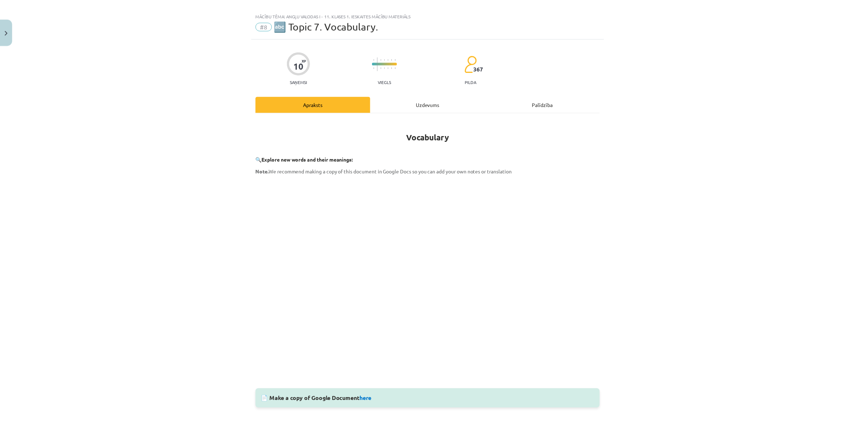
scroll to position [0, 0]
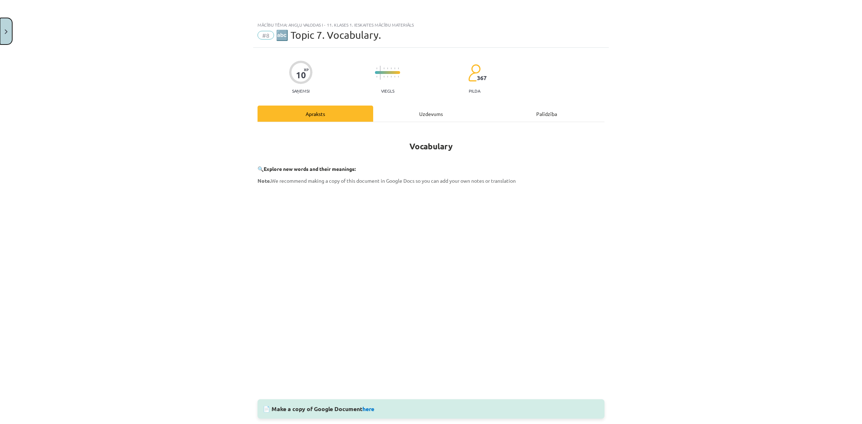
click at [6, 35] on button "Close" at bounding box center [6, 31] width 12 height 27
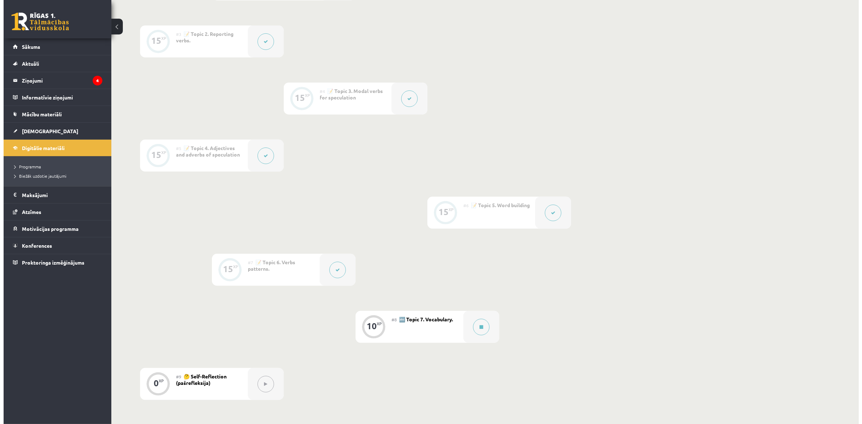
scroll to position [359, 0]
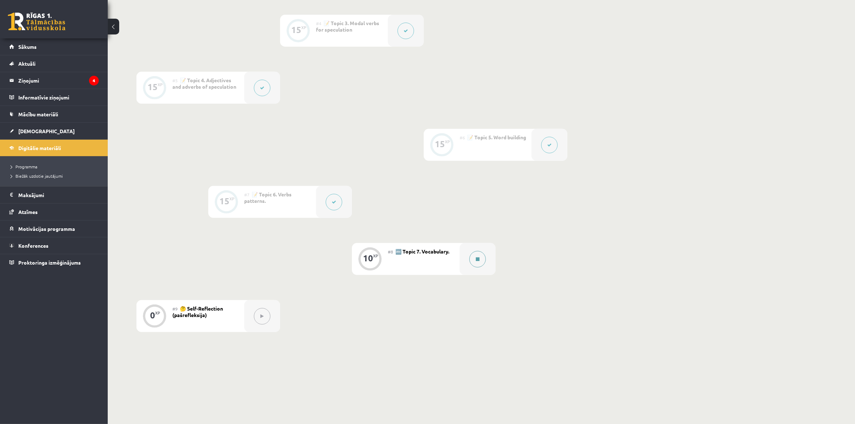
click at [470, 260] on button at bounding box center [477, 259] width 17 height 17
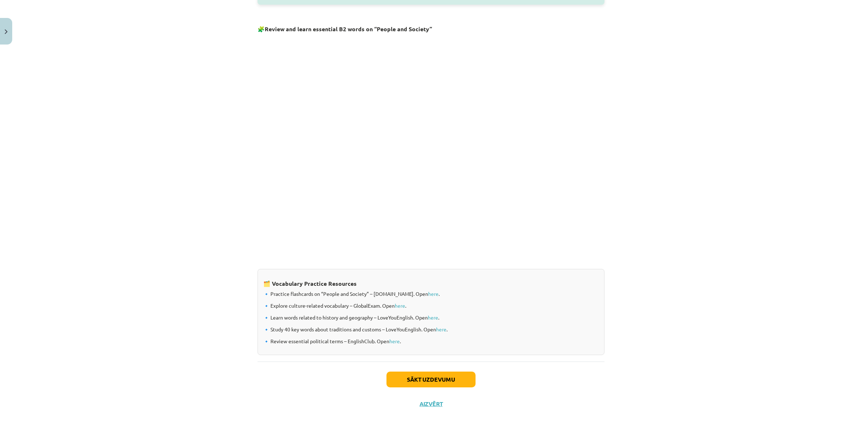
scroll to position [424, 0]
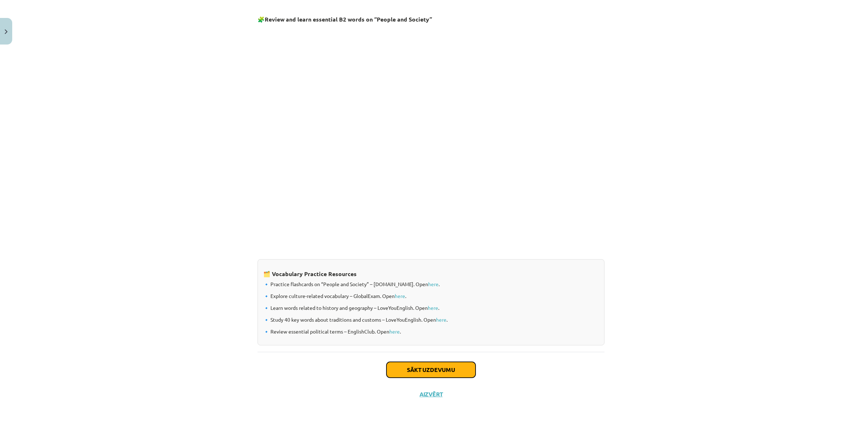
click at [453, 370] on button "Sākt uzdevumu" at bounding box center [430, 370] width 89 height 16
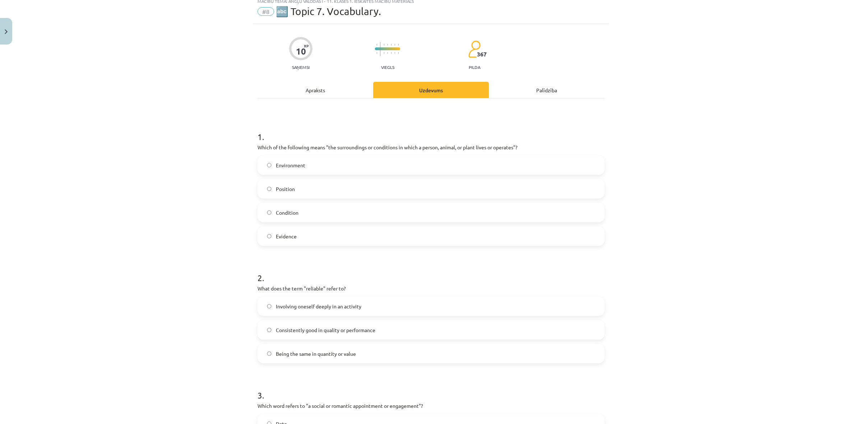
scroll to position [18, 0]
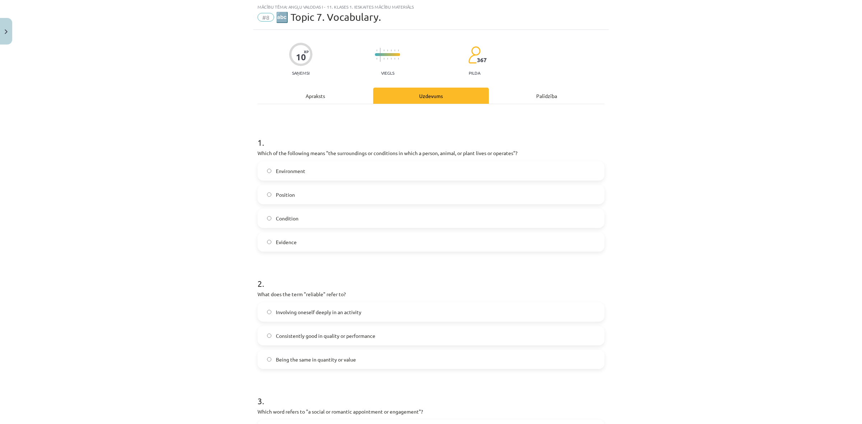
click at [377, 168] on label "Environment" at bounding box center [430, 171] width 345 height 18
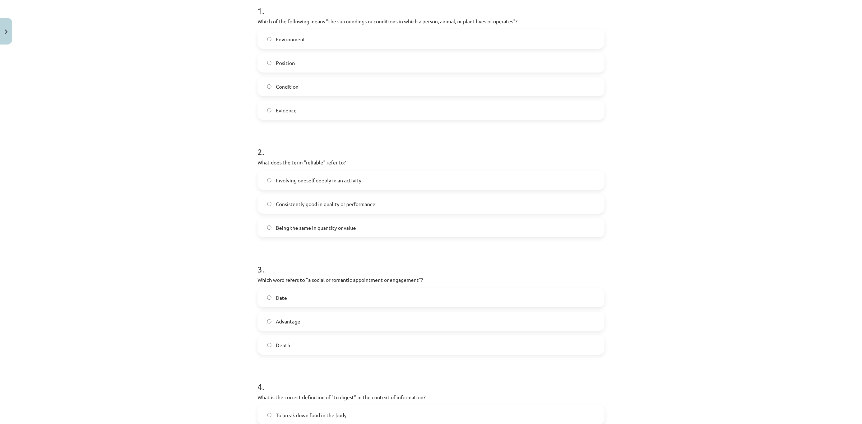
scroll to position [153, 0]
click at [450, 200] on label "Consistently good in quality or performance" at bounding box center [430, 201] width 345 height 18
click at [448, 292] on label "Date" at bounding box center [430, 295] width 345 height 18
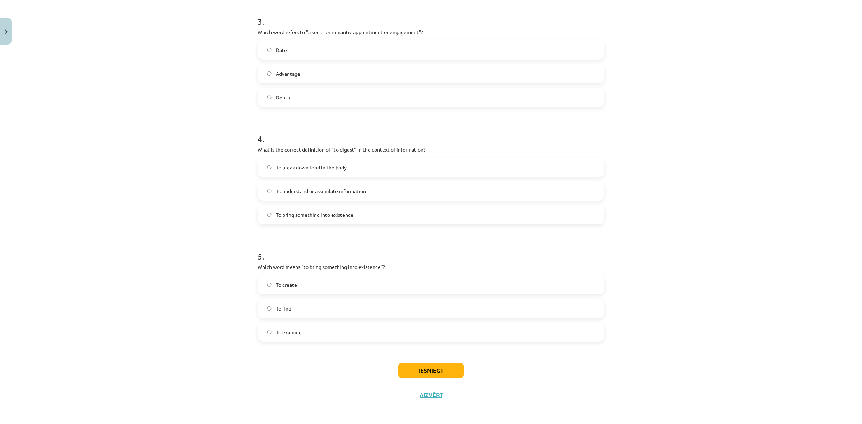
scroll to position [399, 0]
click at [492, 166] on label "To break down food in the body" at bounding box center [430, 166] width 345 height 18
click at [511, 284] on label "To create" at bounding box center [430, 284] width 345 height 18
click at [444, 368] on button "Iesniegt" at bounding box center [430, 370] width 65 height 16
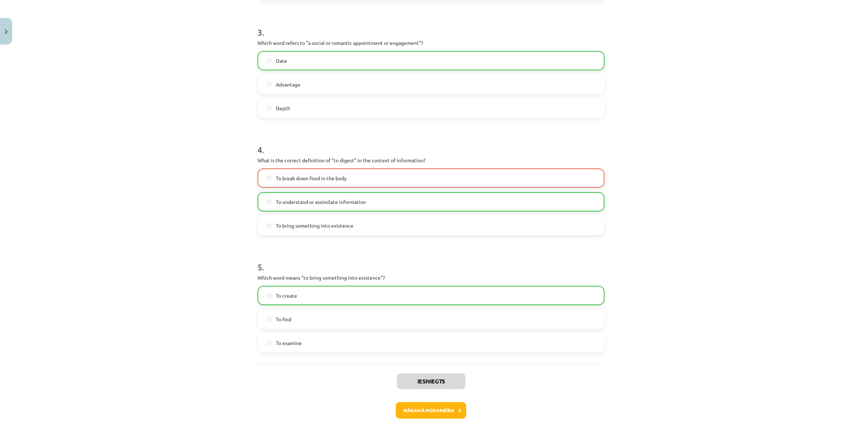
scroll to position [421, 0]
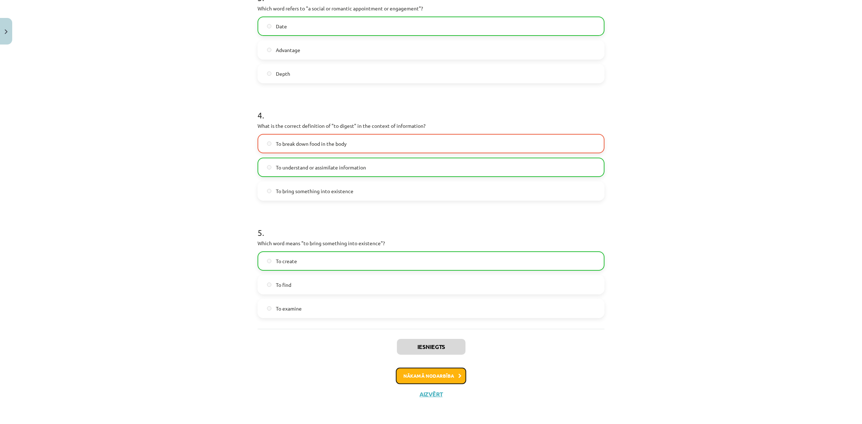
click at [452, 375] on button "Nākamā nodarbība" at bounding box center [431, 376] width 70 height 17
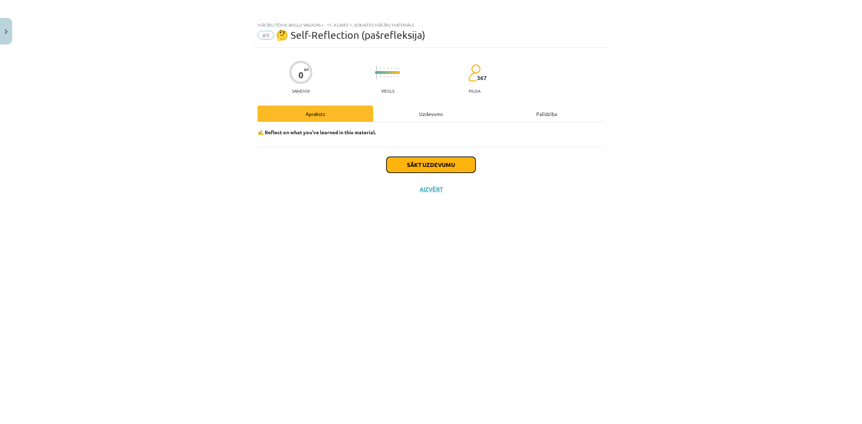
click at [437, 163] on button "Sākt uzdevumu" at bounding box center [430, 165] width 89 height 16
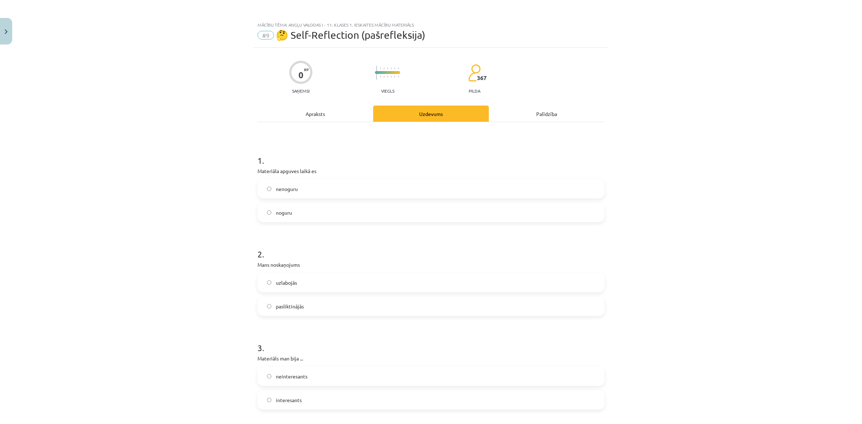
click at [367, 403] on label "interesants" at bounding box center [430, 400] width 345 height 18
click at [357, 276] on label "uzlabojās" at bounding box center [430, 283] width 345 height 18
click at [381, 205] on label "noguru" at bounding box center [430, 213] width 345 height 18
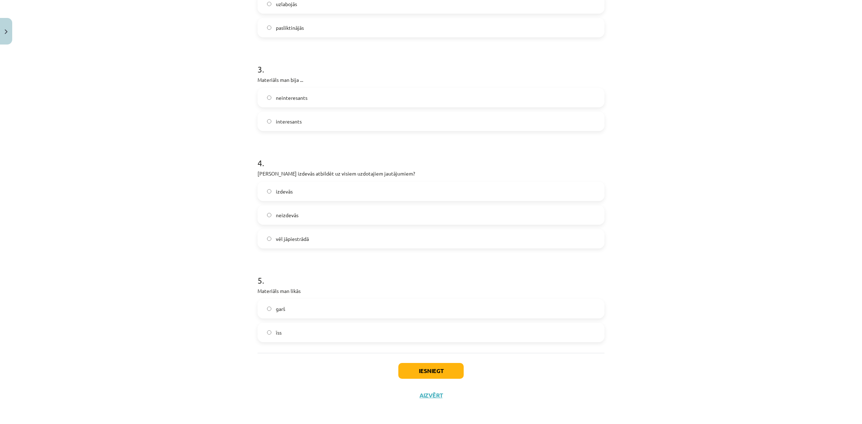
scroll to position [280, 0]
click at [417, 213] on label "neizdevās" at bounding box center [430, 214] width 345 height 18
click at [437, 236] on label "vēl jāpiestrādā" at bounding box center [430, 237] width 345 height 18
click at [412, 331] on label "īss" at bounding box center [430, 331] width 345 height 18
click at [442, 365] on button "Iesniegt" at bounding box center [430, 370] width 65 height 16
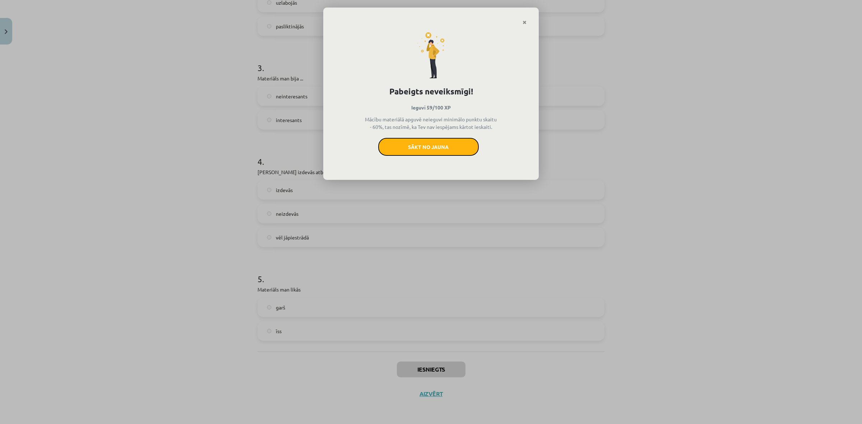
click at [442, 146] on button "Sākt no jauna" at bounding box center [428, 147] width 101 height 18
click at [480, 47] on div "Pabeigts neveiksmīgi! Ieguvi 59/100 XP Mācību materiālā apguvē neieguvi minimāl…" at bounding box center [430, 102] width 215 height 155
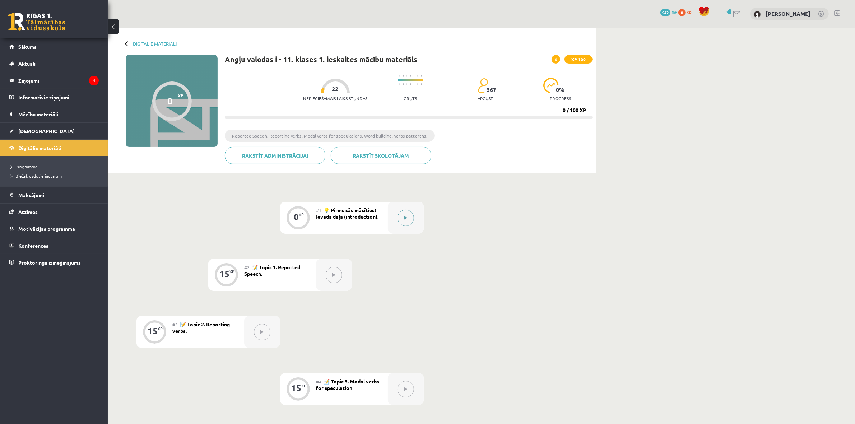
click at [407, 222] on button at bounding box center [406, 218] width 17 height 17
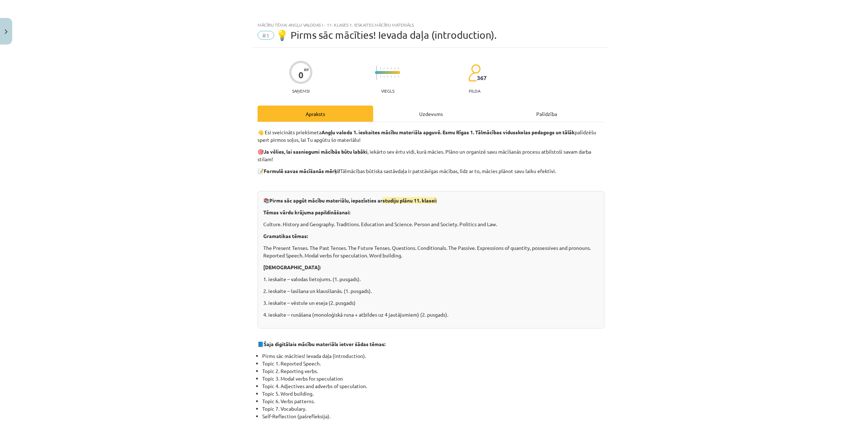
click at [438, 111] on div "Uzdevums" at bounding box center [431, 114] width 116 height 16
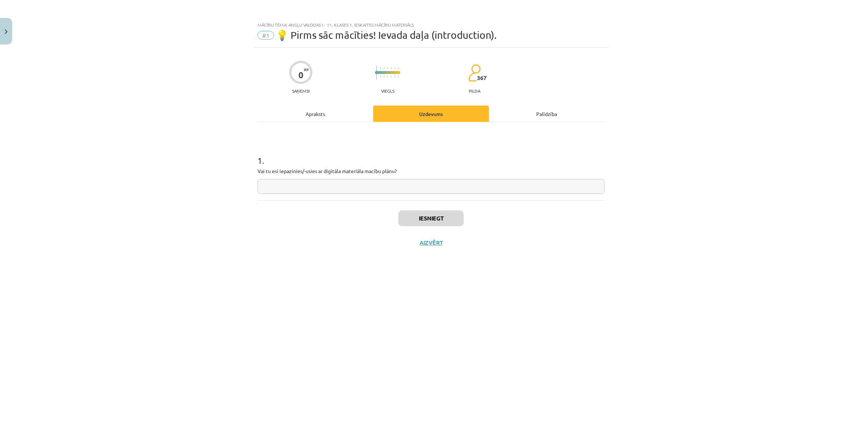
click at [465, 191] on input "text" at bounding box center [430, 186] width 347 height 15
type input "**"
click at [450, 222] on button "Iesniegt" at bounding box center [430, 218] width 65 height 16
click at [462, 247] on button "Nākamā nodarbība" at bounding box center [431, 247] width 70 height 17
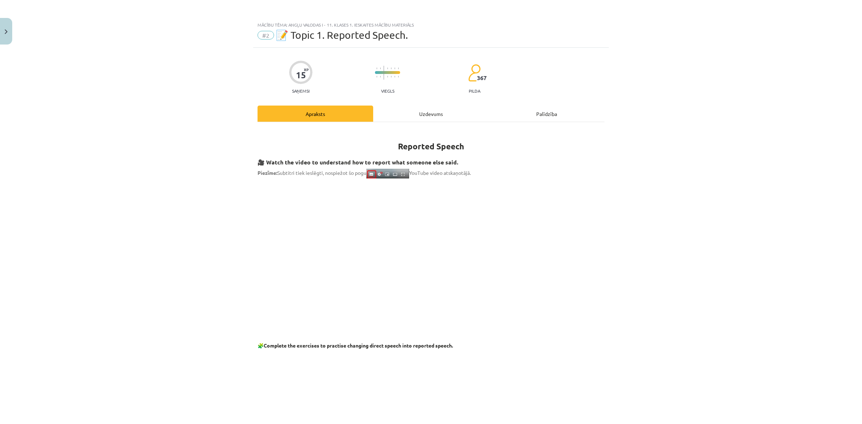
click at [437, 116] on div "Uzdevums" at bounding box center [431, 114] width 116 height 16
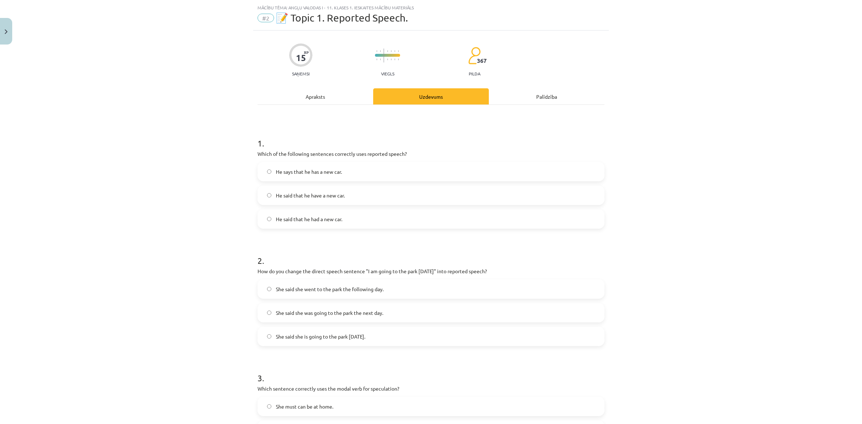
scroll to position [18, 0]
click at [442, 215] on label "He said that he had a new car." at bounding box center [430, 218] width 345 height 18
click at [407, 313] on label "She said she was going to the park the next day." at bounding box center [430, 312] width 345 height 18
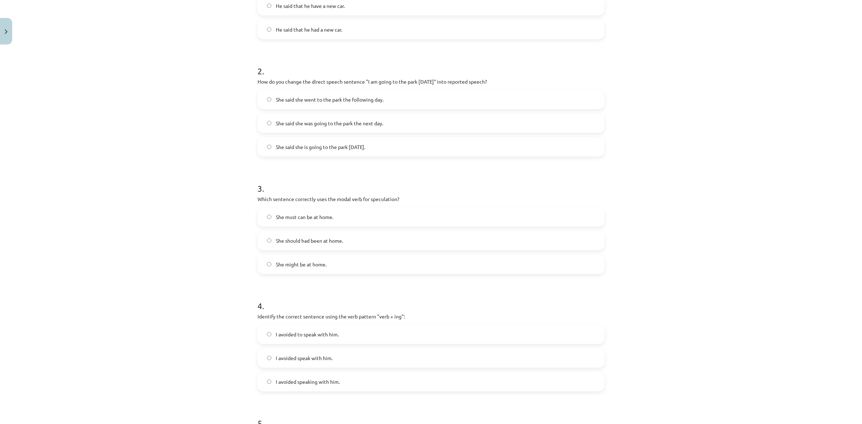
scroll to position [242, 0]
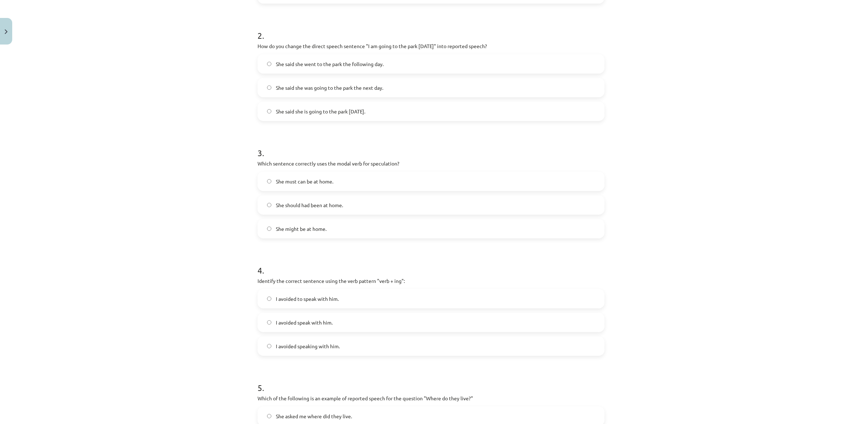
click at [336, 230] on label "She might be at home." at bounding box center [430, 229] width 345 height 18
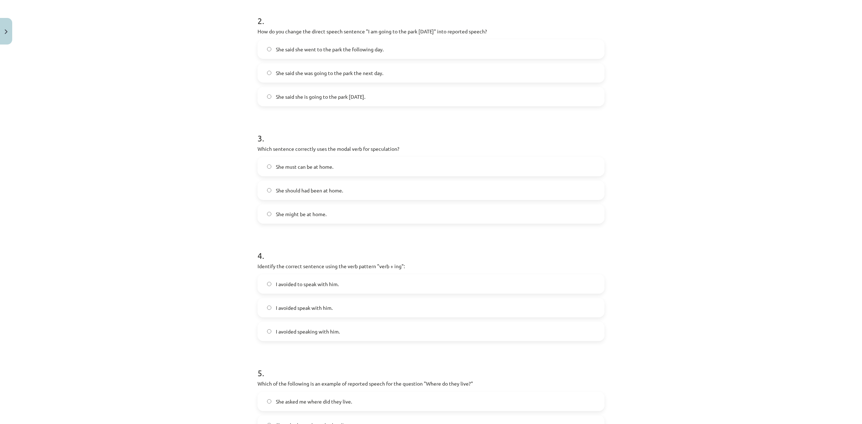
scroll to position [287, 0]
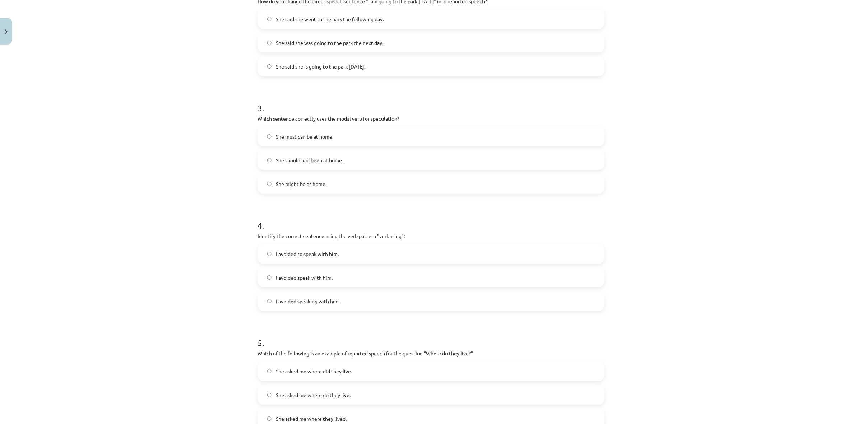
click at [347, 301] on label "I avoided speaking with him." at bounding box center [430, 301] width 345 height 18
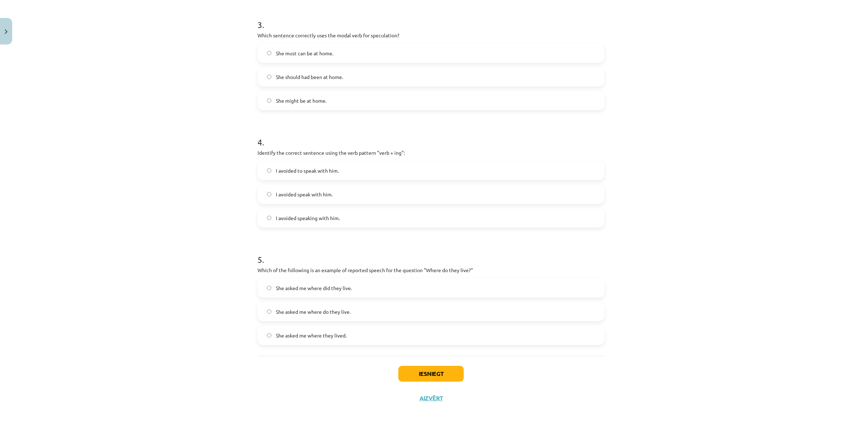
scroll to position [375, 0]
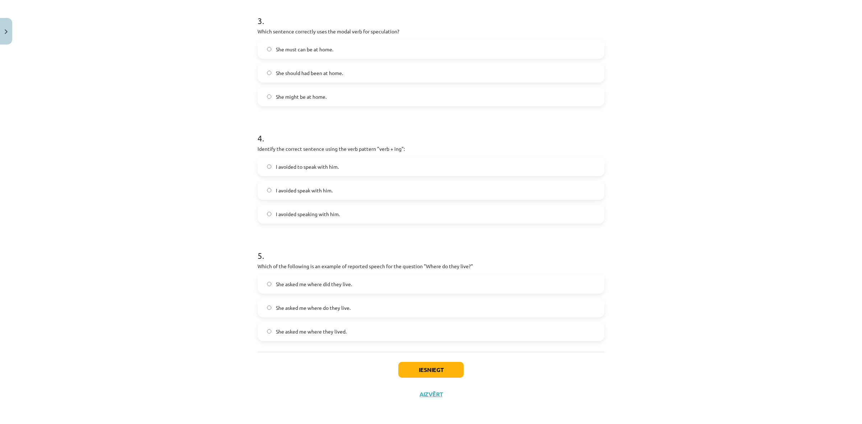
click at [400, 331] on label "She asked me where they lived." at bounding box center [430, 331] width 345 height 18
click at [415, 363] on button "Iesniegt" at bounding box center [430, 370] width 65 height 16
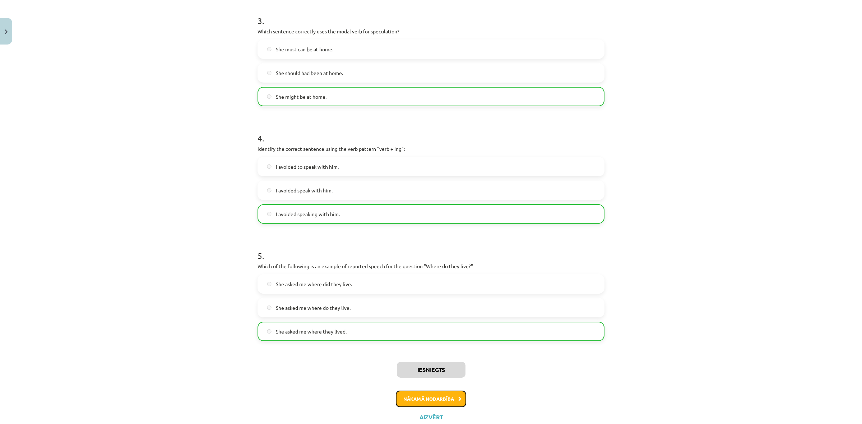
click at [449, 398] on button "Nākamā nodarbība" at bounding box center [431, 399] width 70 height 17
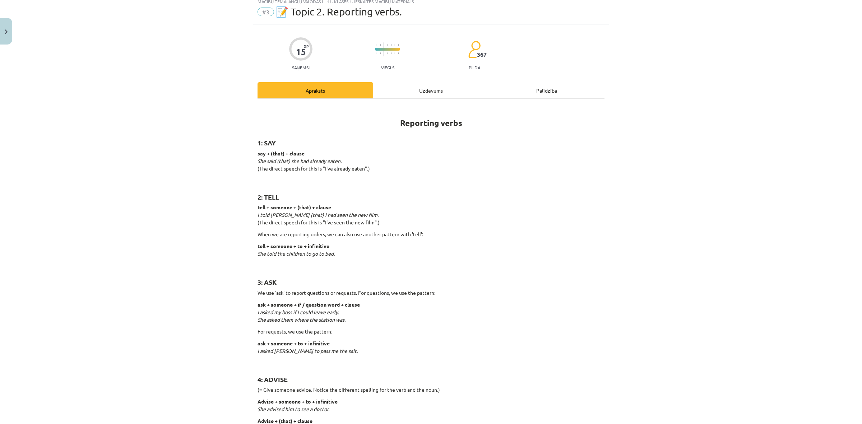
scroll to position [18, 0]
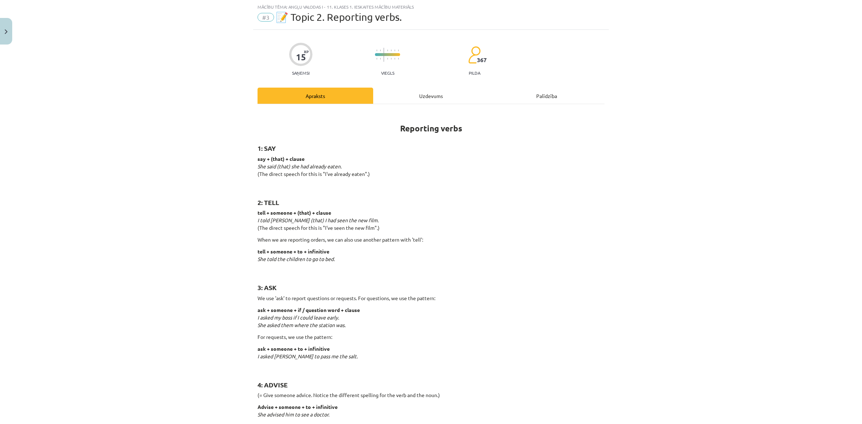
click at [428, 97] on div "Uzdevums" at bounding box center [431, 96] width 116 height 16
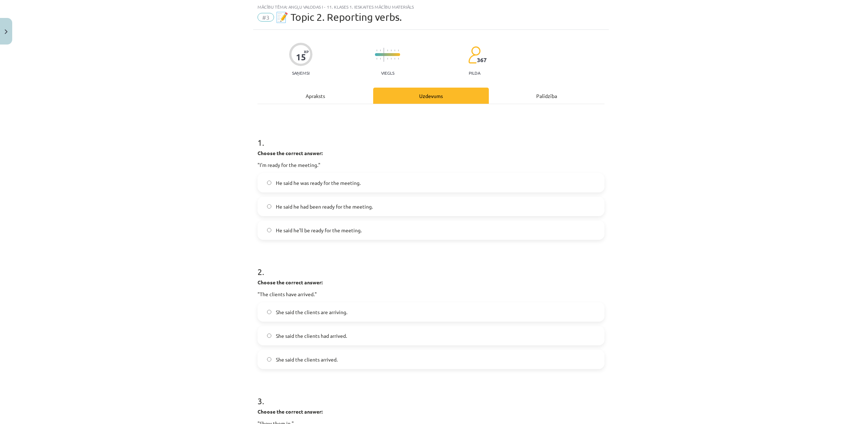
click at [395, 180] on label "He said he was ready for the meeting." at bounding box center [430, 183] width 345 height 18
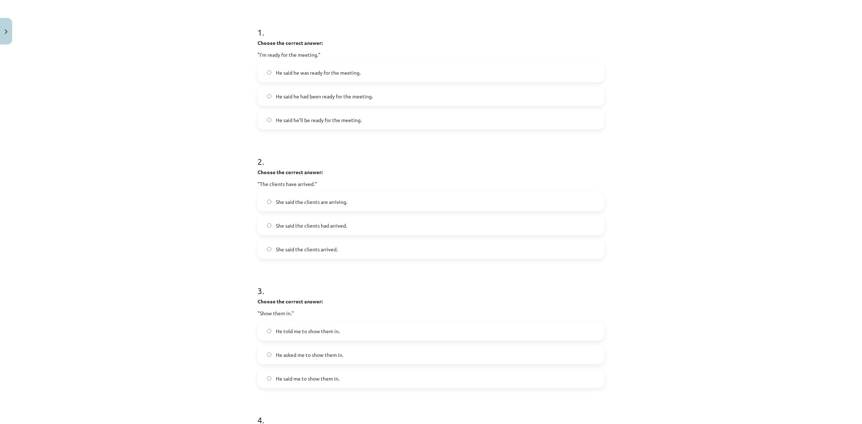
scroll to position [153, 0]
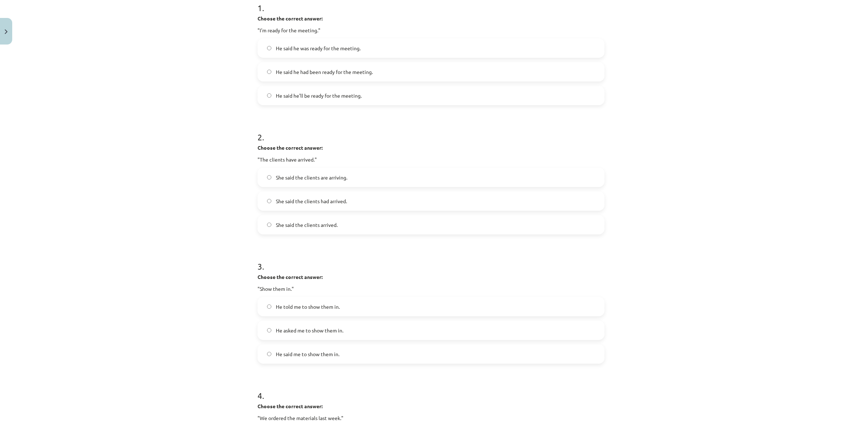
click at [422, 197] on label "She said the clients had arrived." at bounding box center [430, 201] width 345 height 18
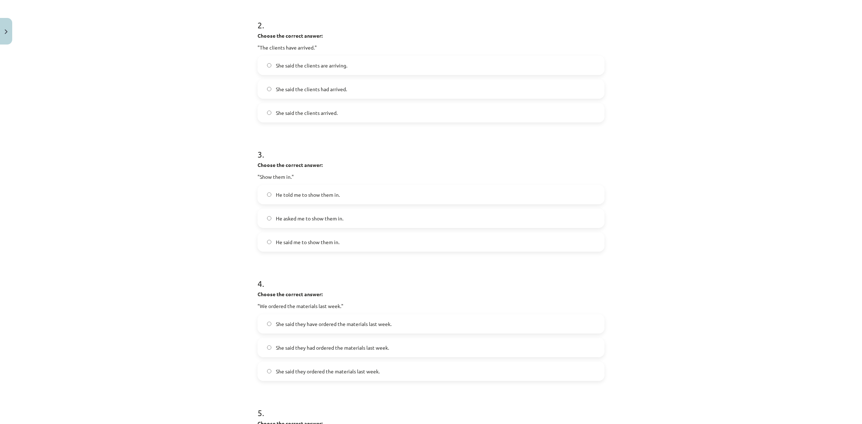
scroll to position [287, 0]
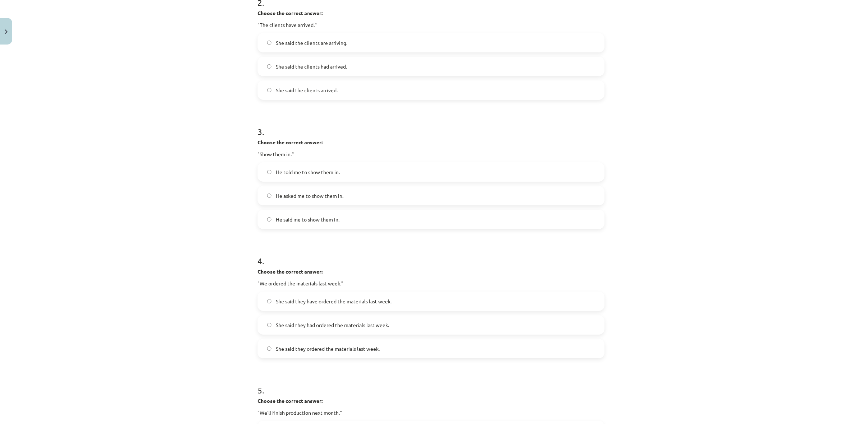
click at [366, 164] on label "He told me to show them in." at bounding box center [430, 172] width 345 height 18
click at [424, 218] on label "He said me to show them in." at bounding box center [430, 219] width 345 height 18
click at [394, 168] on label "He told me to show them in." at bounding box center [430, 172] width 345 height 18
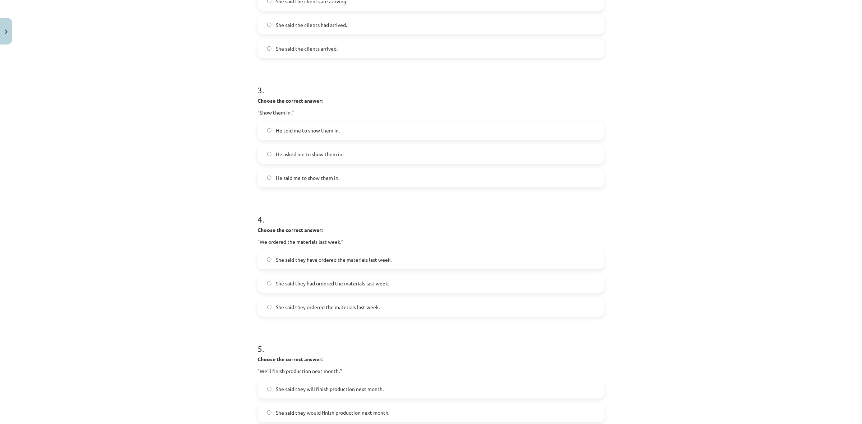
scroll to position [422, 0]
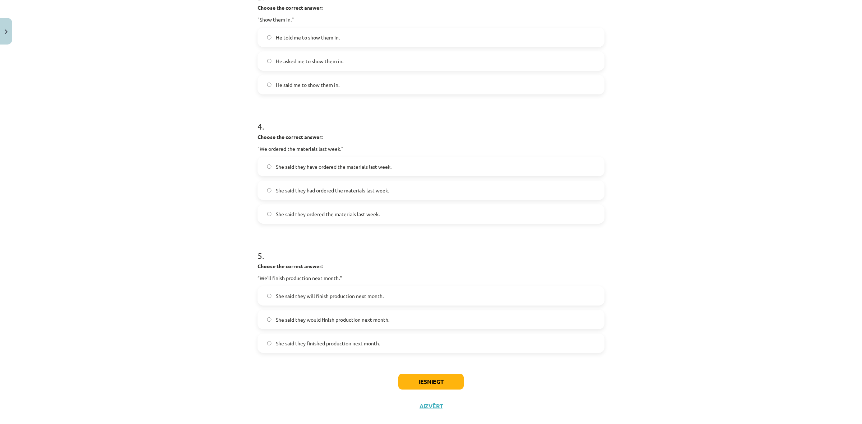
click at [357, 190] on span "She said they had ordered the materials last week." at bounding box center [332, 191] width 113 height 8
click at [394, 320] on label "She said they would finish production next month." at bounding box center [430, 320] width 345 height 18
click at [445, 374] on button "Iesniegt" at bounding box center [430, 382] width 65 height 16
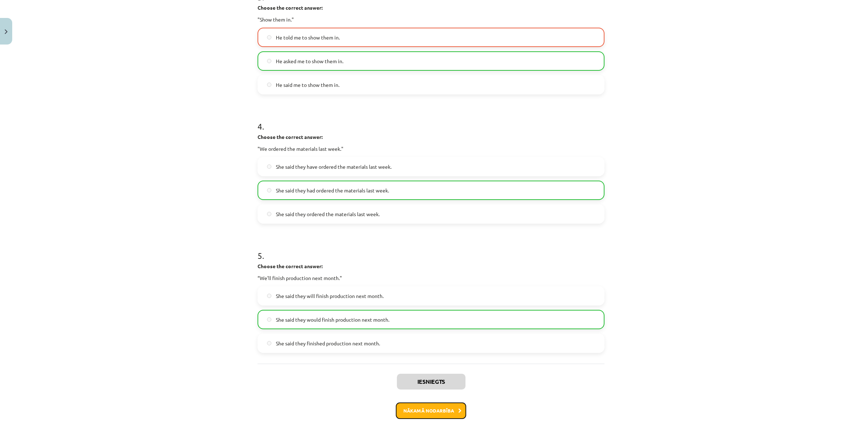
click at [442, 412] on button "Nākamā nodarbība" at bounding box center [431, 411] width 70 height 17
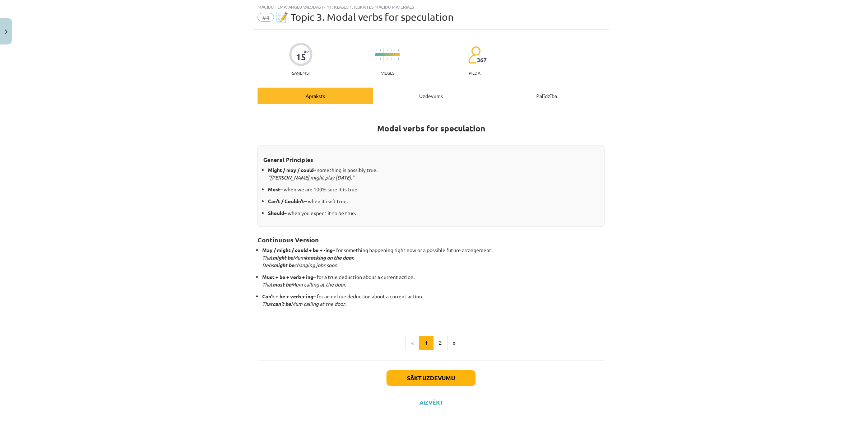
click at [439, 94] on div "Uzdevums" at bounding box center [431, 96] width 116 height 16
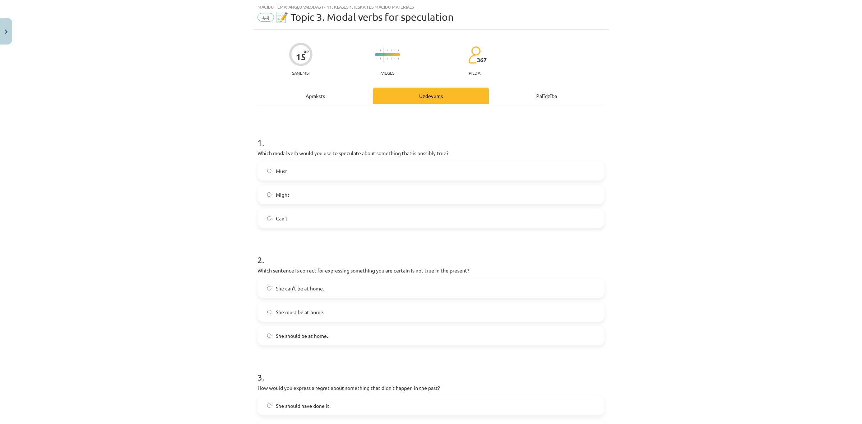
click at [382, 196] on label "Might" at bounding box center [430, 195] width 345 height 18
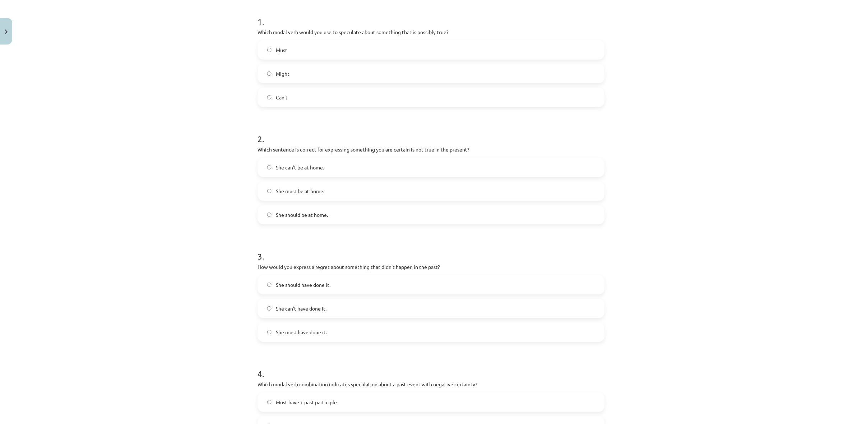
scroll to position [153, 0]
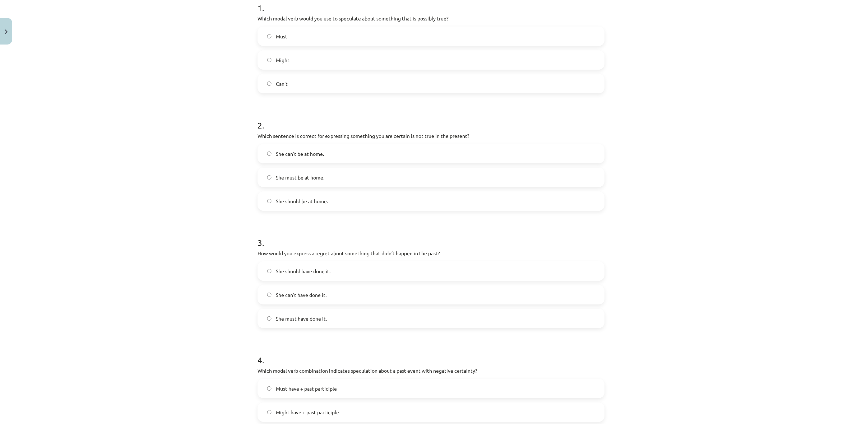
click at [433, 154] on label "She can't be at home." at bounding box center [430, 154] width 345 height 18
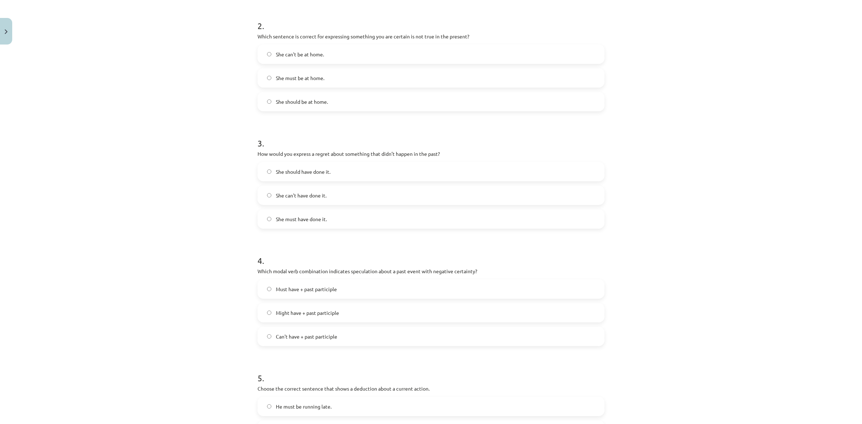
scroll to position [287, 0]
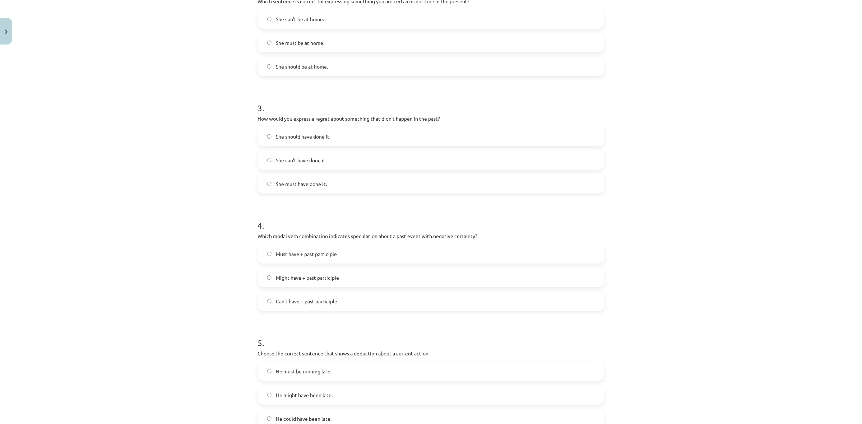
click at [401, 189] on label "She must have done it." at bounding box center [430, 184] width 345 height 18
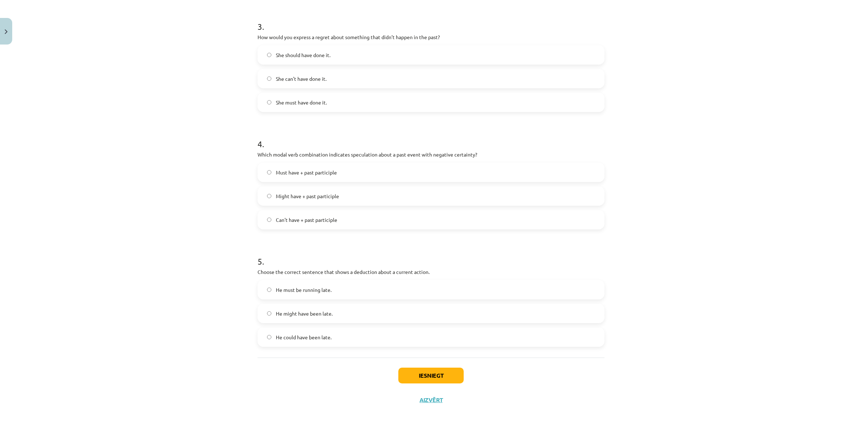
scroll to position [375, 0]
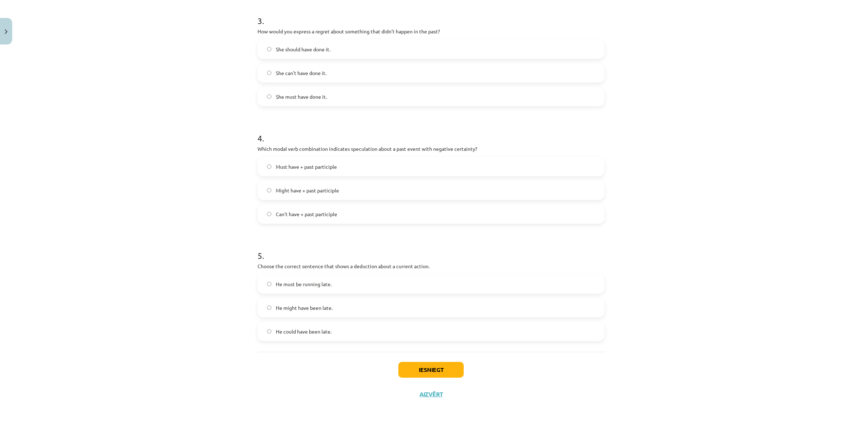
click at [397, 167] on label "Must have + past participle" at bounding box center [430, 167] width 345 height 18
click at [358, 279] on label "He must be running late." at bounding box center [430, 284] width 345 height 18
click at [408, 369] on button "Iesniegt" at bounding box center [430, 370] width 65 height 16
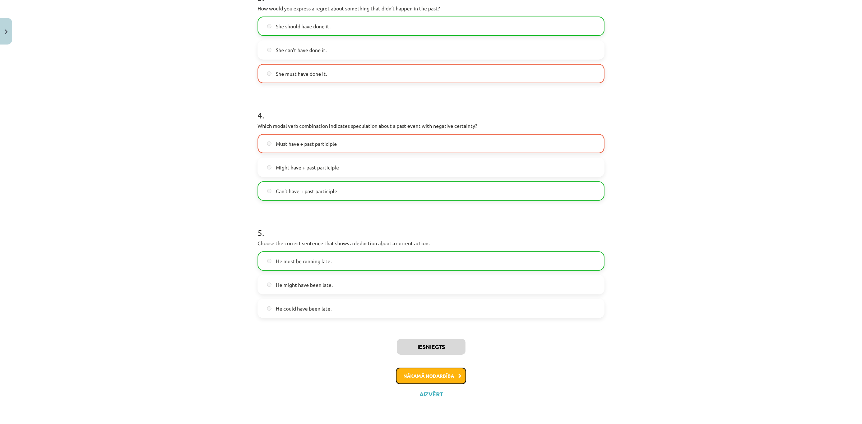
click at [438, 372] on button "Nākamā nodarbība" at bounding box center [431, 376] width 70 height 17
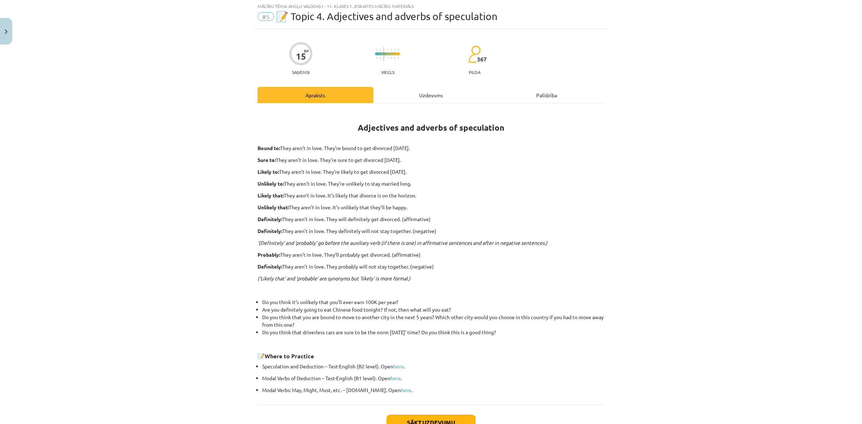
scroll to position [18, 0]
click at [427, 90] on div "Uzdevums" at bounding box center [431, 96] width 116 height 16
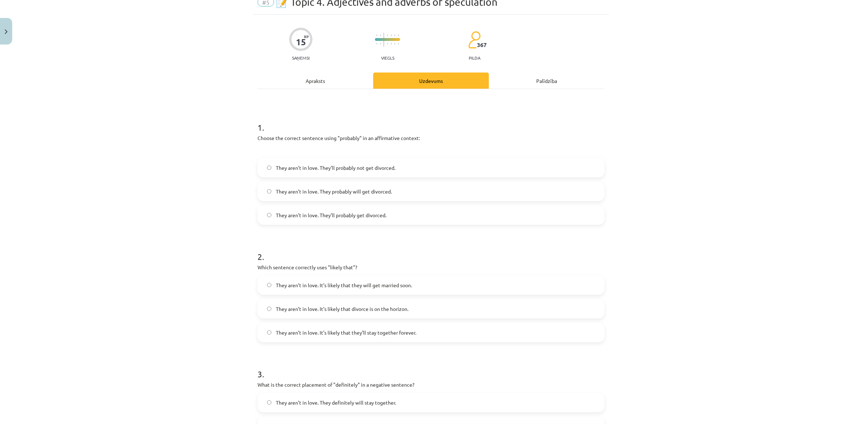
scroll to position [63, 0]
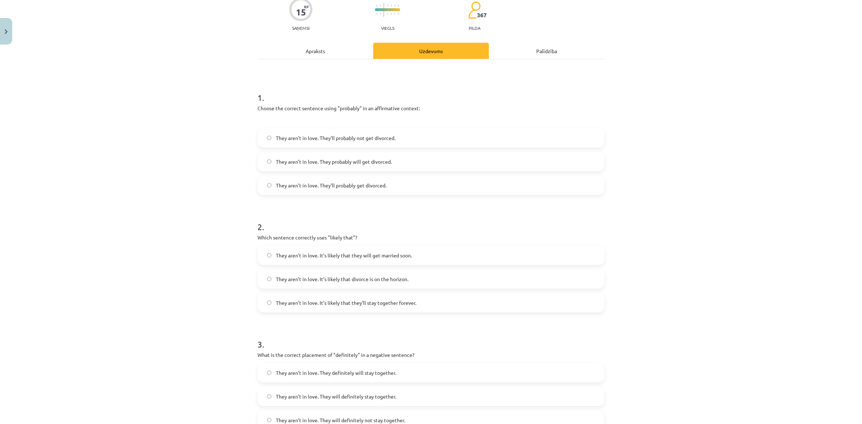
click at [426, 156] on label "They aren’t in love. They probably will get divorced." at bounding box center [430, 162] width 345 height 18
click at [415, 257] on label "They aren’t in love. It’s likely that they will get married soon." at bounding box center [430, 255] width 345 height 18
click at [441, 273] on label "They aren’t in love. It’s likely that divorce is on the horizon." at bounding box center [430, 279] width 345 height 18
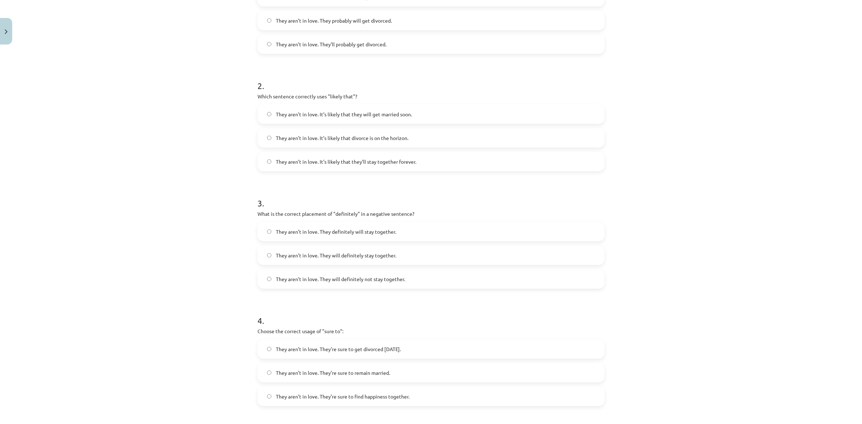
scroll to position [242, 0]
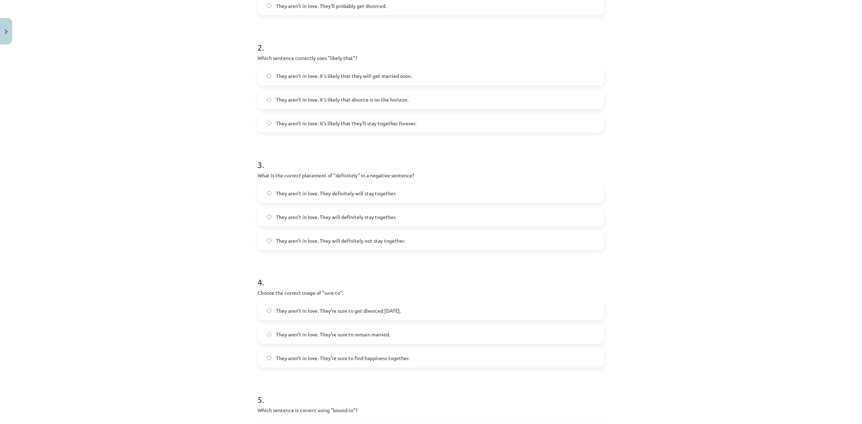
click at [403, 242] on label "They aren’t in love. They will definitely not stay together." at bounding box center [430, 241] width 345 height 18
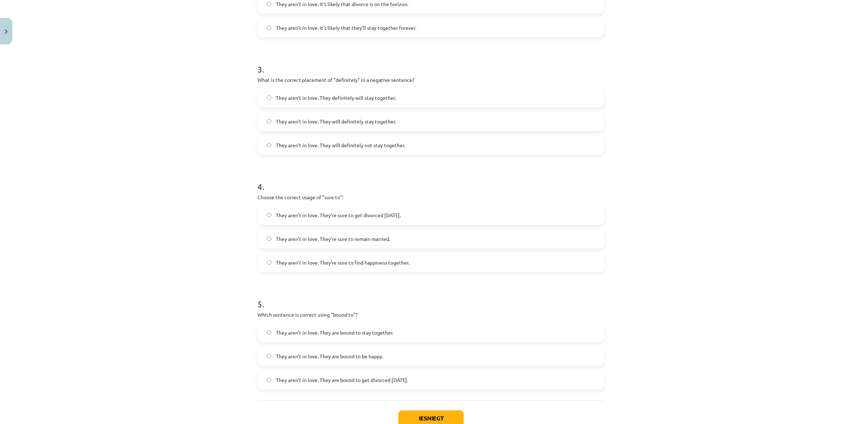
scroll to position [377, 0]
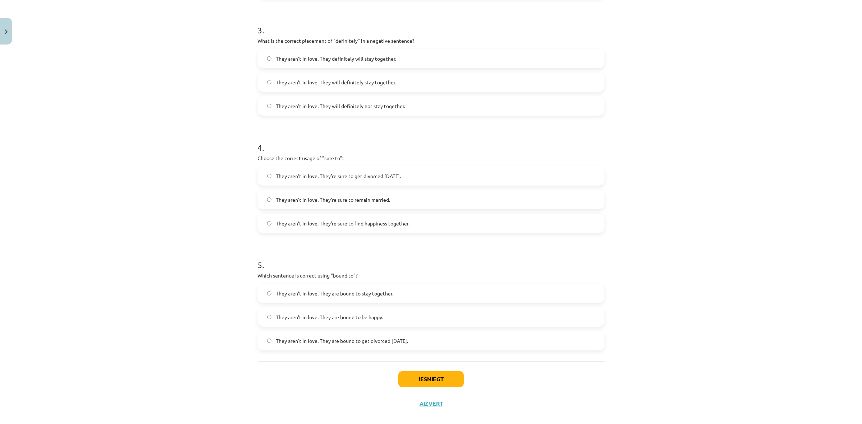
click at [458, 176] on label "They aren’t in love. They’re sure to get divorced [DATE]." at bounding box center [430, 176] width 345 height 18
click at [469, 342] on label "They aren’t in love. They are bound to get divorced [DATE]." at bounding box center [430, 341] width 345 height 18
click at [446, 383] on button "Iesniegt" at bounding box center [430, 379] width 65 height 16
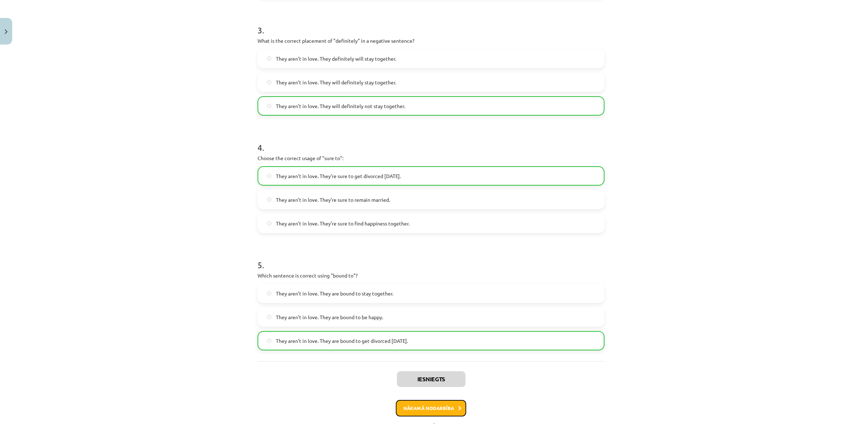
click at [447, 408] on button "Nākamā nodarbība" at bounding box center [431, 408] width 70 height 17
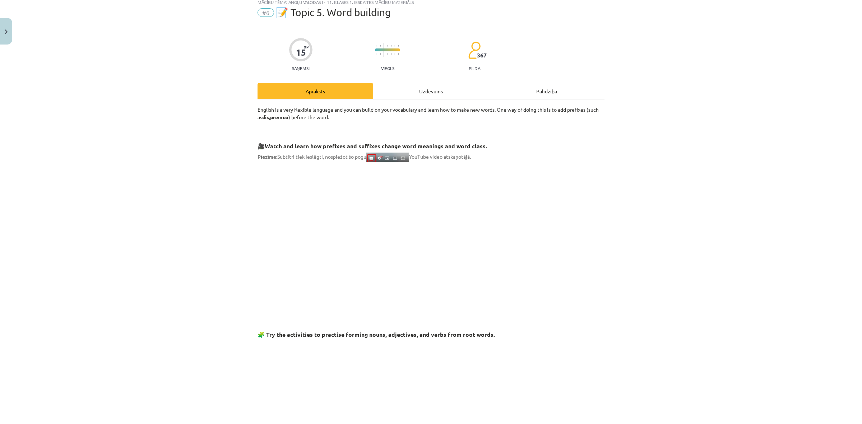
scroll to position [18, 0]
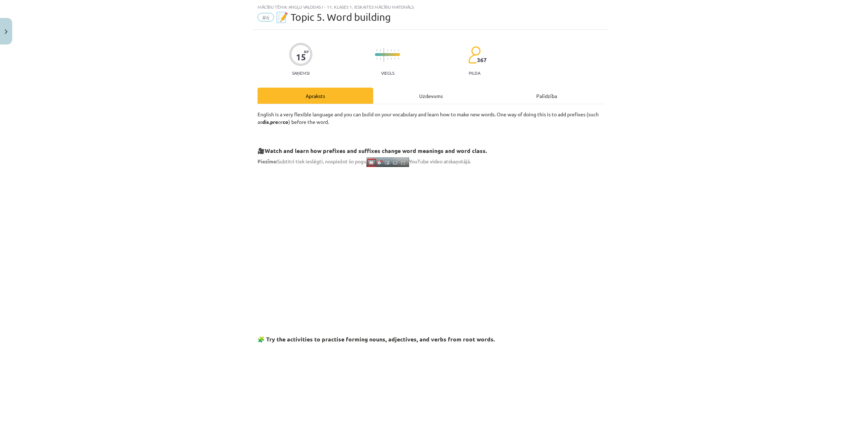
click at [431, 96] on div "Uzdevums" at bounding box center [431, 96] width 116 height 16
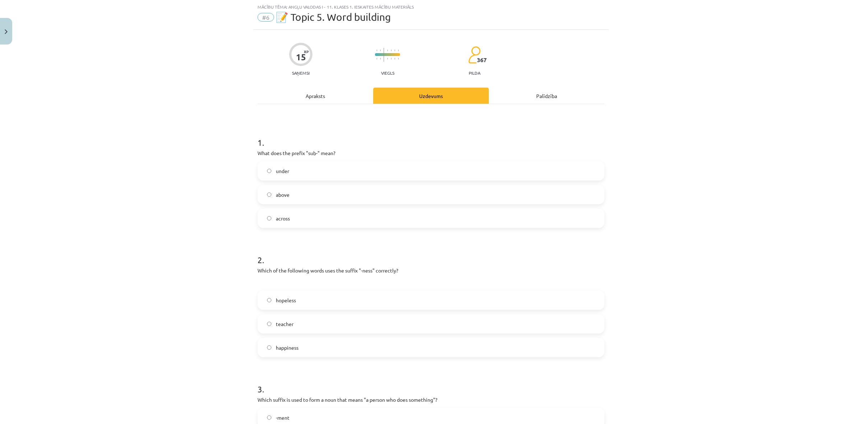
click at [376, 217] on label "across" at bounding box center [430, 218] width 345 height 18
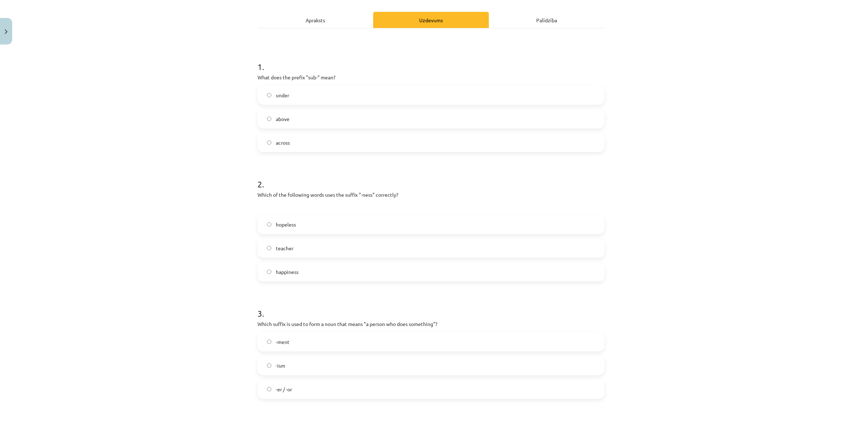
scroll to position [108, 0]
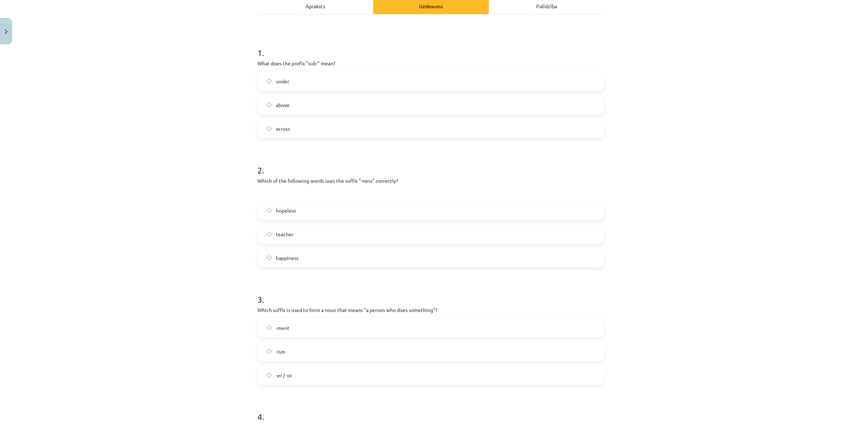
click at [365, 259] on label "happiness" at bounding box center [430, 258] width 345 height 18
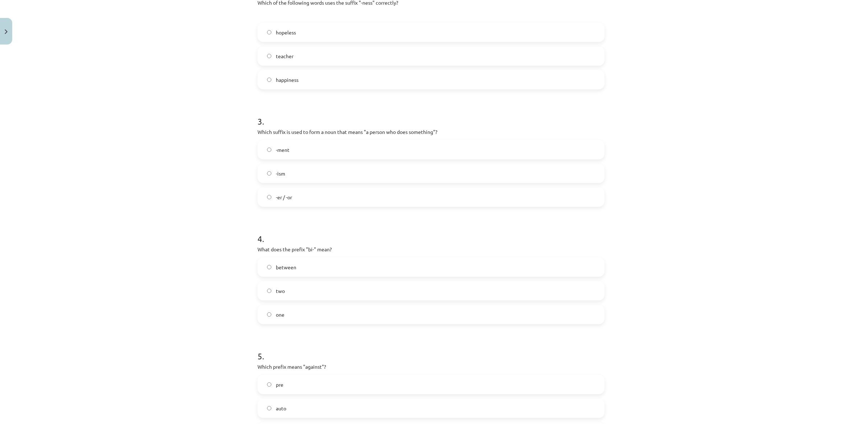
scroll to position [287, 0]
click at [336, 140] on label "-ment" at bounding box center [430, 148] width 345 height 18
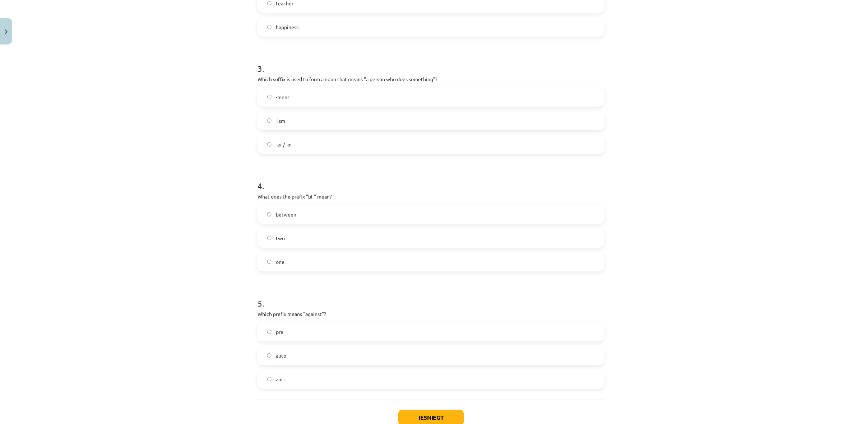
scroll to position [377, 0]
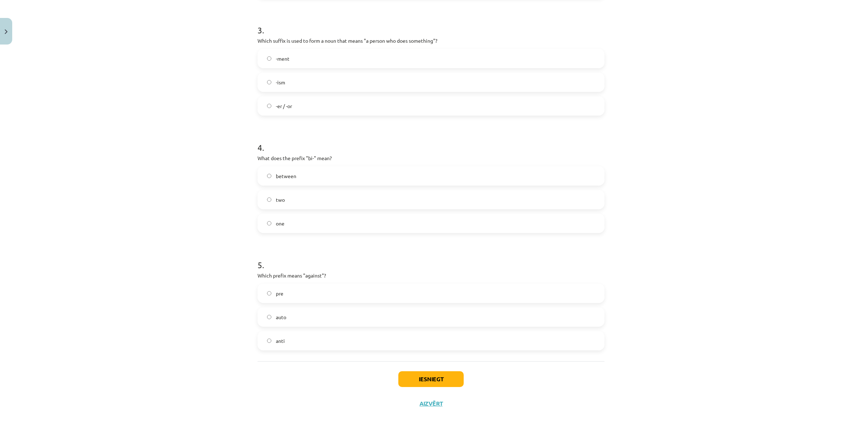
click at [288, 335] on label "anti" at bounding box center [430, 341] width 345 height 18
click at [306, 176] on label "between" at bounding box center [430, 176] width 345 height 18
click at [439, 376] on button "Iesniegt" at bounding box center [430, 379] width 65 height 16
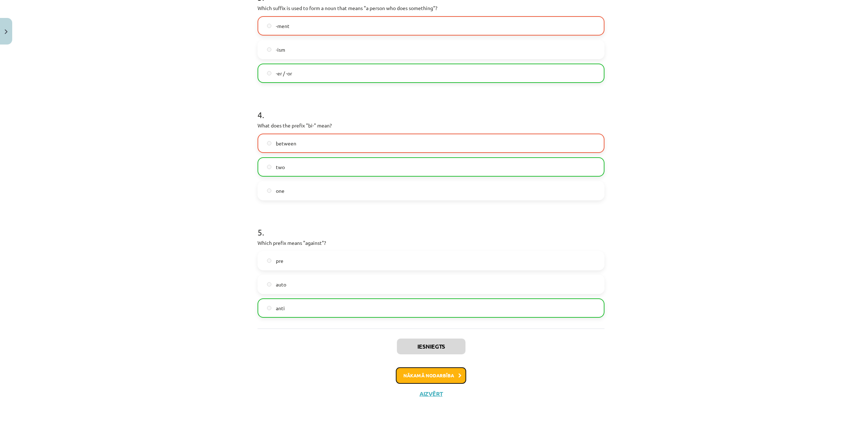
click at [448, 373] on button "Nākamā nodarbība" at bounding box center [431, 375] width 70 height 17
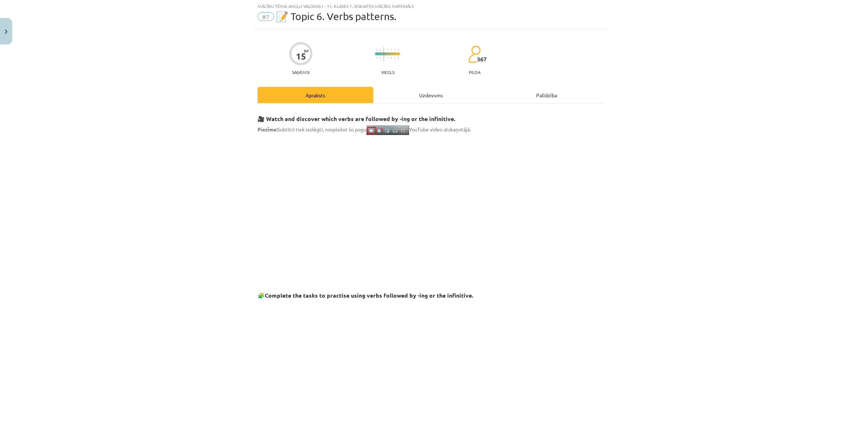
scroll to position [18, 0]
click at [433, 97] on div "Uzdevums" at bounding box center [431, 96] width 116 height 16
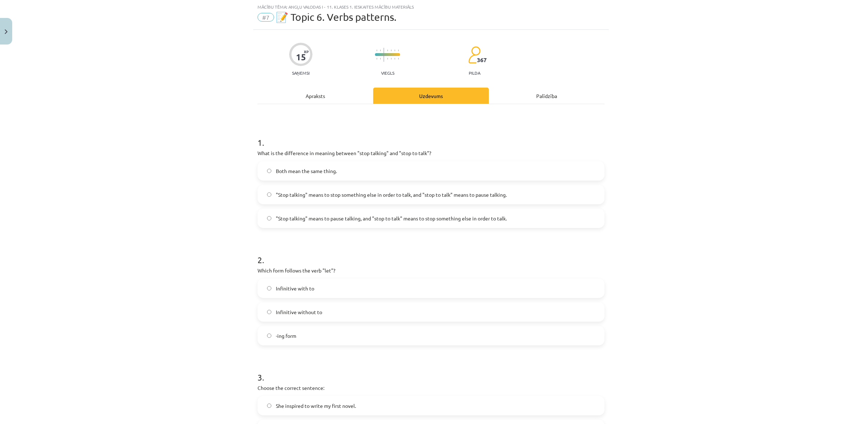
click at [409, 222] on span ""Stop talking" means to pause talking, and "stop to talk" means to stop somethi…" at bounding box center [391, 219] width 231 height 8
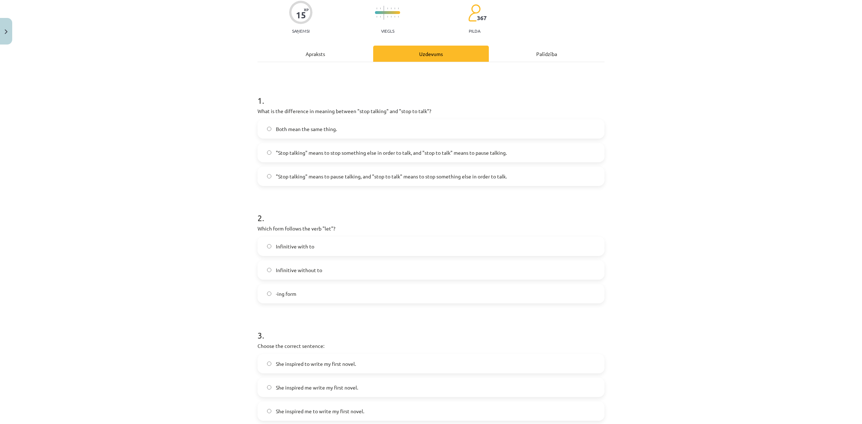
scroll to position [63, 0]
click at [390, 241] on label "Infinitive with to" at bounding box center [430, 243] width 345 height 18
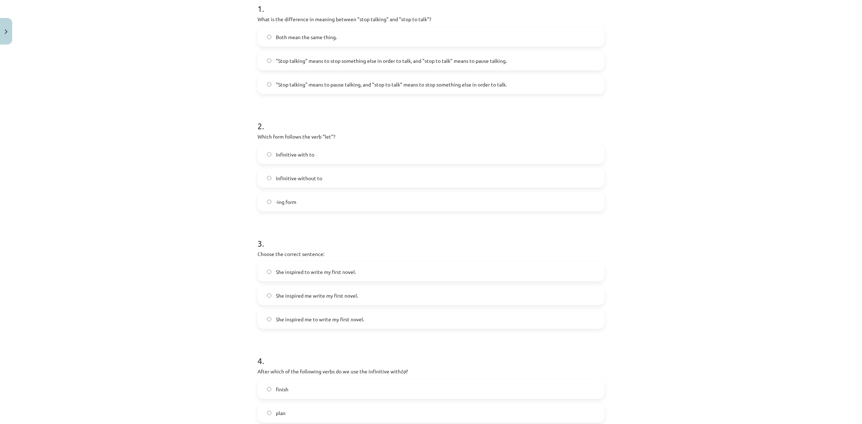
scroll to position [153, 0]
click at [388, 318] on label "She inspired me to write my first novel." at bounding box center [430, 319] width 345 height 18
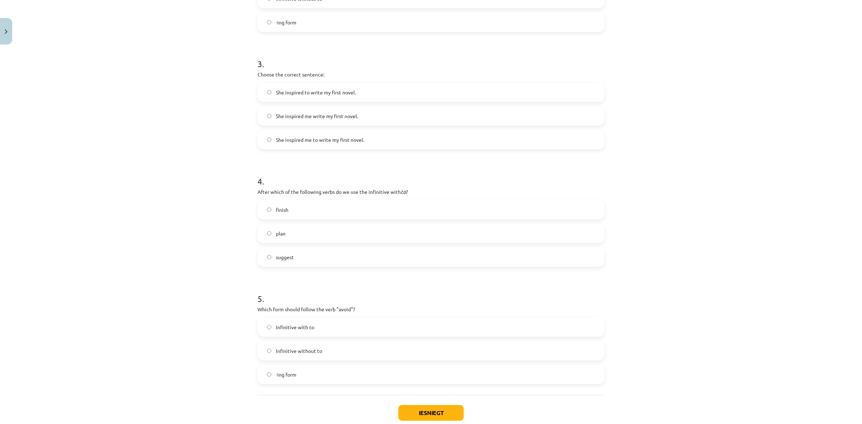
scroll to position [332, 0]
click at [378, 208] on label "finish" at bounding box center [430, 209] width 345 height 18
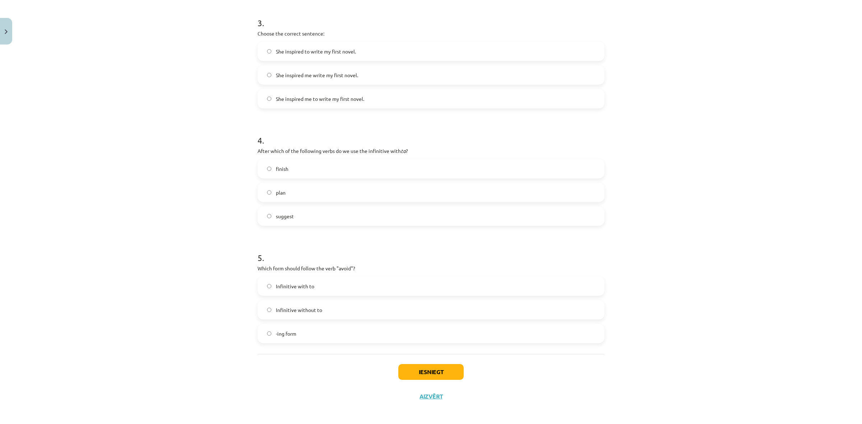
scroll to position [375, 0]
click at [394, 288] on label "Infinitive with to" at bounding box center [430, 284] width 345 height 18
click at [441, 368] on button "Iesniegt" at bounding box center [430, 370] width 65 height 16
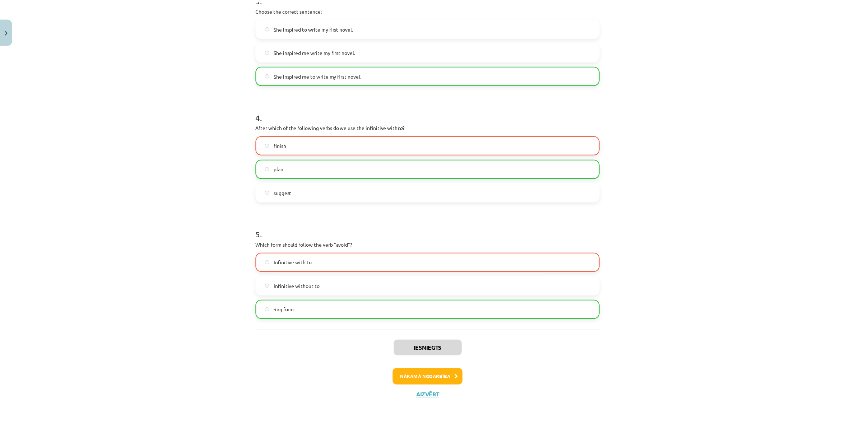
scroll to position [398, 0]
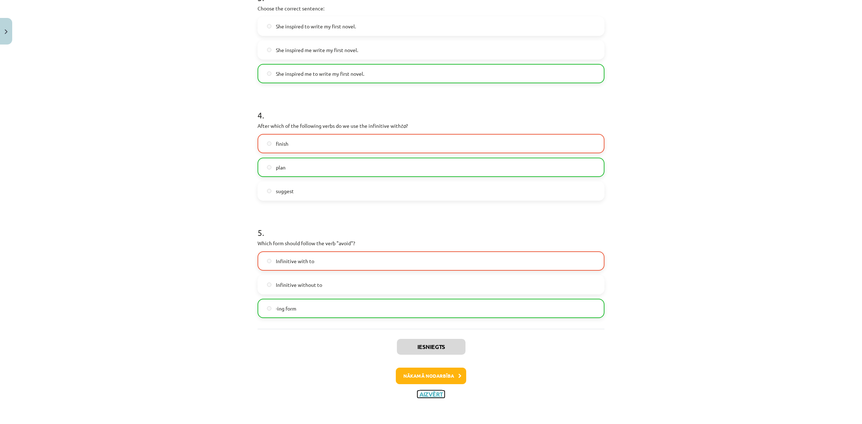
click at [428, 394] on button "Aizvērt" at bounding box center [430, 394] width 27 height 7
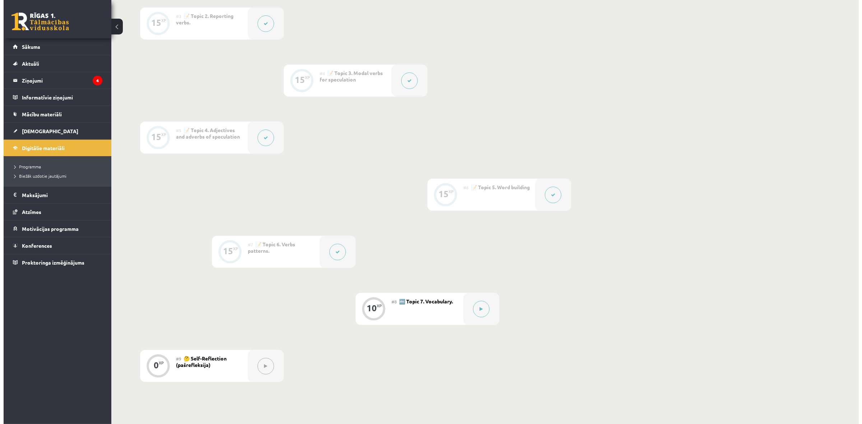
scroll to position [314, 0]
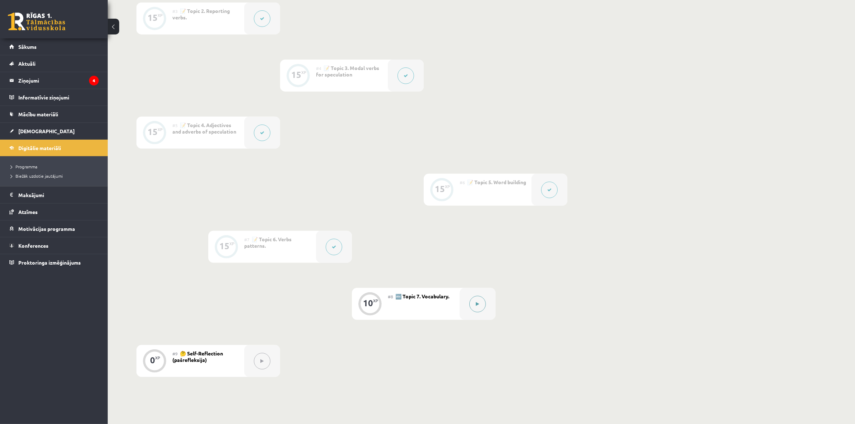
click at [473, 311] on button at bounding box center [477, 304] width 17 height 17
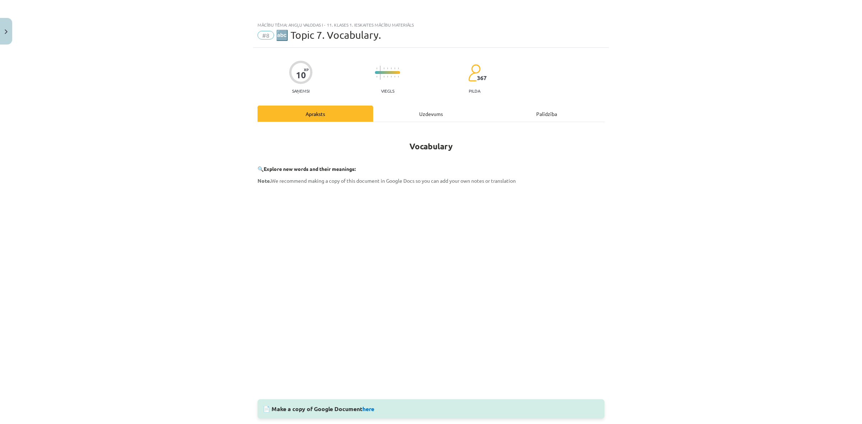
click at [442, 115] on div "Uzdevums" at bounding box center [431, 114] width 116 height 16
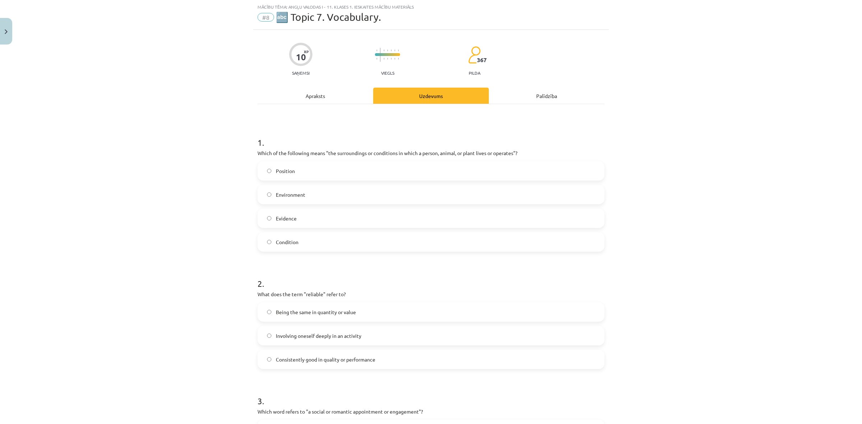
click at [375, 195] on label "Environment" at bounding box center [430, 195] width 345 height 18
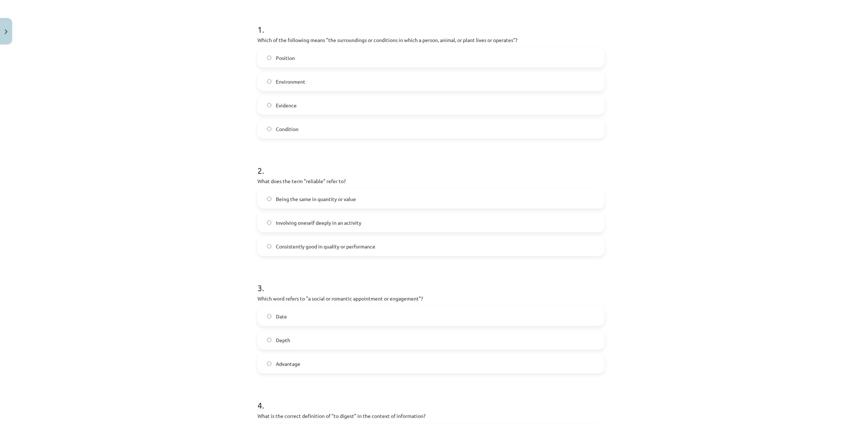
scroll to position [153, 0]
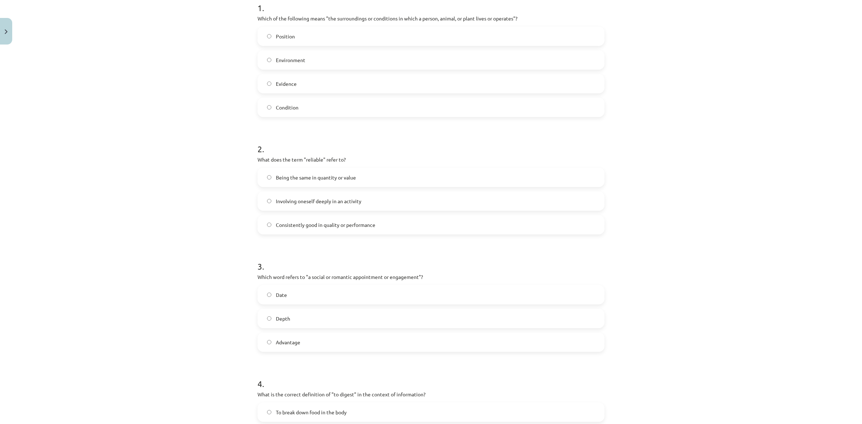
click at [395, 179] on label "Being the same in quantity or value" at bounding box center [430, 177] width 345 height 18
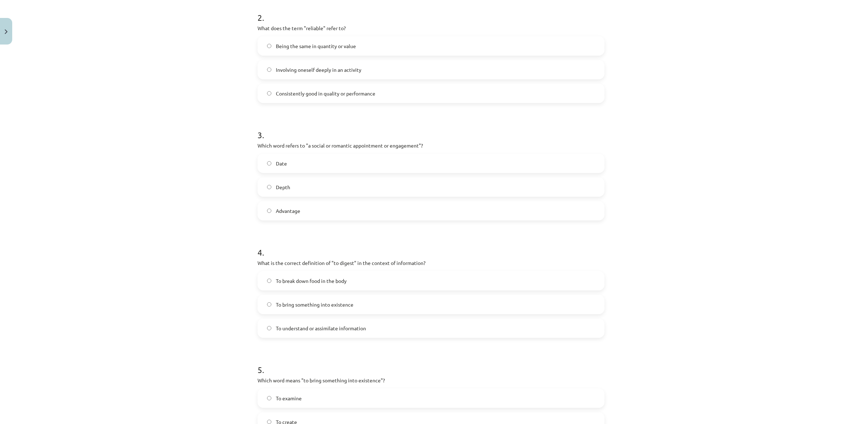
scroll to position [287, 0]
click at [382, 163] on label "Date" at bounding box center [430, 160] width 345 height 18
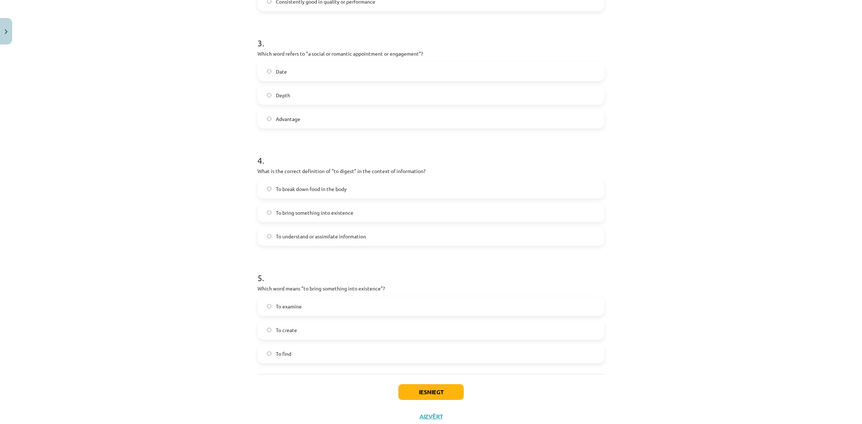
scroll to position [377, 0]
click at [385, 234] on label "To understand or assimilate information" at bounding box center [430, 235] width 345 height 18
click at [377, 333] on label "To create" at bounding box center [430, 329] width 345 height 18
click at [438, 389] on button "Iesniegt" at bounding box center [430, 391] width 65 height 16
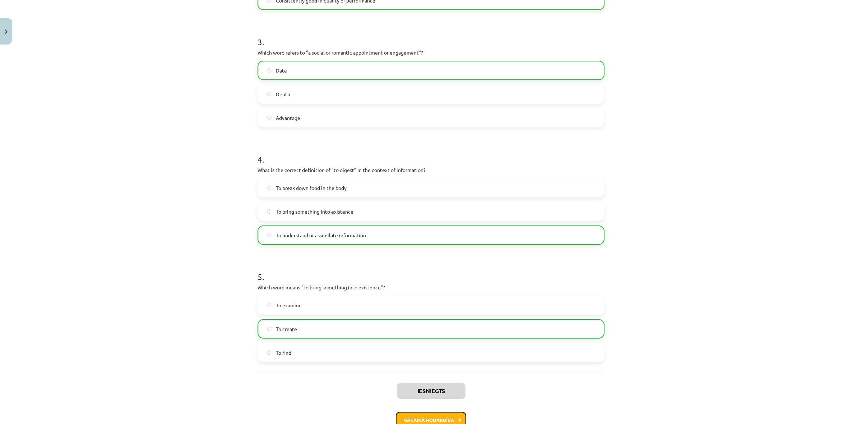
click at [441, 417] on button "Nākamā nodarbība" at bounding box center [431, 420] width 70 height 17
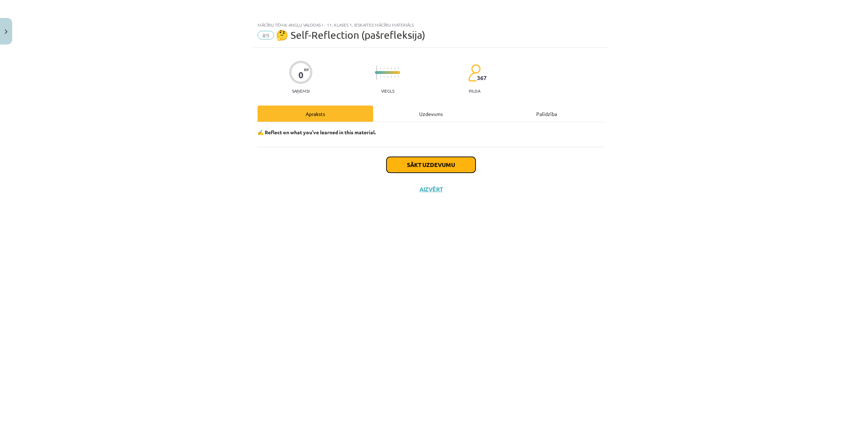
click at [423, 166] on button "Sākt uzdevumu" at bounding box center [430, 165] width 89 height 16
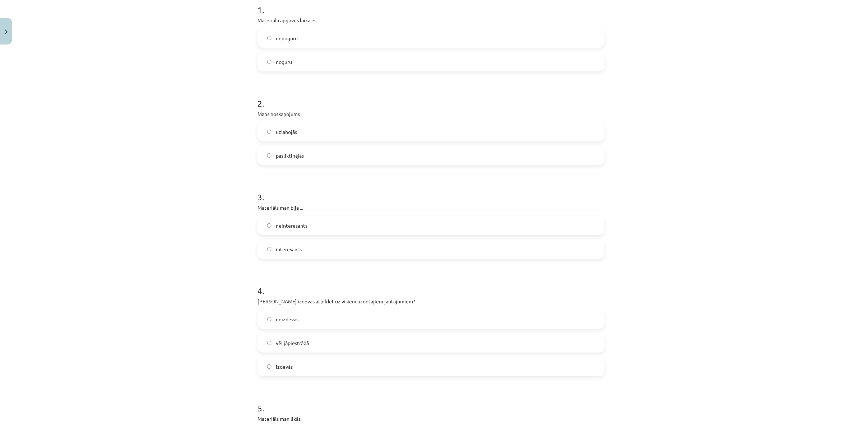
scroll to position [280, 0]
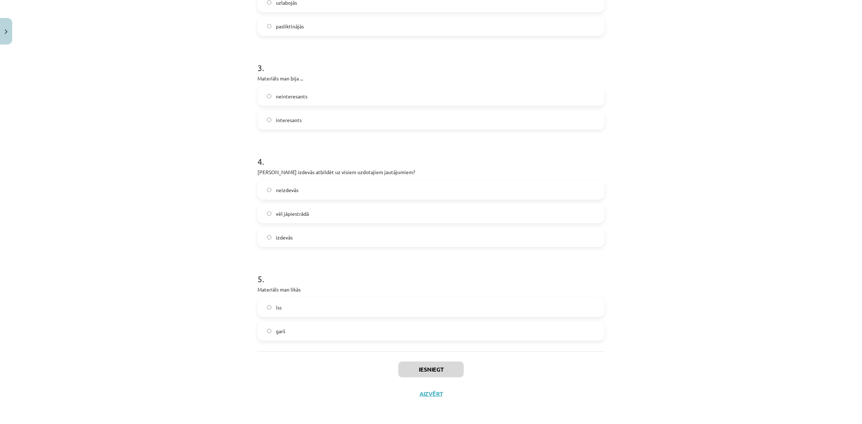
click at [387, 338] on label "garš" at bounding box center [430, 331] width 345 height 18
click at [354, 213] on label "vēl jāpiestrādā" at bounding box center [430, 214] width 345 height 18
drag, startPoint x: 316, startPoint y: 117, endPoint x: 333, endPoint y: 90, distance: 31.6
click at [316, 116] on label "interesants" at bounding box center [430, 120] width 345 height 18
click at [331, 0] on label "uzlabojās" at bounding box center [430, 3] width 345 height 18
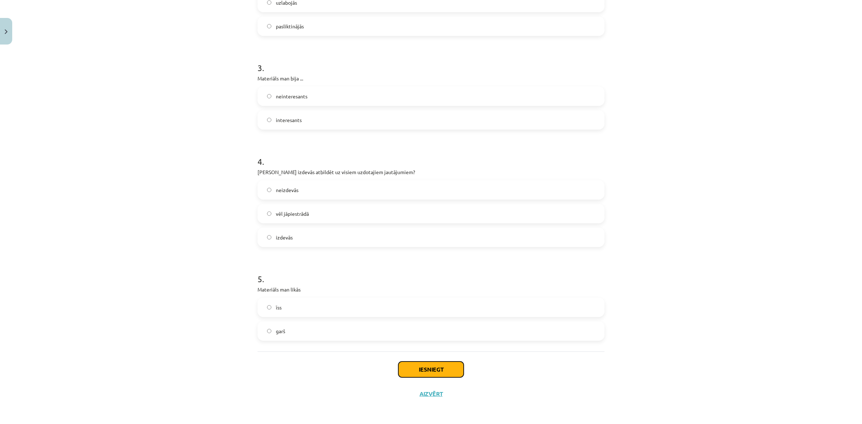
click at [431, 367] on button "Iesniegt" at bounding box center [430, 370] width 65 height 16
